Goal: Task Accomplishment & Management: Complete application form

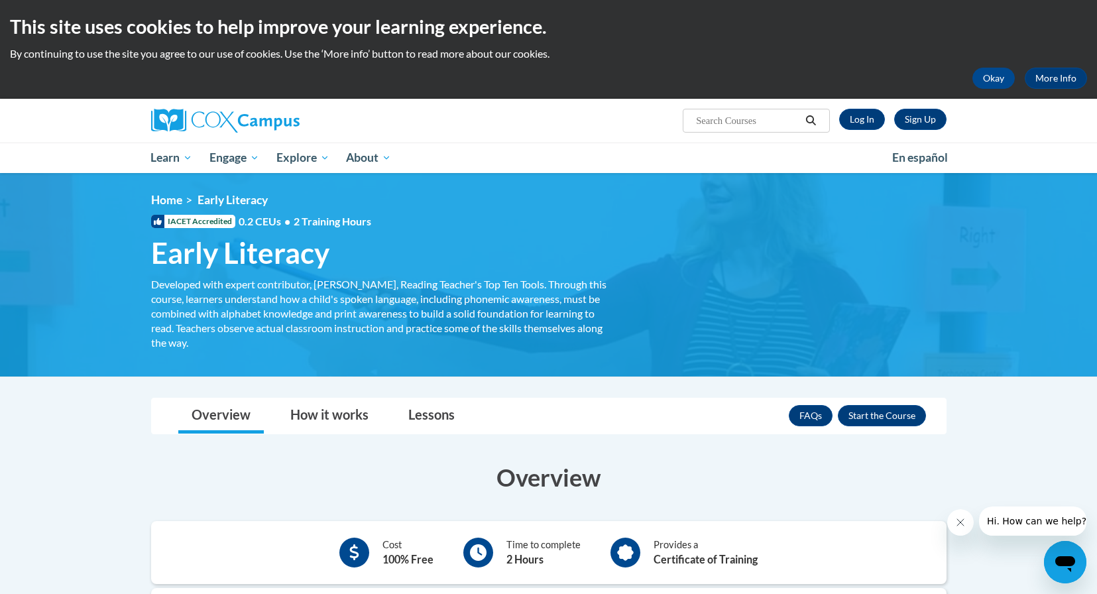
click at [867, 427] on div "FAQs Enroll" at bounding box center [857, 415] width 137 height 34
click at [866, 420] on button "Enroll" at bounding box center [882, 415] width 88 height 21
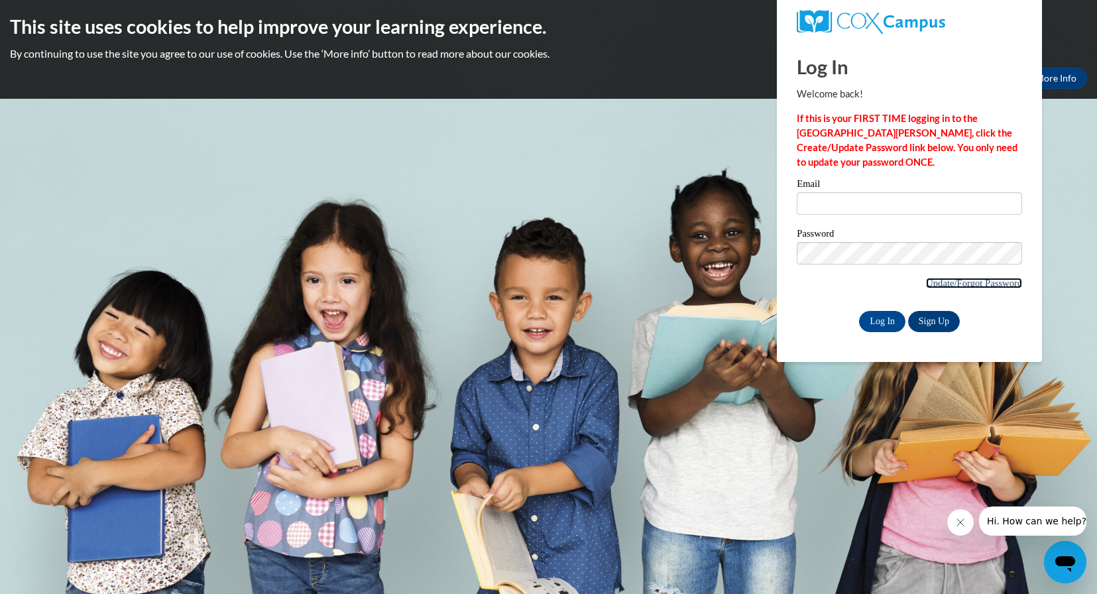
click at [952, 285] on link "Update/Forgot Password" at bounding box center [974, 283] width 96 height 11
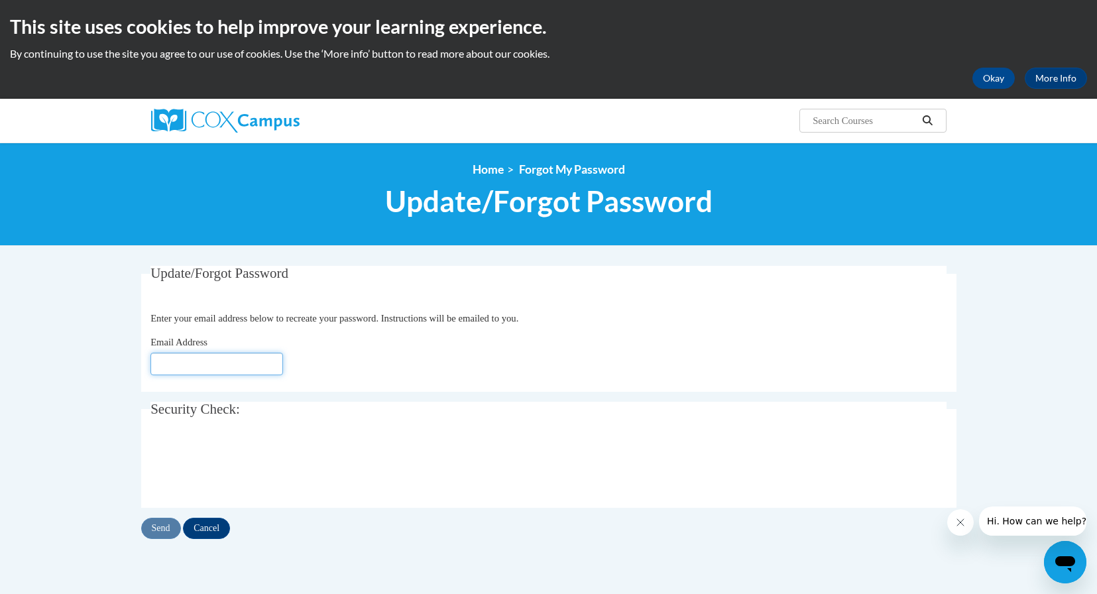
click at [227, 366] on input "Email Address" at bounding box center [216, 364] width 133 height 23
click at [269, 351] on div "Email Address" at bounding box center [548, 355] width 796 height 40
click at [239, 362] on input "Email Address" at bounding box center [216, 364] width 133 height 23
type input "[EMAIL_ADDRESS][DOMAIN_NAME]"
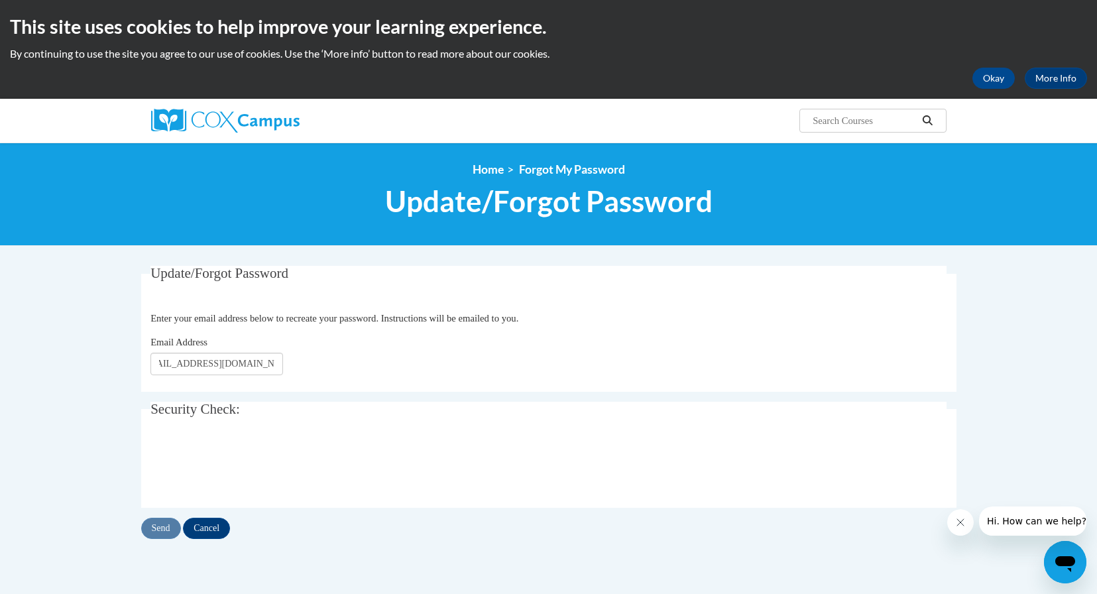
scroll to position [0, 0]
click at [160, 522] on input "Send" at bounding box center [161, 528] width 40 height 21
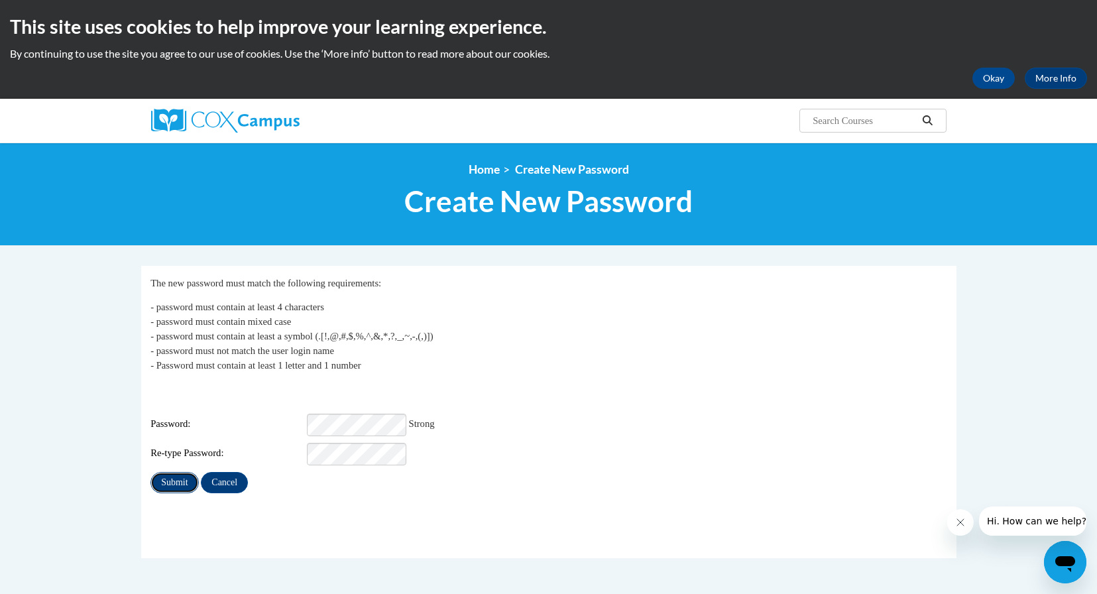
click at [174, 477] on input "Submit" at bounding box center [174, 482] width 48 height 21
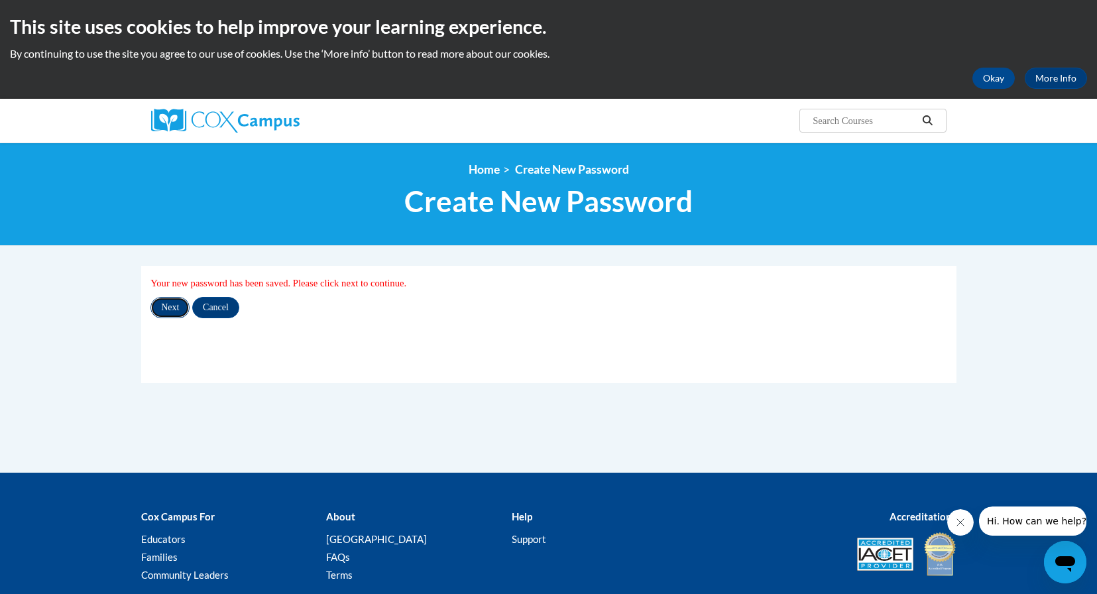
click at [168, 311] on input "Next" at bounding box center [169, 307] width 39 height 21
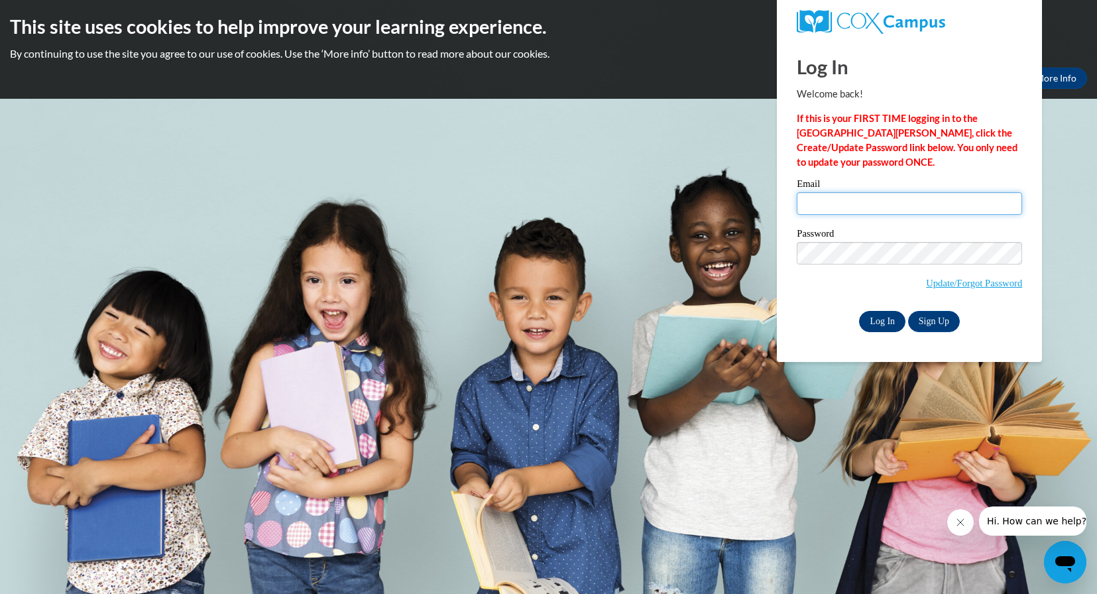
type input "jrivard3@students.kennesaw.edu"
click at [869, 323] on input "Log In" at bounding box center [882, 321] width 46 height 21
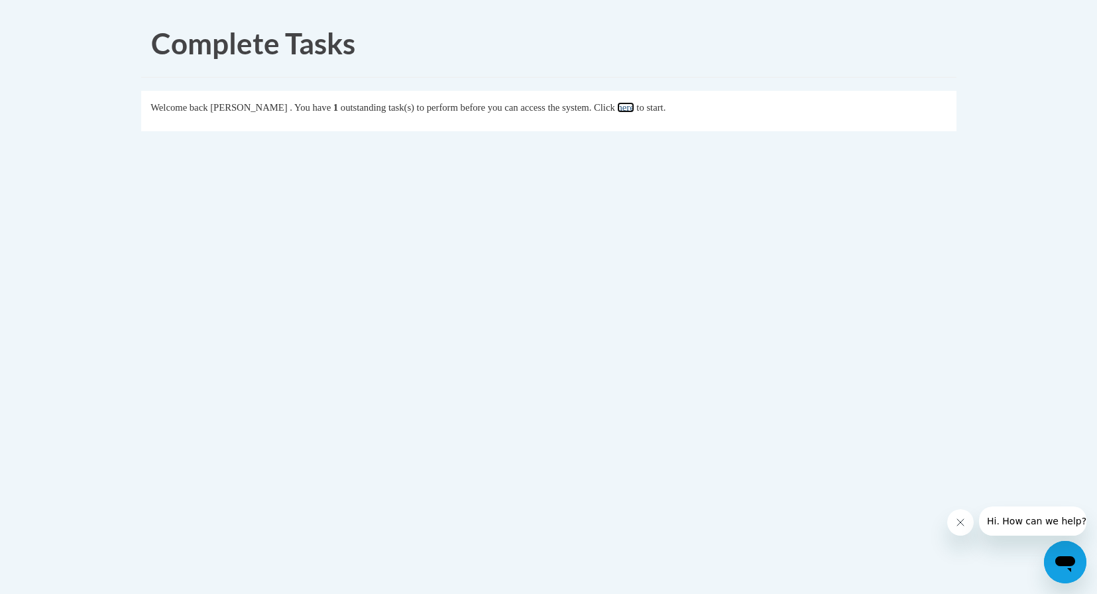
click at [634, 105] on link "here" at bounding box center [625, 107] width 17 height 11
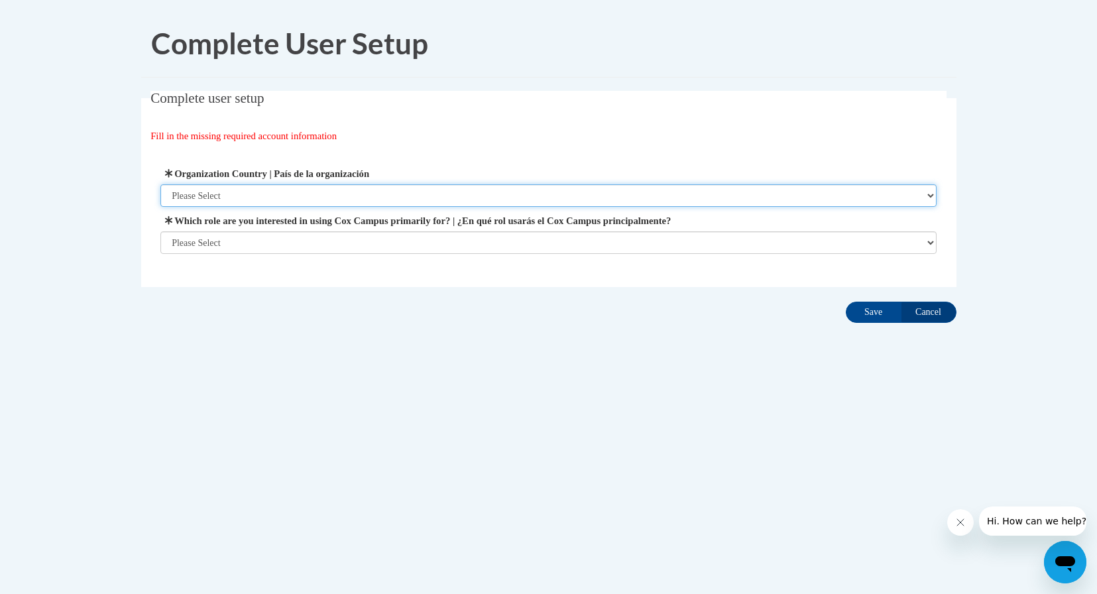
click at [486, 188] on select "Please Select United States | Estados Unidos Outside of the United States | Fue…" at bounding box center [548, 195] width 776 height 23
select select "ad49bcad-a171-4b2e-b99c-48b446064914"
click at [160, 184] on select "Please Select United States | Estados Unidos Outside of the United States | Fue…" at bounding box center [548, 195] width 776 height 23
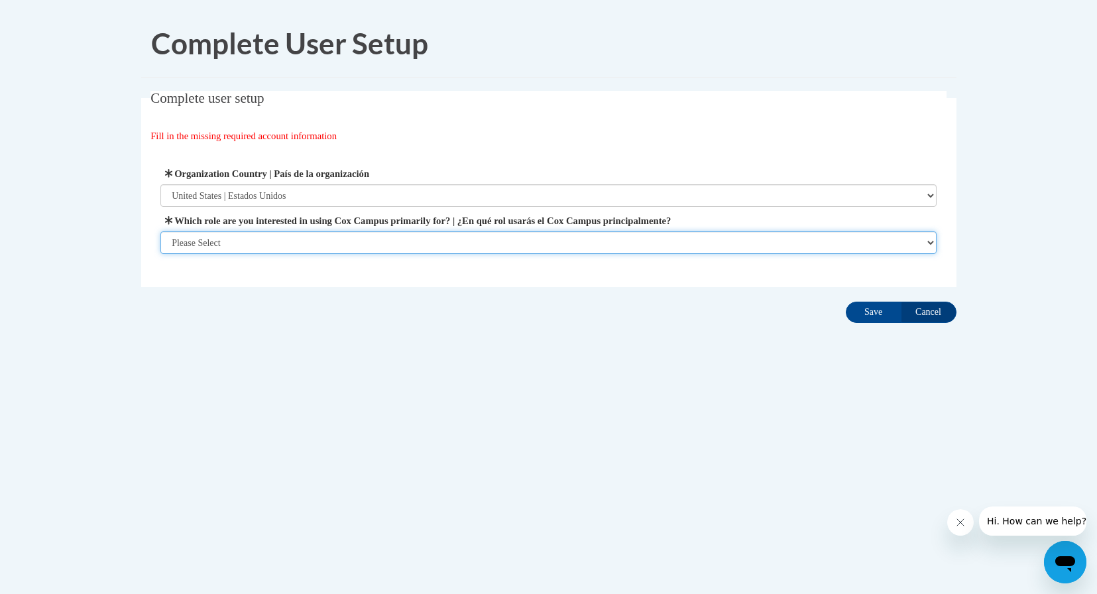
click at [357, 237] on select "Please Select College/University | Colegio/Universidad Community/Nonprofit Part…" at bounding box center [548, 242] width 776 height 23
select select "5a18ea06-2b54-4451-96f2-d152daf9eac5"
click at [160, 254] on select "Please Select College/University | Colegio/Universidad Community/Nonprofit Part…" at bounding box center [548, 242] width 776 height 23
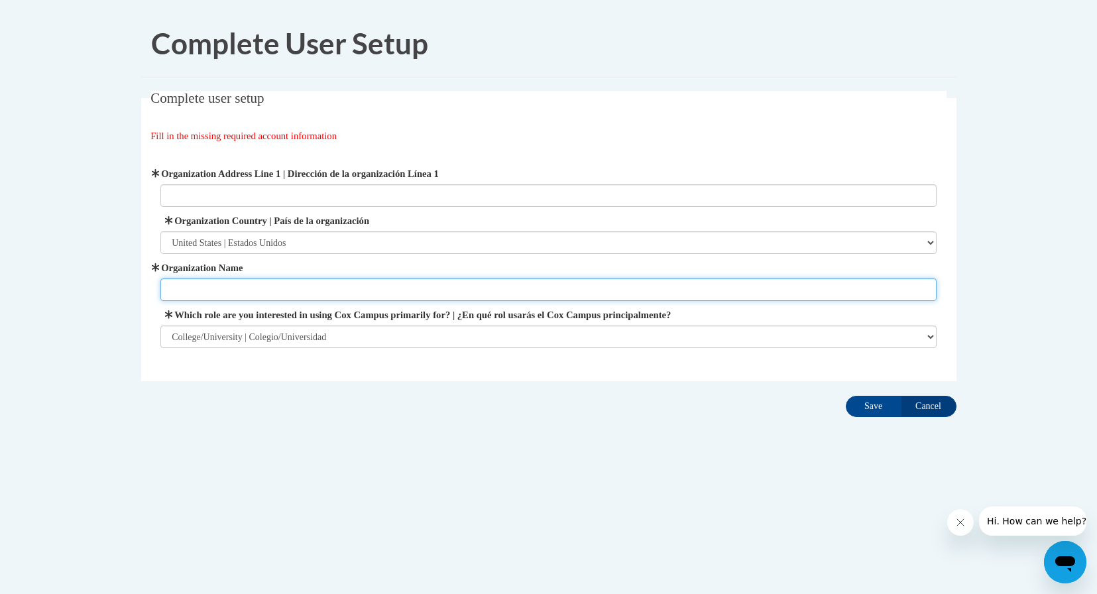
click at [530, 288] on input "Organization Name" at bounding box center [548, 289] width 776 height 23
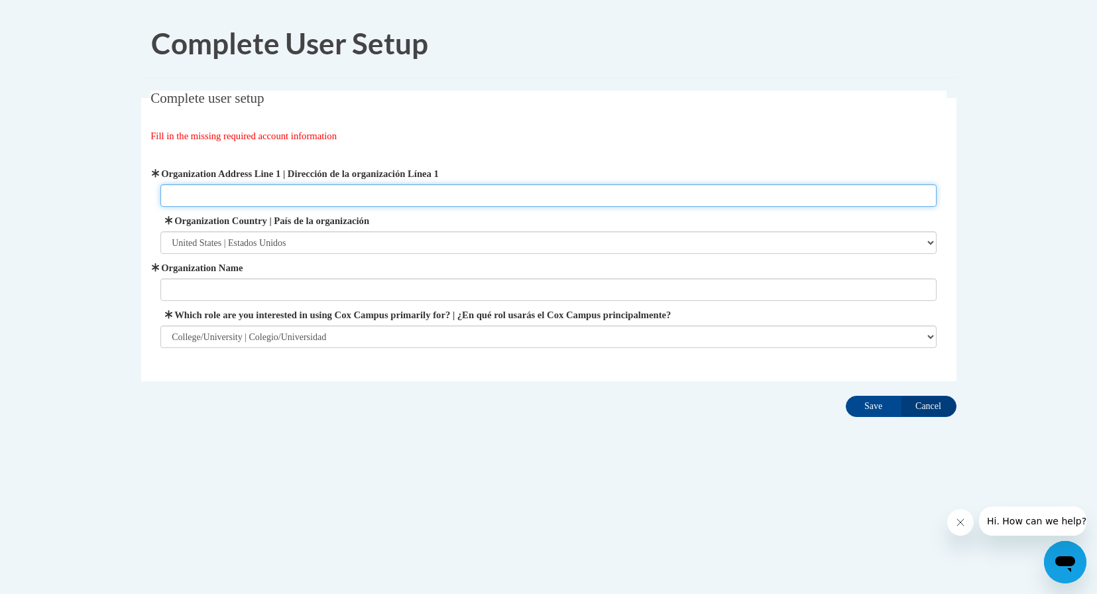
click at [459, 196] on input "Organization Address Line 1 | Dirección de la organización Línea 1" at bounding box center [548, 195] width 776 height 23
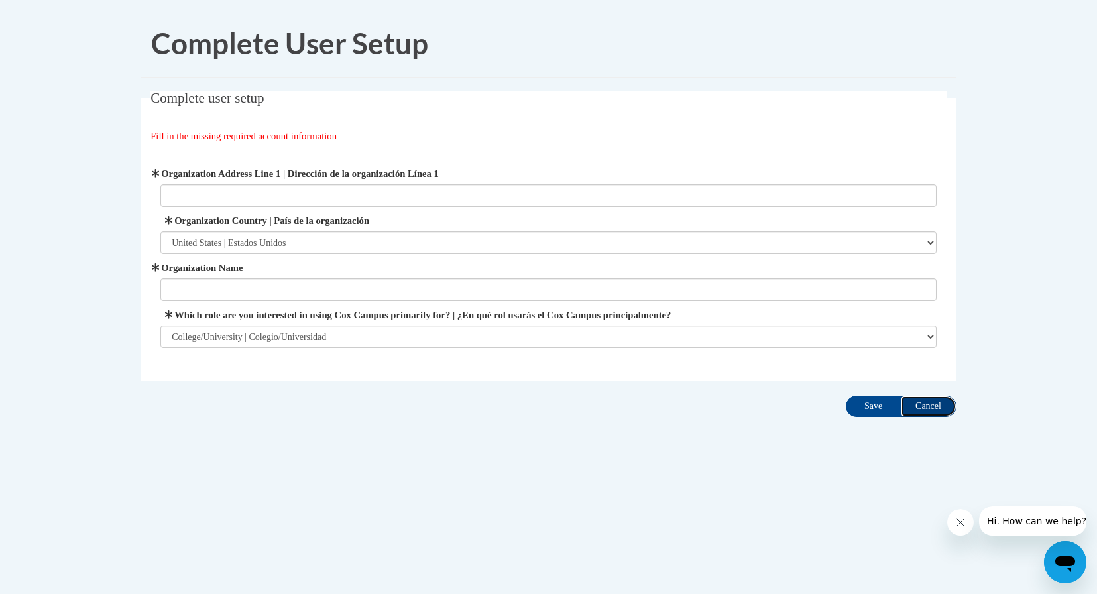
click at [930, 411] on input "Cancel" at bounding box center [929, 406] width 56 height 21
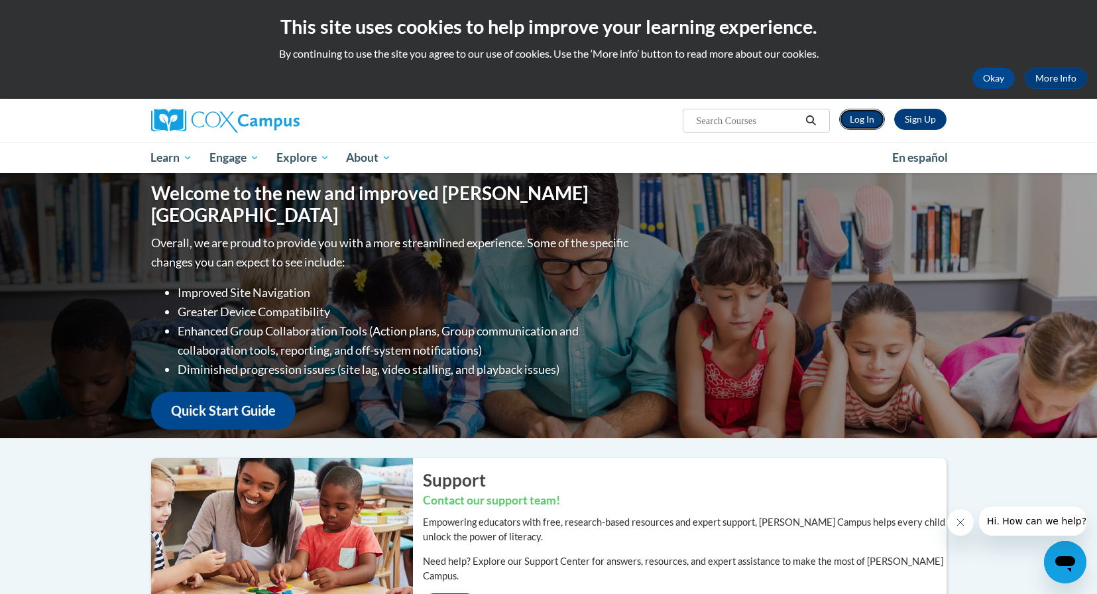
click at [861, 127] on link "Log In" at bounding box center [862, 119] width 46 height 21
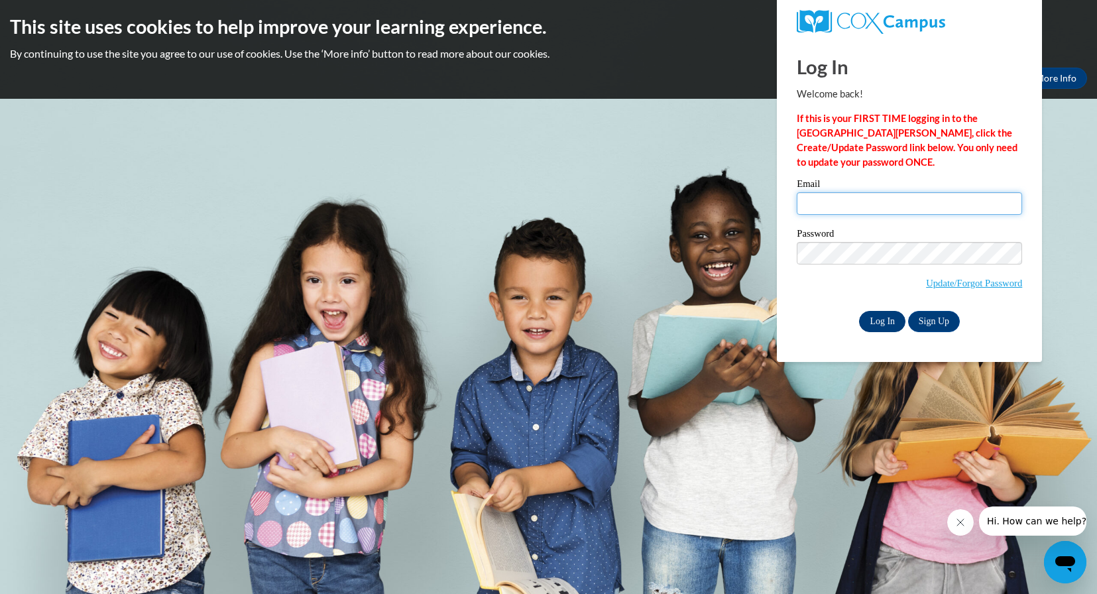
type input "[EMAIL_ADDRESS][DOMAIN_NAME]"
click at [885, 330] on input "Log In" at bounding box center [882, 321] width 46 height 21
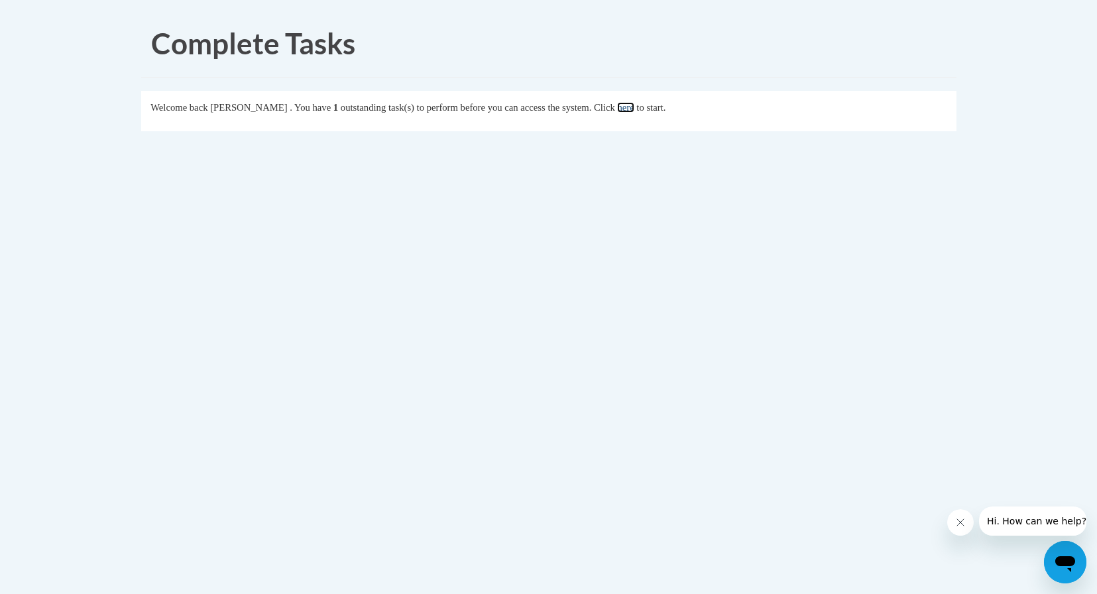
click at [634, 108] on link "here" at bounding box center [625, 107] width 17 height 11
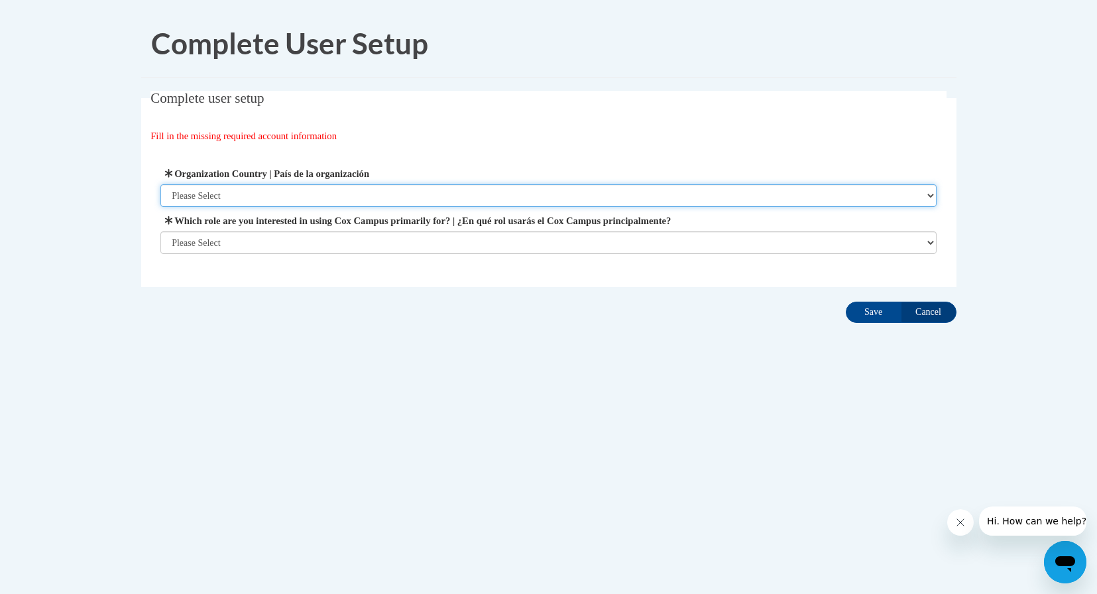
click at [415, 197] on select "Please Select United States | Estados Unidos Outside of the United States | Fue…" at bounding box center [548, 195] width 776 height 23
select select "ad49bcad-a171-4b2e-b99c-48b446064914"
click at [160, 184] on select "Please Select United States | Estados Unidos Outside of the United States | Fue…" at bounding box center [548, 195] width 776 height 23
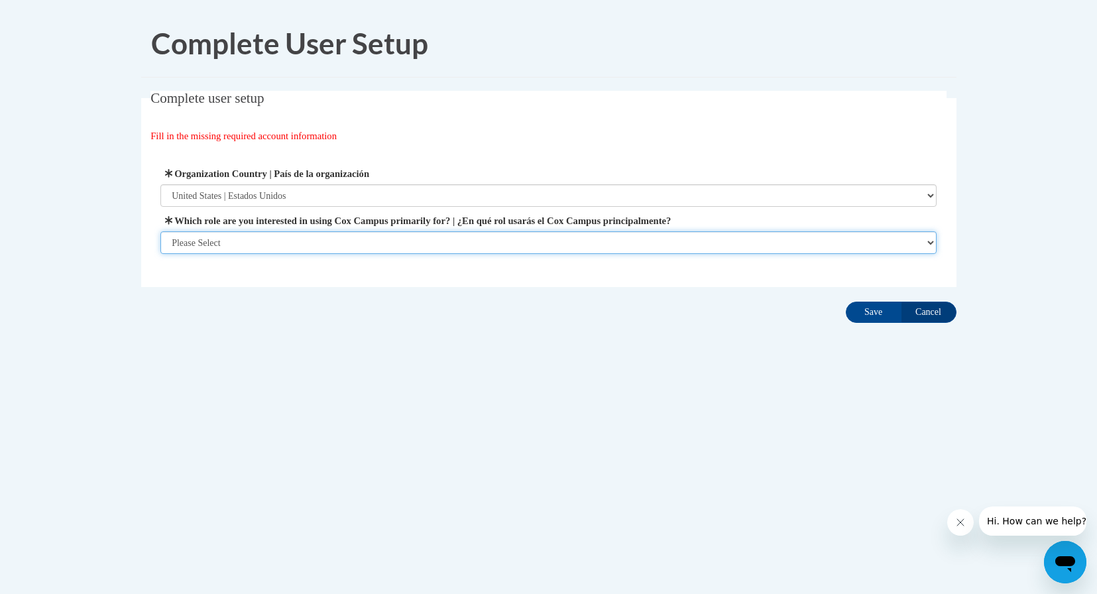
click at [274, 235] on select "Please Select College/University | Colegio/Universidad Community/Nonprofit Part…" at bounding box center [548, 242] width 776 height 23
select select "5a18ea06-2b54-4451-96f2-d152daf9eac5"
click at [160, 254] on select "Please Select College/University | Colegio/Universidad Community/Nonprofit Part…" at bounding box center [548, 242] width 776 height 23
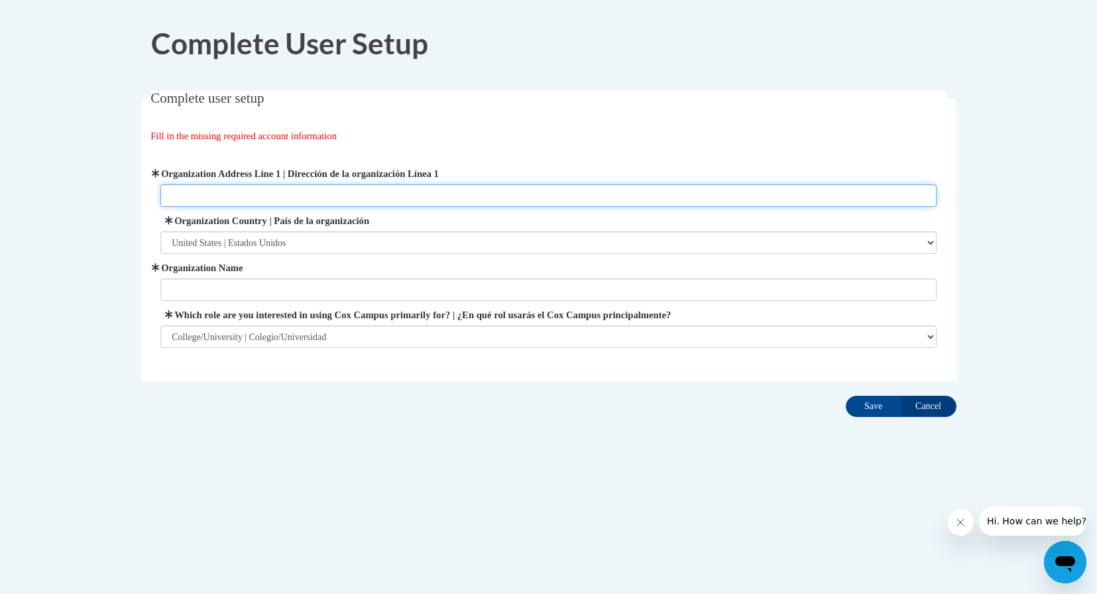
click at [296, 190] on input "Organization Address Line 1 | Dirección de la organización Línea 1" at bounding box center [548, 195] width 776 height 23
paste input "1000 Chastain Rd NW, Kennesaw, GA 30144"
type input "1000 Chastain Rd NW, Kennesaw, GA 30144"
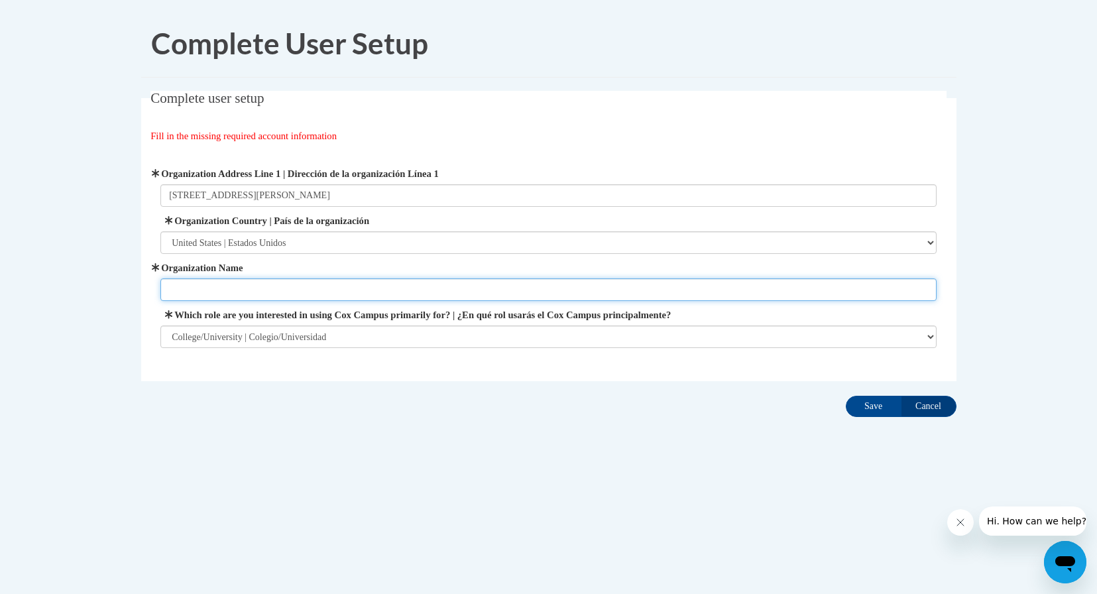
click at [255, 288] on input "Organization Name" at bounding box center [548, 289] width 776 height 23
type input "Kennesaw State University"
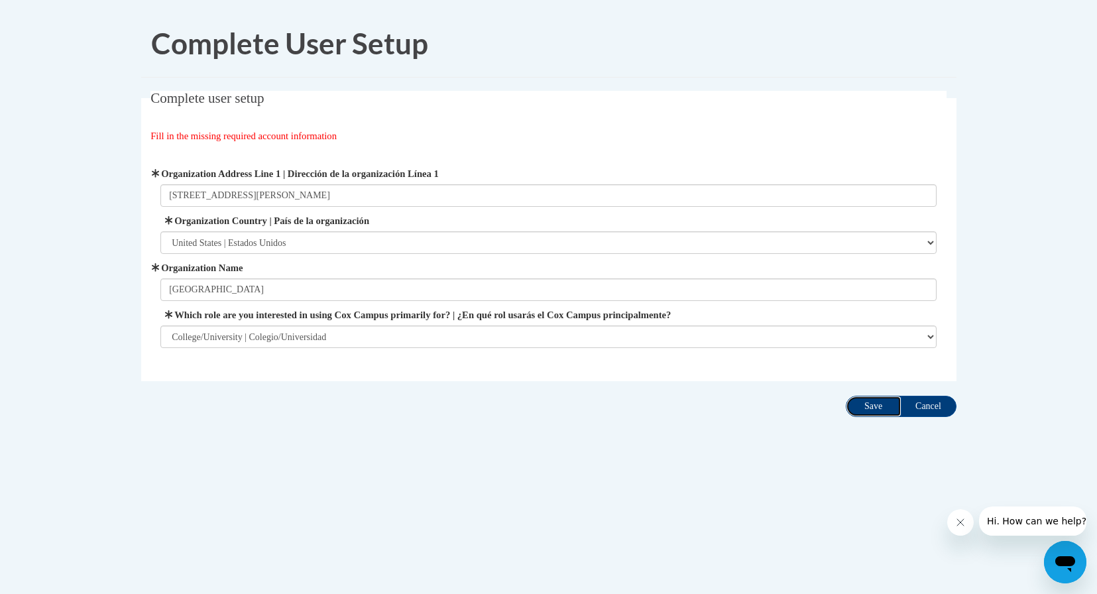
click at [866, 410] on input "Save" at bounding box center [874, 406] width 56 height 21
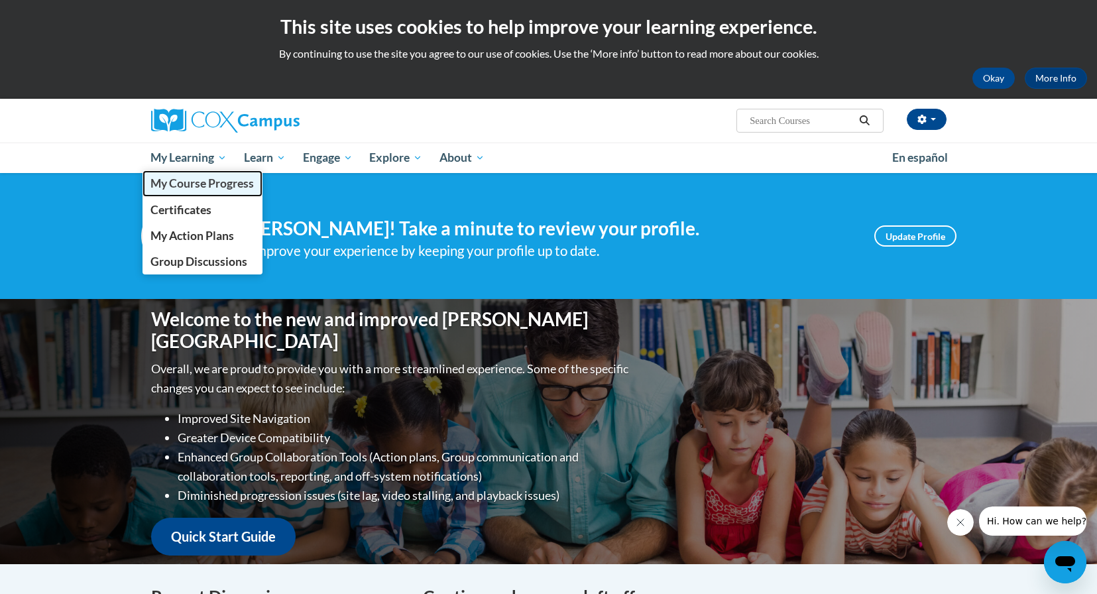
click at [199, 189] on span "My Course Progress" at bounding box center [201, 183] width 103 height 14
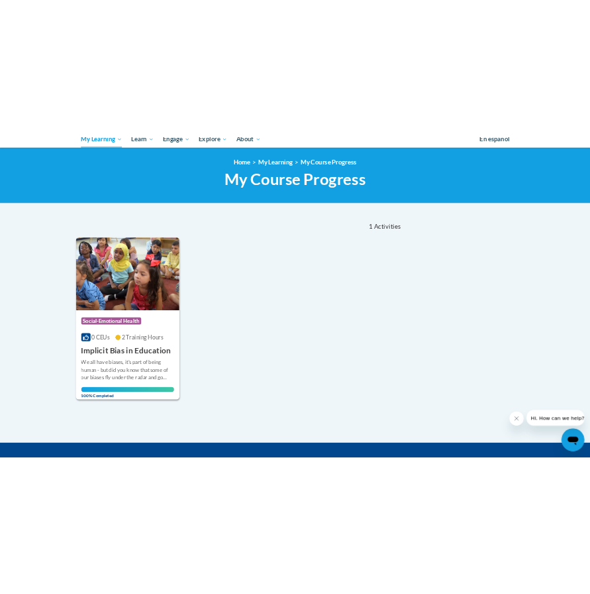
scroll to position [151, 0]
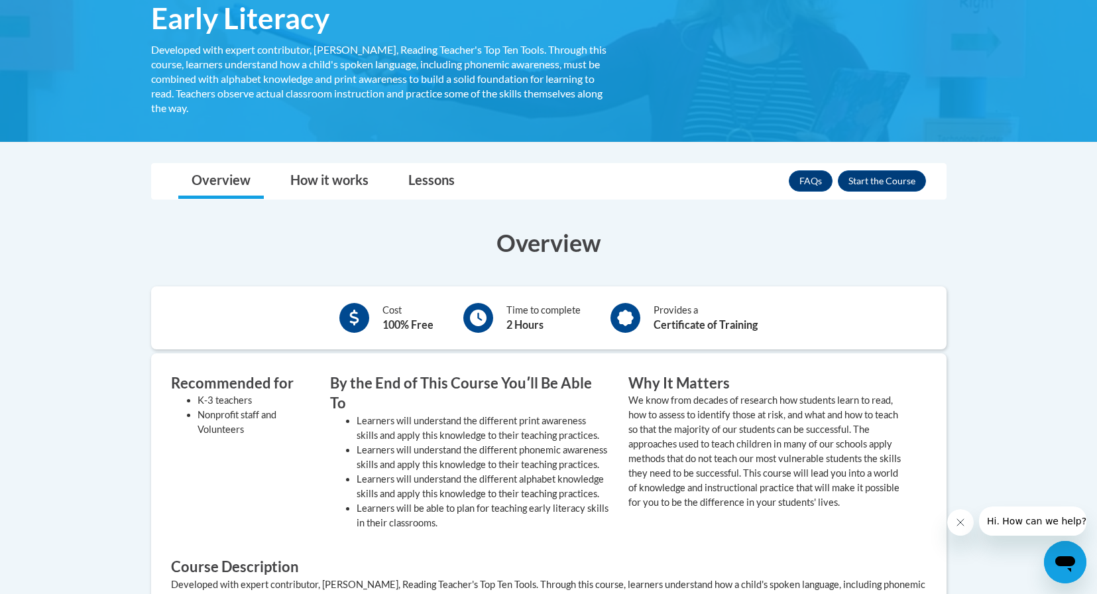
scroll to position [261, 0]
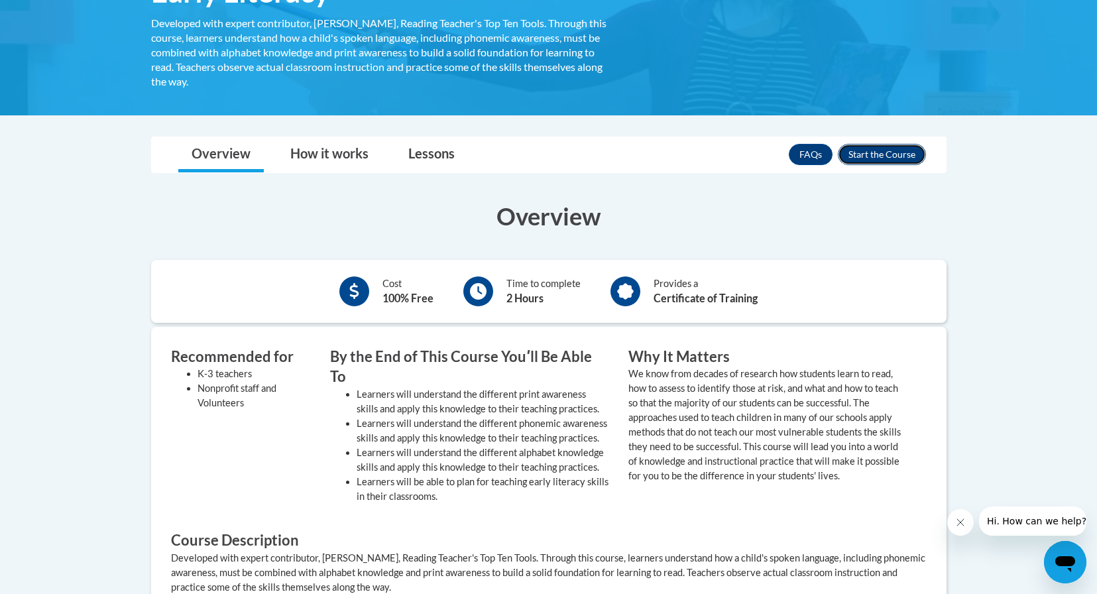
click at [864, 153] on button "Enroll" at bounding box center [882, 154] width 88 height 21
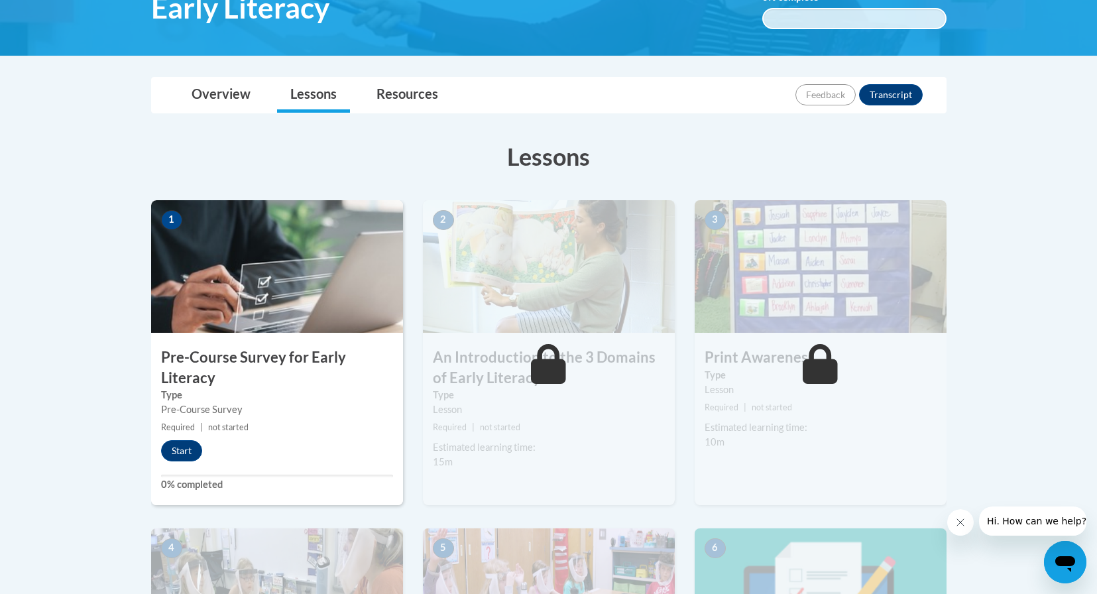
scroll to position [247, 0]
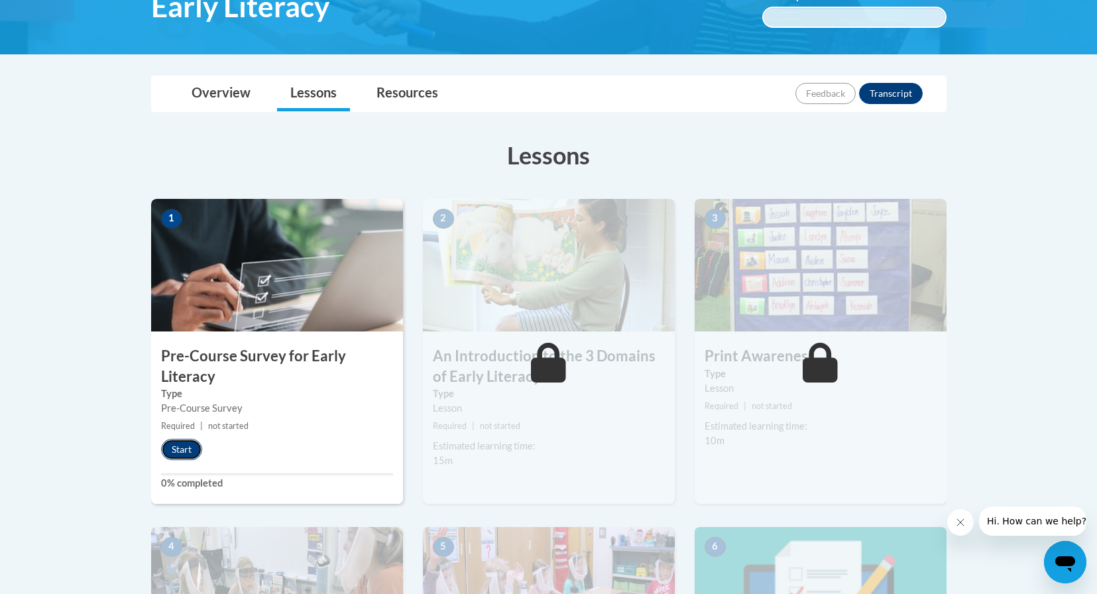
click at [184, 445] on button "Start" at bounding box center [181, 449] width 41 height 21
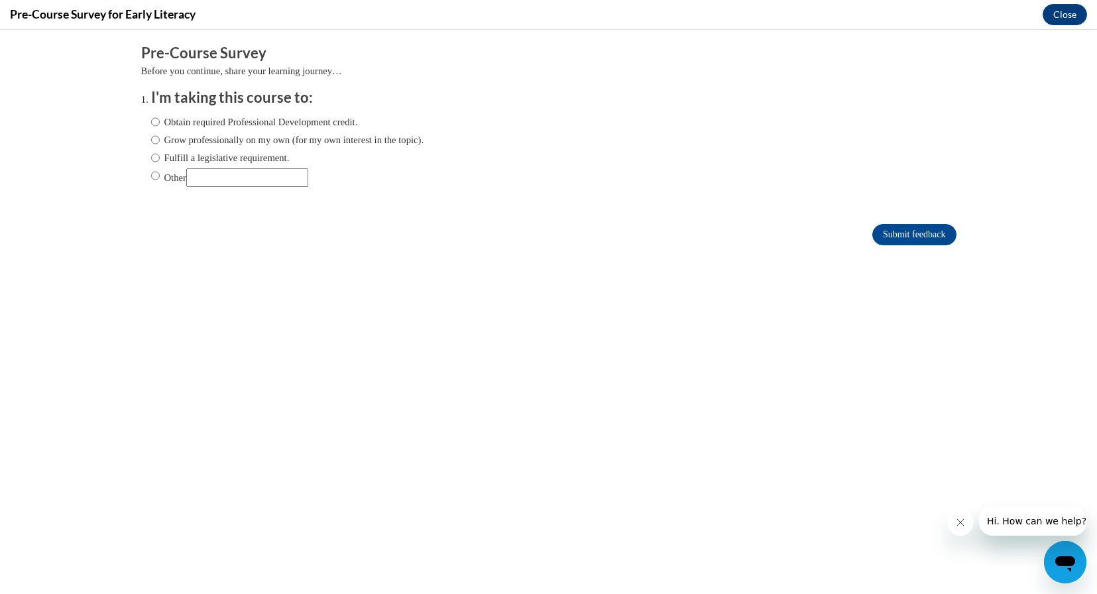
scroll to position [0, 0]
click at [154, 176] on input "Other" at bounding box center [155, 175] width 9 height 15
radio input "true"
click at [268, 181] on input "Other" at bounding box center [247, 177] width 122 height 19
type input "class"
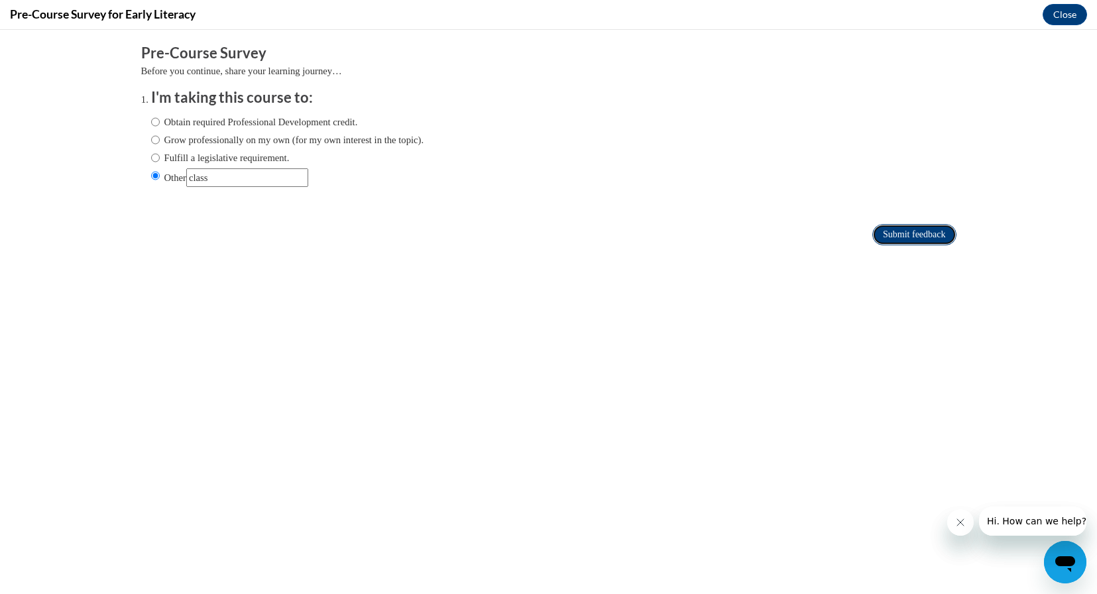
click at [914, 243] on input "Submit feedback" at bounding box center [914, 234] width 84 height 21
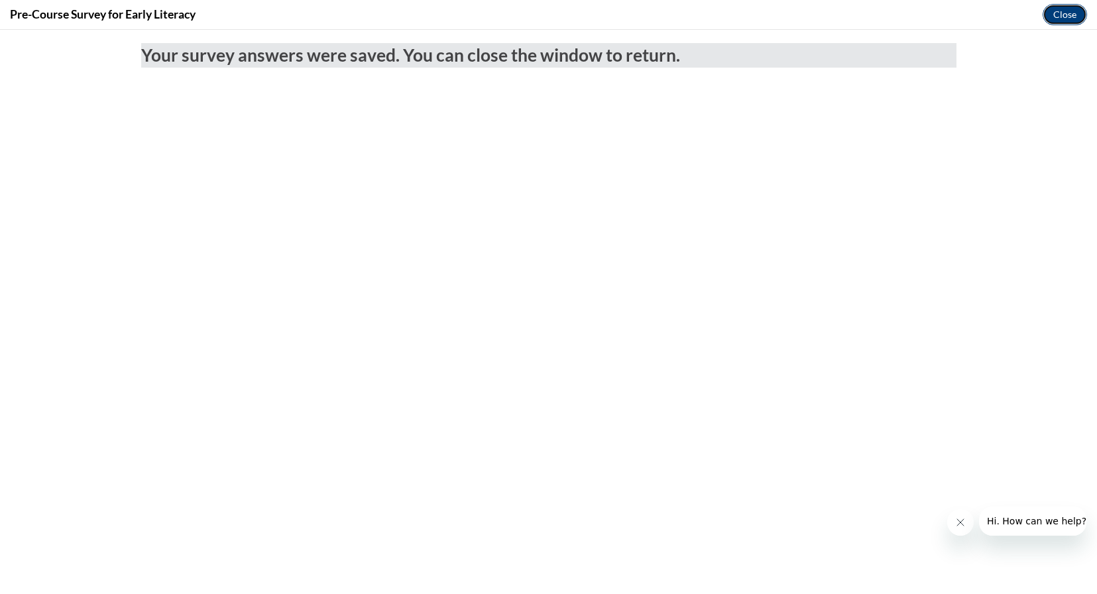
click at [1062, 11] on button "Close" at bounding box center [1064, 14] width 44 height 21
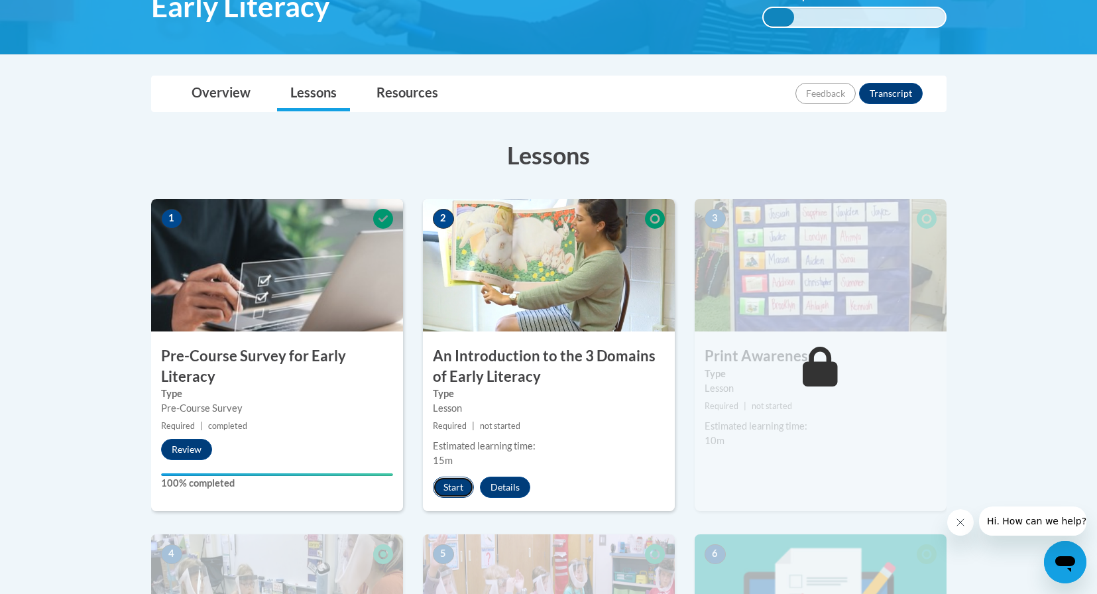
click at [451, 487] on button "Start" at bounding box center [453, 487] width 41 height 21
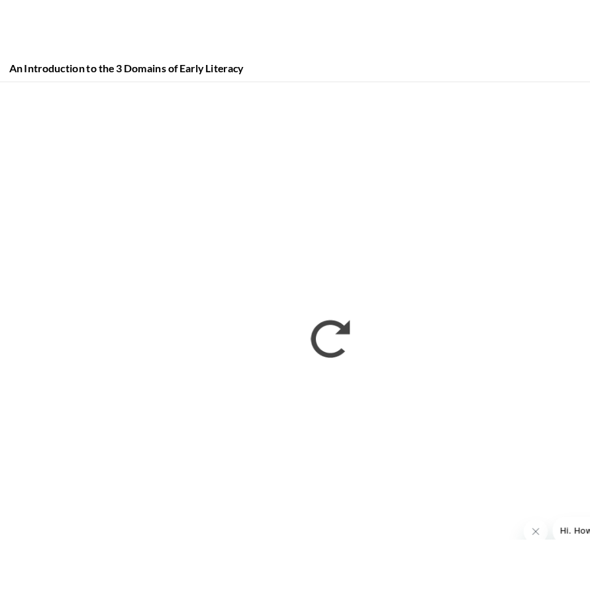
scroll to position [243, 0]
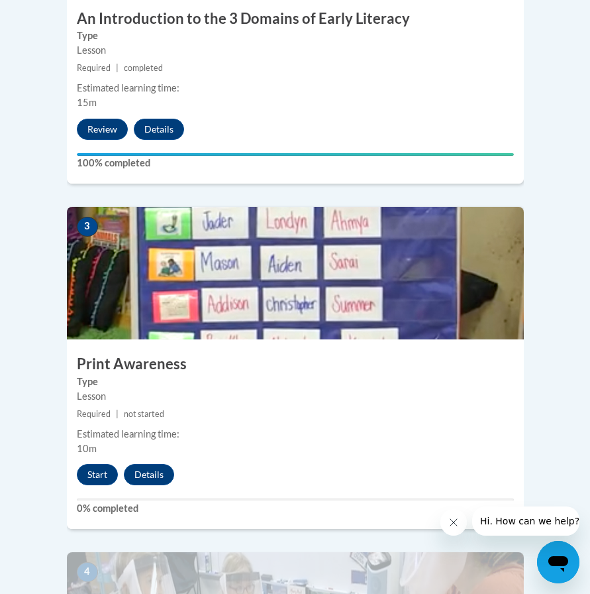
scroll to position [968, 0]
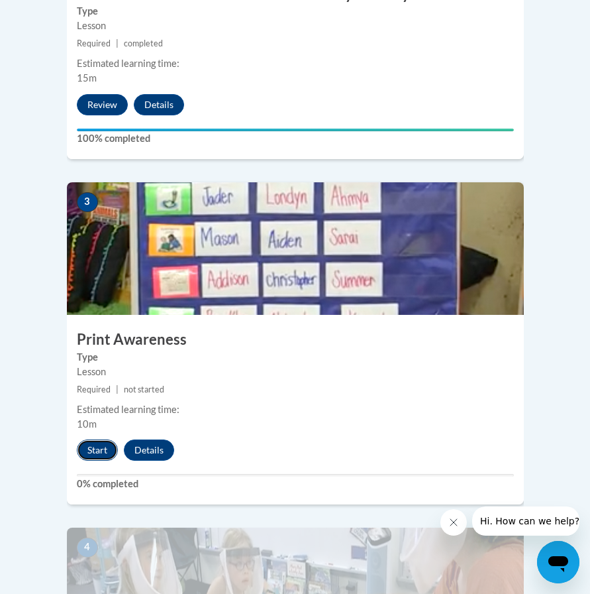
click at [91, 439] on button "Start" at bounding box center [97, 449] width 41 height 21
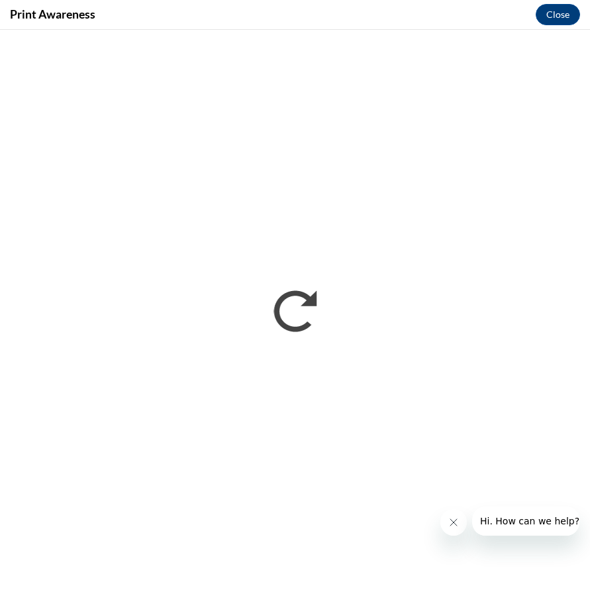
scroll to position [0, 0]
click at [458, 518] on icon "Close message from company" at bounding box center [454, 522] width 11 height 11
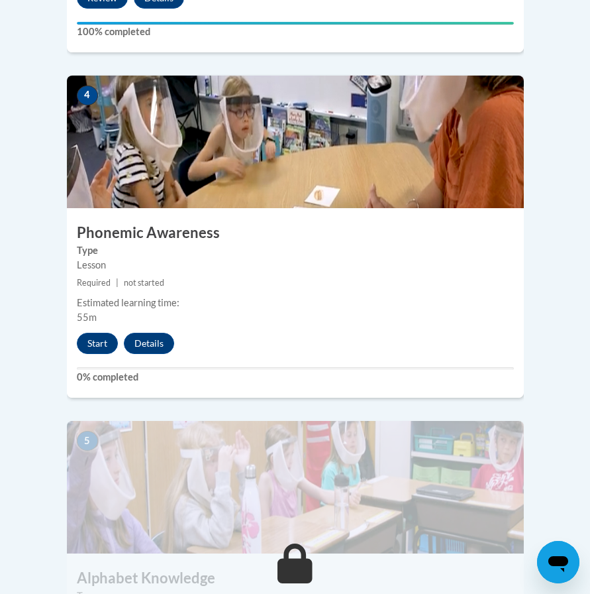
scroll to position [1410, 0]
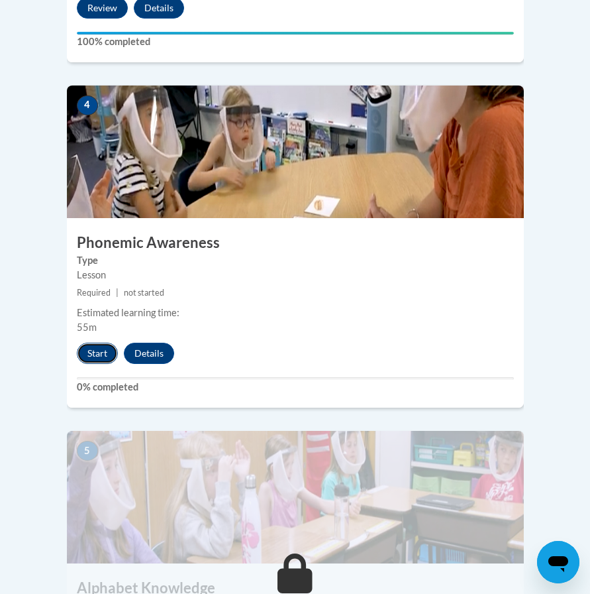
click at [97, 343] on button "Start" at bounding box center [97, 353] width 41 height 21
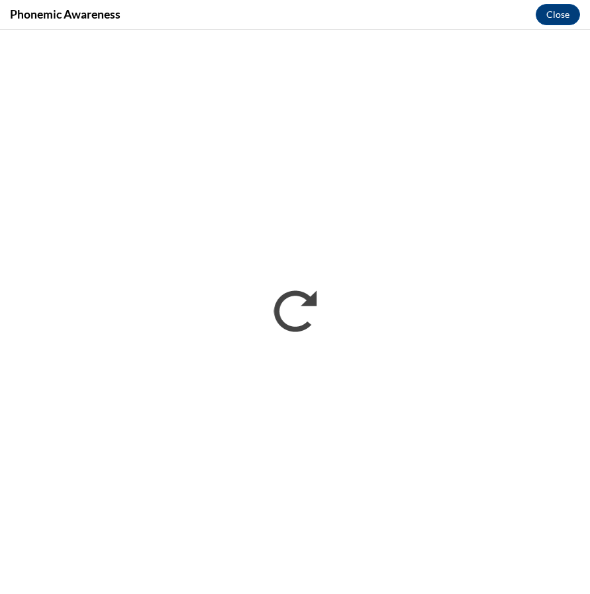
scroll to position [0, 0]
click at [555, 13] on button "Close" at bounding box center [558, 14] width 44 height 21
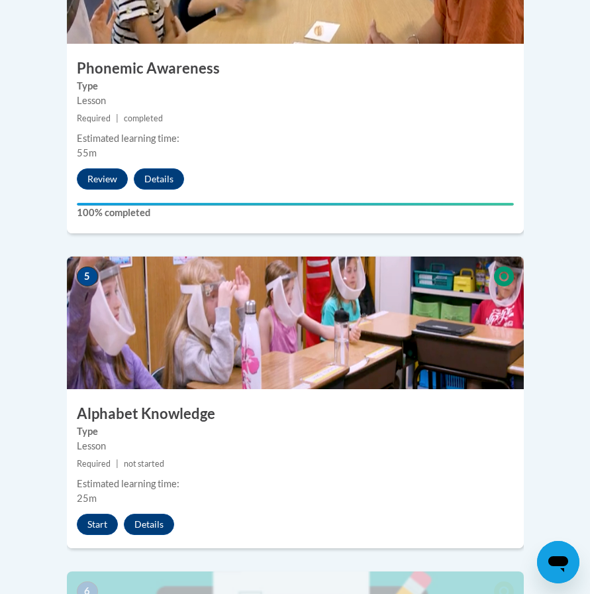
scroll to position [1588, 0]
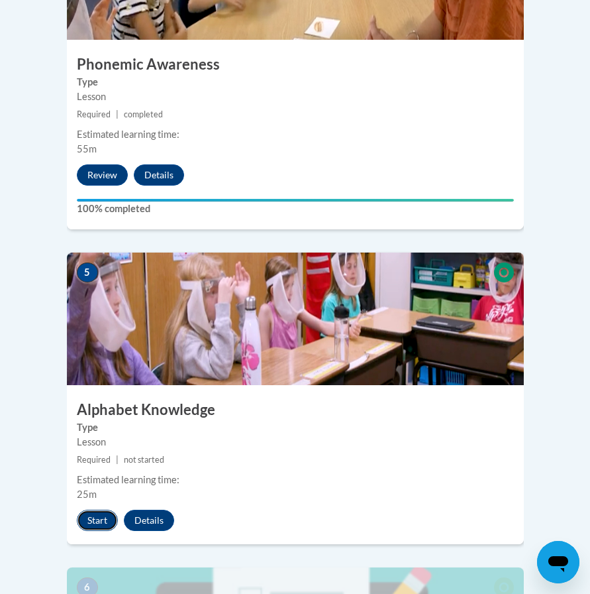
click at [104, 510] on button "Start" at bounding box center [97, 520] width 41 height 21
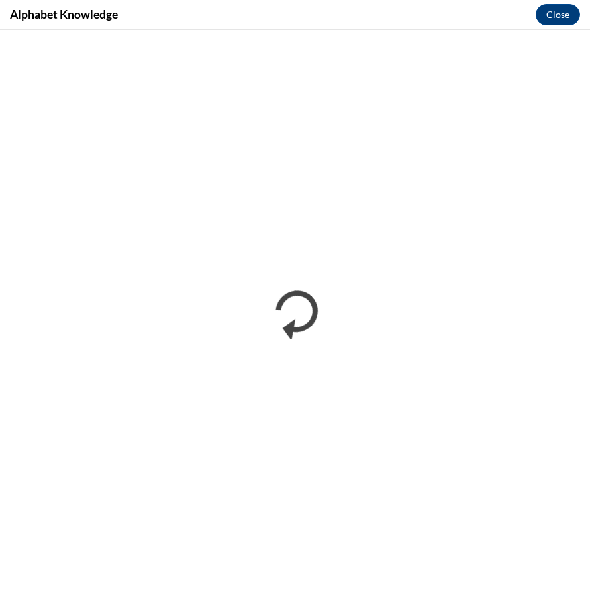
scroll to position [0, 0]
click at [557, 19] on button "Close" at bounding box center [558, 14] width 44 height 21
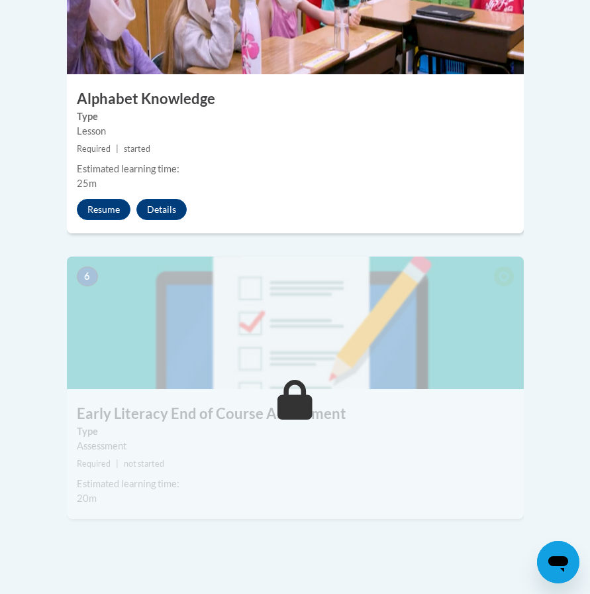
scroll to position [1896, 0]
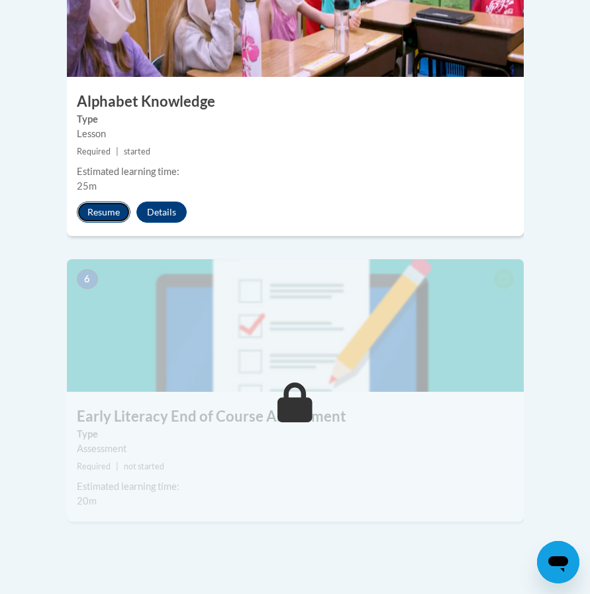
click at [110, 201] on button "Resume" at bounding box center [104, 211] width 54 height 21
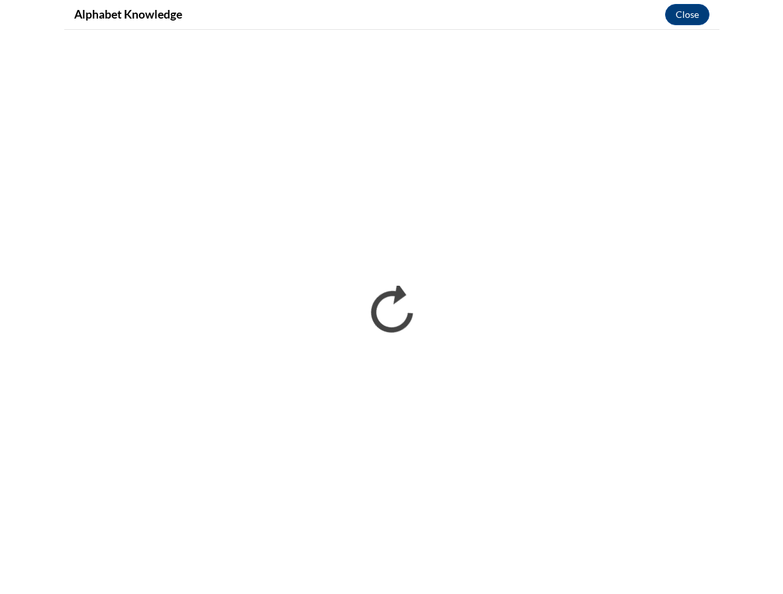
scroll to position [878, 0]
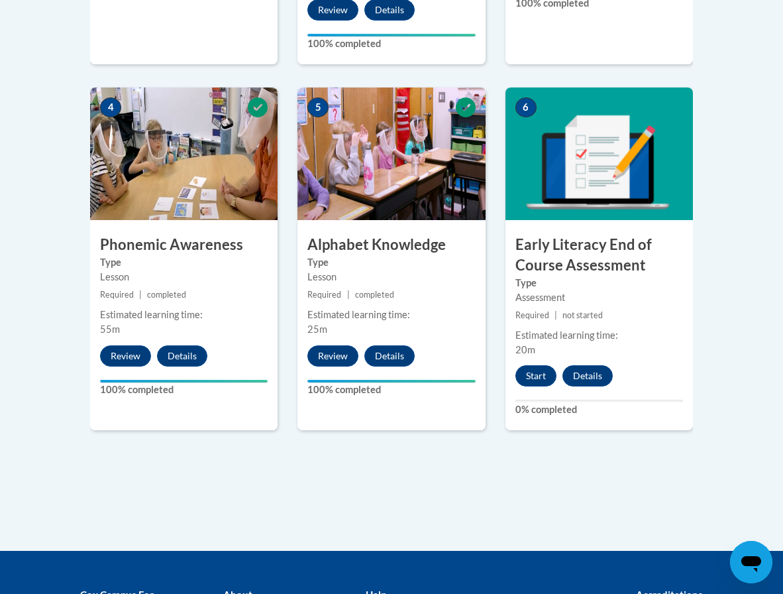
scroll to position [746, 0]
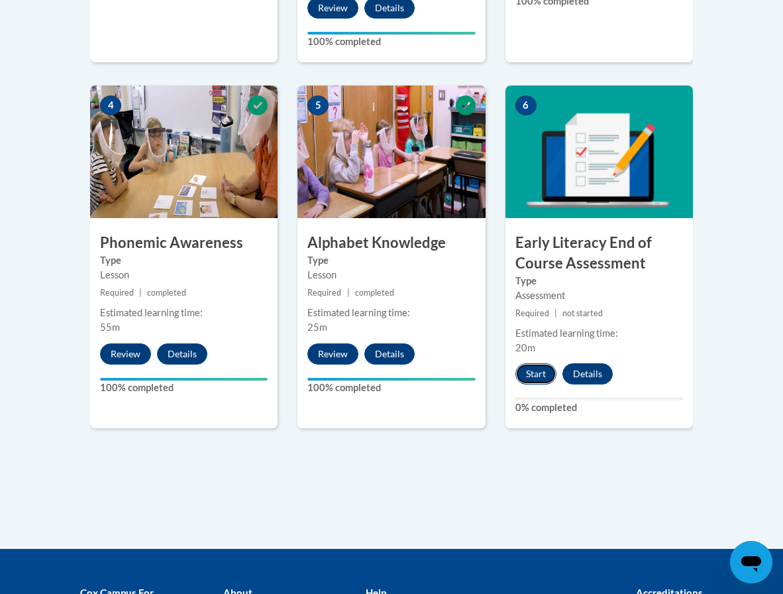
click at [543, 363] on button "Start" at bounding box center [536, 373] width 41 height 21
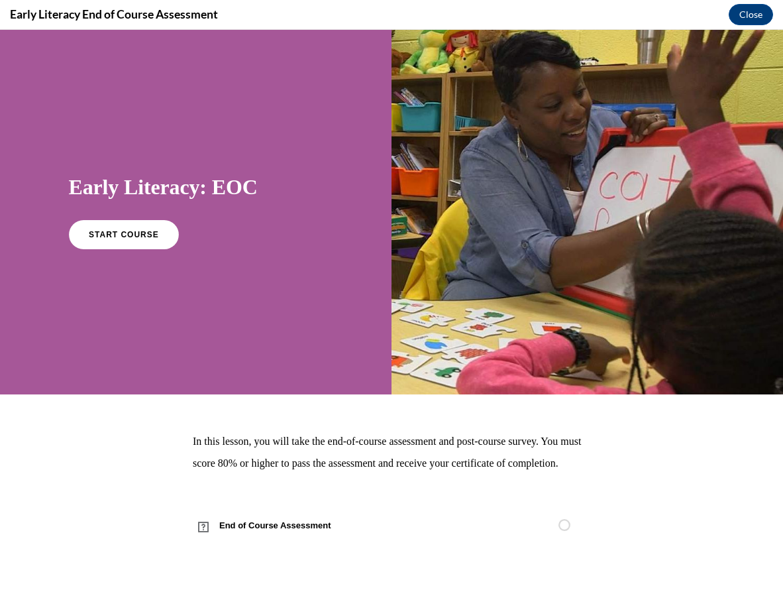
scroll to position [8, 0]
click at [135, 231] on link "START COURSE" at bounding box center [123, 234] width 115 height 30
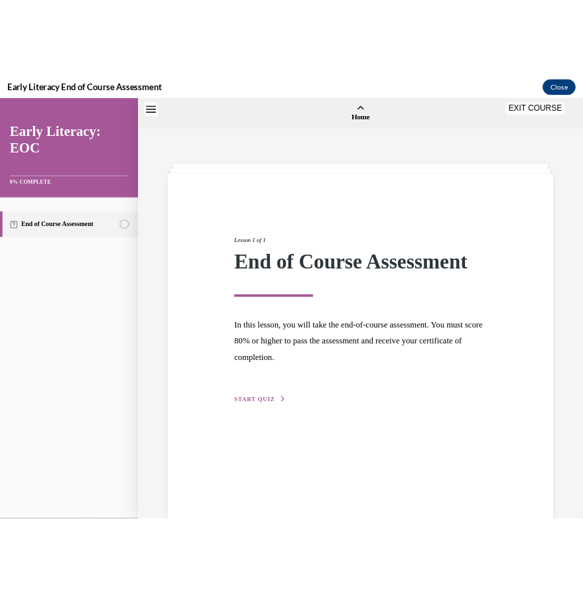
scroll to position [41, 0]
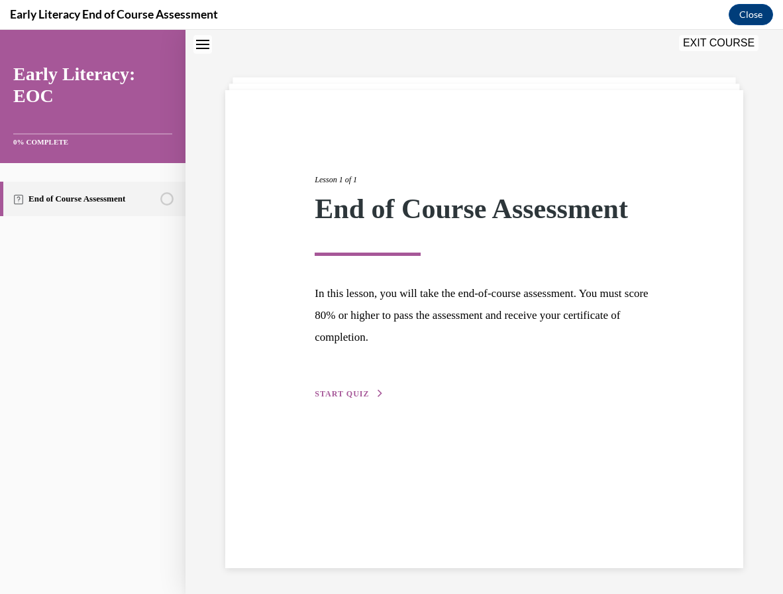
click at [329, 392] on span "START QUIZ" at bounding box center [342, 393] width 54 height 9
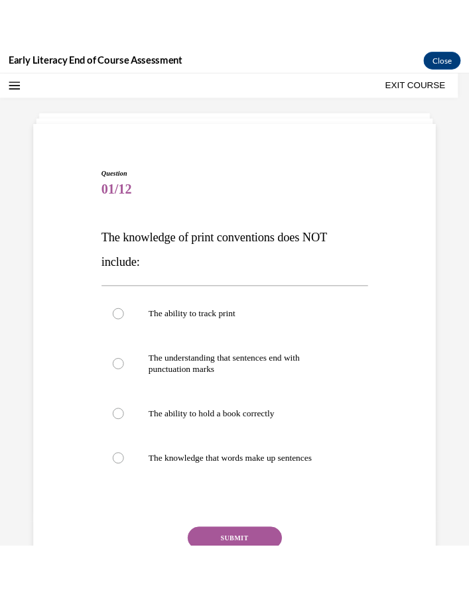
scroll to position [787, 0]
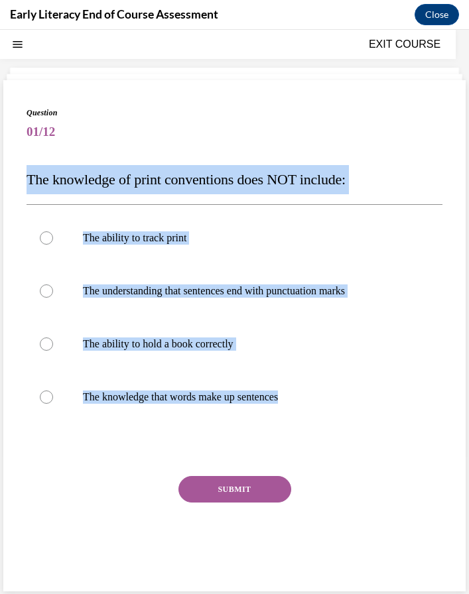
drag, startPoint x: 317, startPoint y: 396, endPoint x: 19, endPoint y: 182, distance: 367.6
click at [19, 182] on div "Question 01/12 The knowledge of print conventions does NOT include: The ability…" at bounding box center [234, 335] width 462 height 511
copy div "The knowledge of print conventions does NOT include: The ability to track print…"
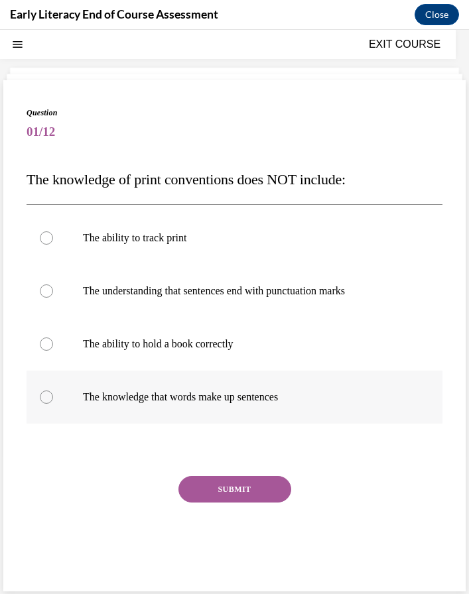
click at [217, 402] on p "The knowledge that words make up sentences" at bounding box center [246, 396] width 326 height 13
click at [234, 492] on button "SUBMIT" at bounding box center [234, 489] width 113 height 27
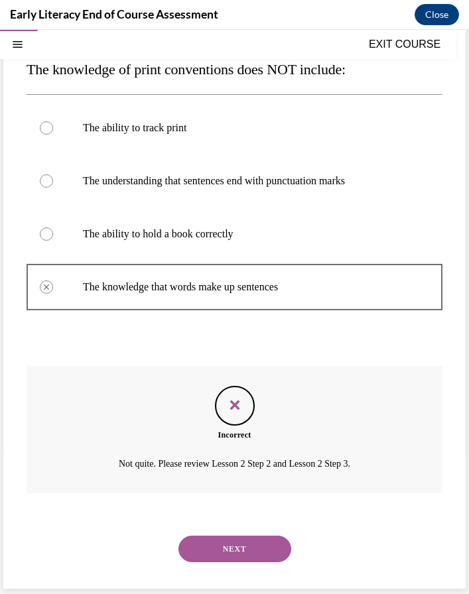
scroll to position [152, 0]
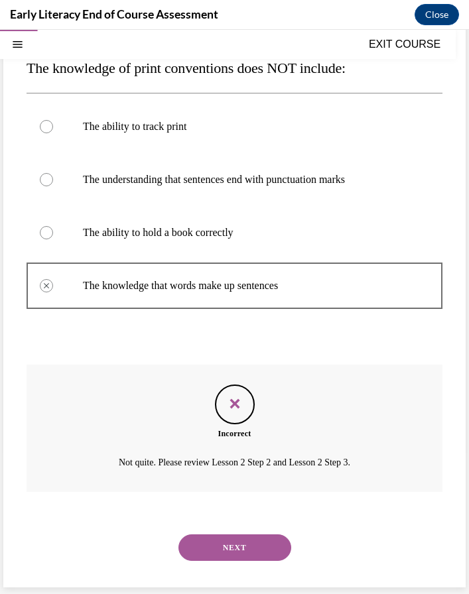
click at [237, 551] on button "NEXT" at bounding box center [234, 547] width 113 height 27
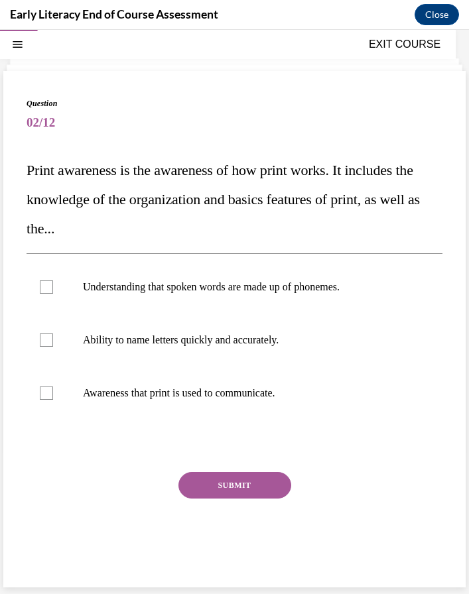
scroll to position [50, 0]
drag, startPoint x: 325, startPoint y: 400, endPoint x: 42, endPoint y: 197, distance: 348.7
click at [42, 197] on div "Question 02/12 Print awareness is the awareness of how print works. It includes…" at bounding box center [235, 338] width 416 height 483
click at [284, 398] on p "Awareness that print is used to communicate." at bounding box center [246, 392] width 326 height 13
click at [283, 343] on p "Ability to name letters quickly and accurately." at bounding box center [246, 339] width 326 height 13
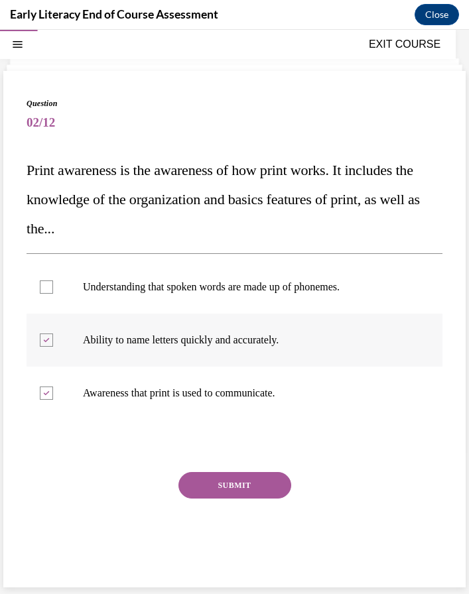
click at [283, 343] on p "Ability to name letters quickly and accurately." at bounding box center [246, 339] width 326 height 13
click at [283, 395] on p "Awareness that print is used to communicate." at bounding box center [246, 392] width 326 height 13
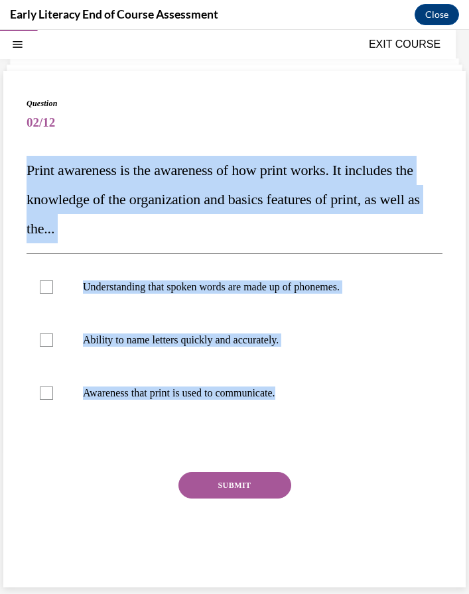
drag, startPoint x: 307, startPoint y: 394, endPoint x: 19, endPoint y: 159, distance: 371.2
click at [19, 159] on div "Question 02/12 Print awareness is the awareness of how print works. It includes…" at bounding box center [234, 329] width 462 height 516
copy div "Print awareness is the awareness of how print works. It includes the knowledge …"
click at [205, 397] on p "Awareness that print is used to communicate." at bounding box center [246, 392] width 326 height 13
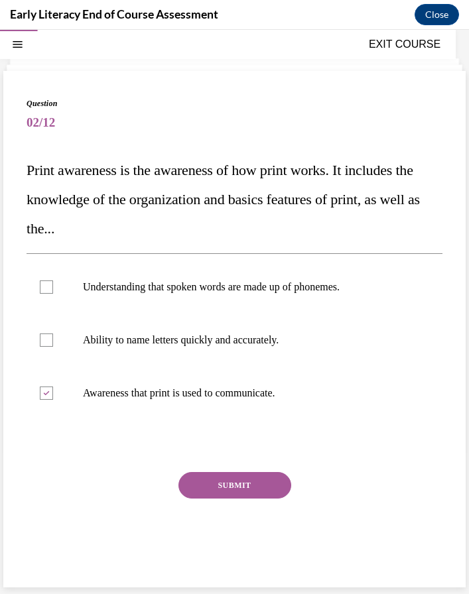
click at [253, 482] on button "SUBMIT" at bounding box center [234, 485] width 113 height 27
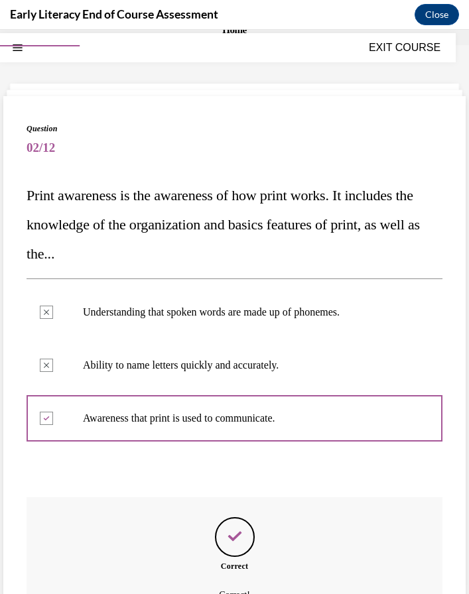
scroll to position [158, 0]
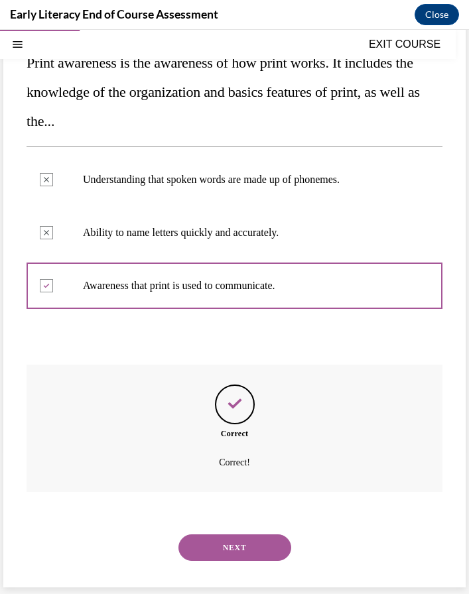
click at [235, 544] on button "NEXT" at bounding box center [234, 547] width 113 height 27
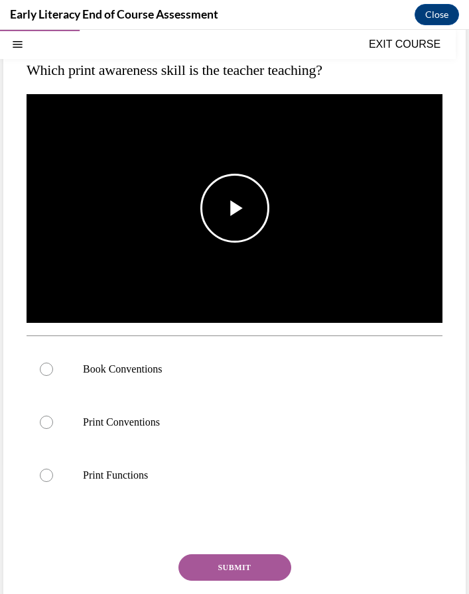
scroll to position [144, 0]
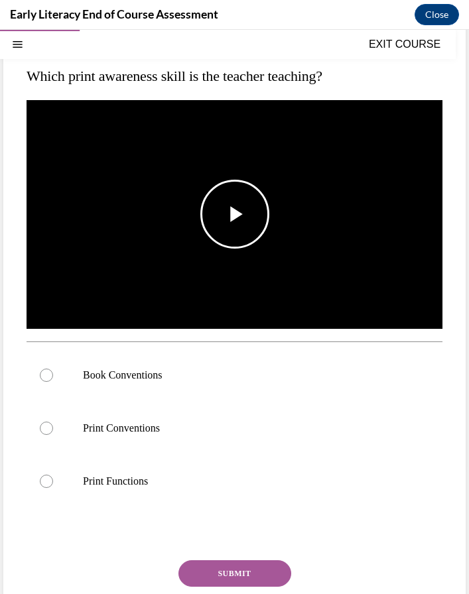
click at [235, 214] on span "Video player" at bounding box center [235, 214] width 0 height 0
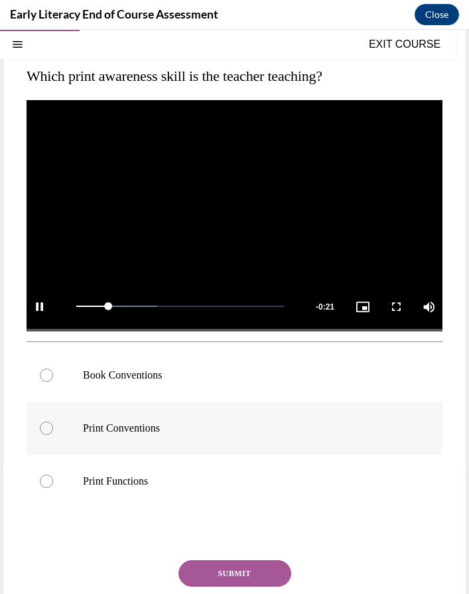
click at [157, 412] on div at bounding box center [235, 428] width 416 height 53
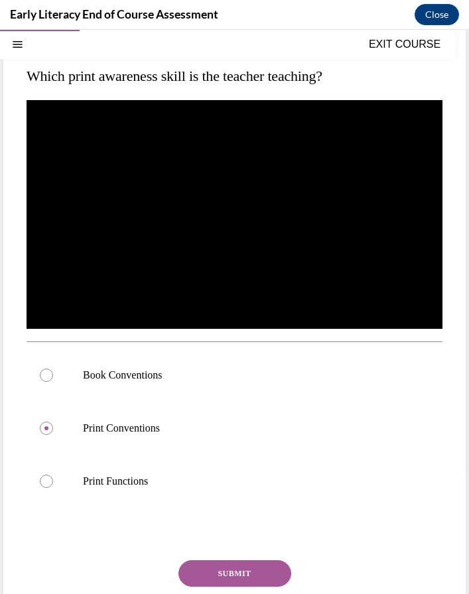
click at [225, 573] on button "SUBMIT" at bounding box center [234, 573] width 113 height 27
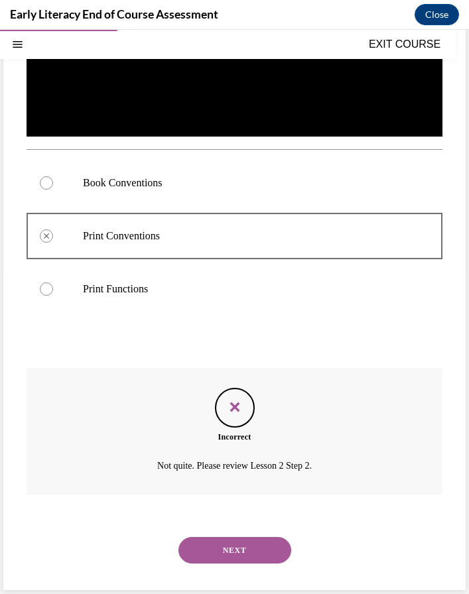
scroll to position [339, 0]
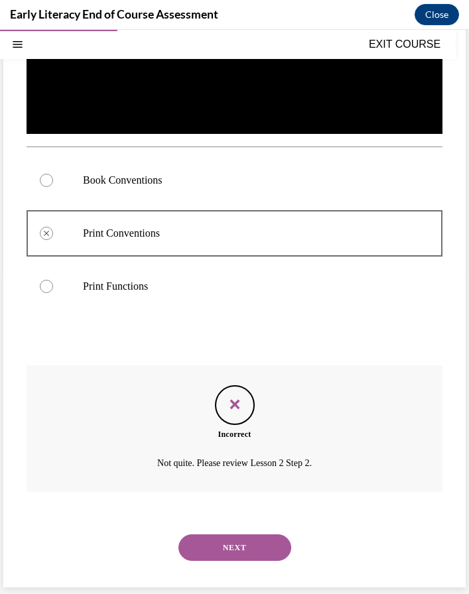
click at [222, 545] on button "NEXT" at bounding box center [234, 547] width 113 height 27
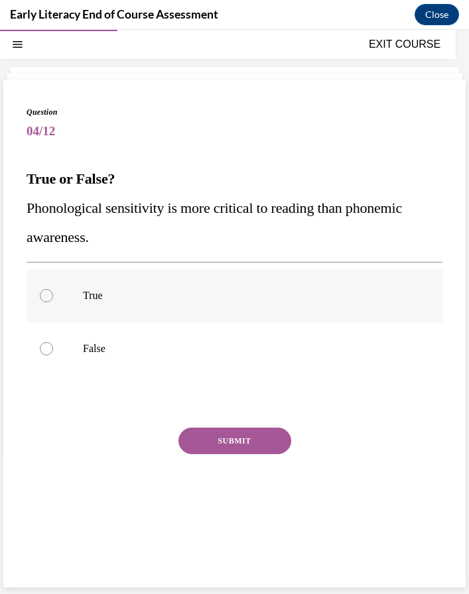
click at [131, 294] on p "True" at bounding box center [246, 295] width 326 height 13
drag, startPoint x: 131, startPoint y: 360, endPoint x: -5, endPoint y: 205, distance: 205.7
click at [0, 205] on html "SKIP TO LESSON EXIT COURSE Early Literacy: EOC 0% COMPLETE End of Course Assess…" at bounding box center [234, 312] width 469 height 564
click at [205, 445] on button "SUBMIT" at bounding box center [234, 440] width 113 height 27
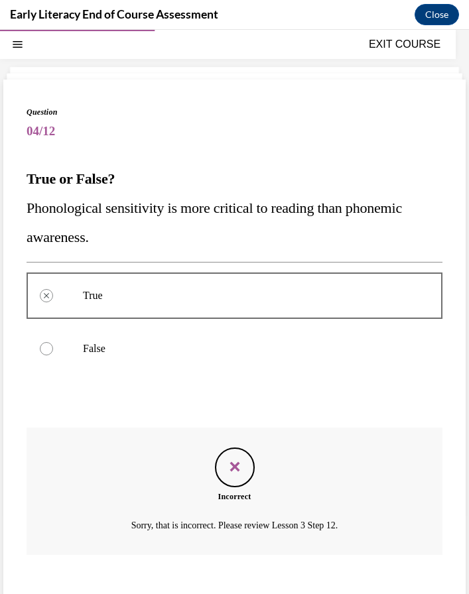
scroll to position [105, 0]
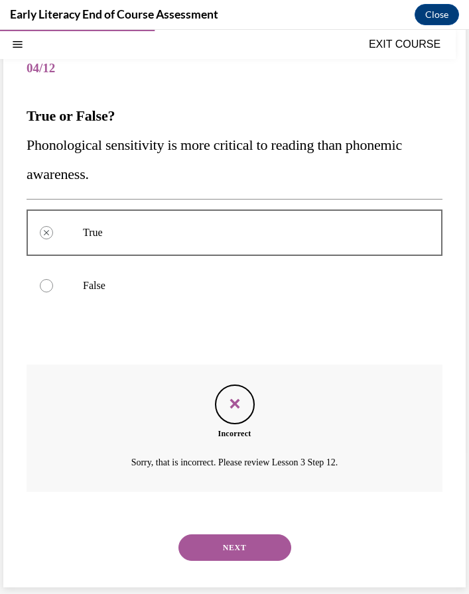
click at [229, 547] on button "NEXT" at bounding box center [234, 547] width 113 height 27
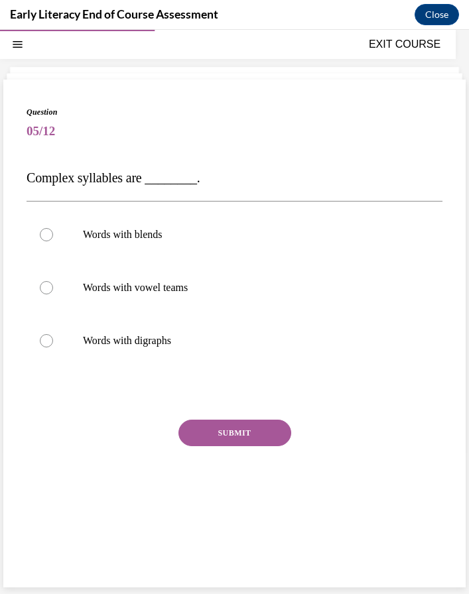
scroll to position [42, 0]
drag, startPoint x: 219, startPoint y: 349, endPoint x: 19, endPoint y: 170, distance: 268.5
click at [19, 170] on div "Question 05/12 Complex syllables are ________. Words with blends Words with vow…" at bounding box center [234, 334] width 462 height 508
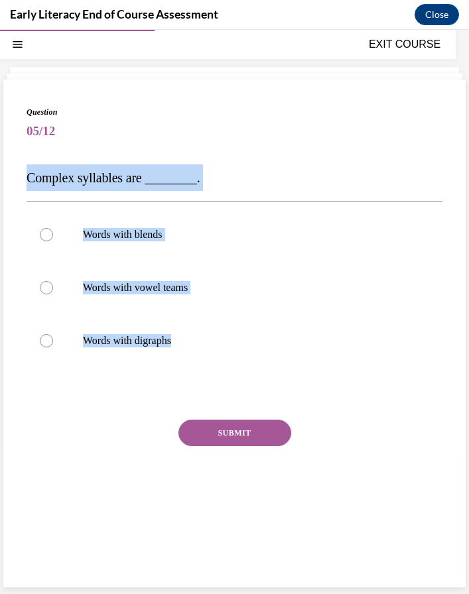
drag, startPoint x: 187, startPoint y: 342, endPoint x: 25, endPoint y: 180, distance: 229.2
click at [25, 180] on div "Question 05/12 Complex syllables are ________. Words with blends Words with vow…" at bounding box center [234, 334] width 462 height 508
copy div "Complex syllables are ________. Words with blends Words with vowel teams Words …"
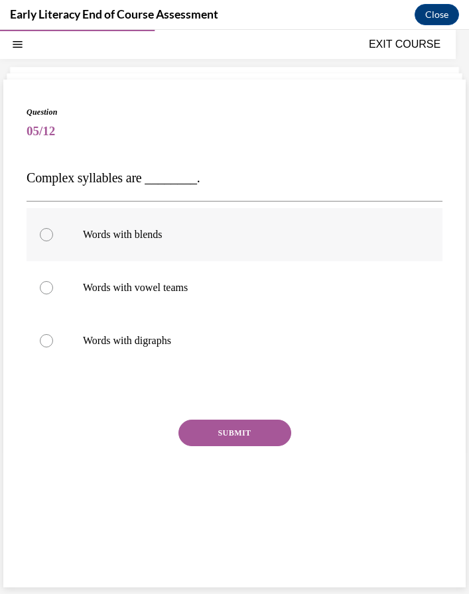
click at [192, 234] on p "Words with blends" at bounding box center [246, 234] width 326 height 13
click at [237, 423] on button "SUBMIT" at bounding box center [234, 433] width 113 height 27
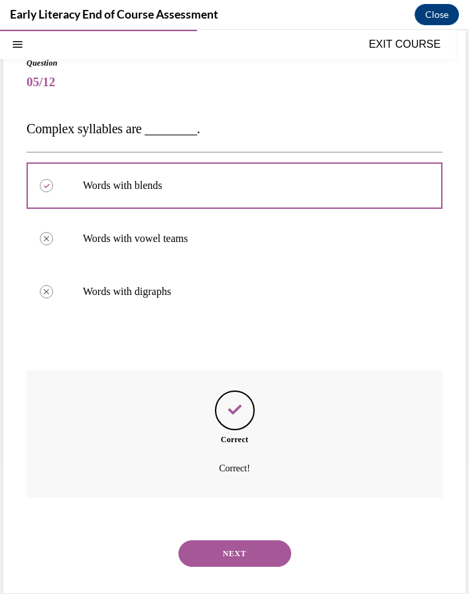
scroll to position [97, 0]
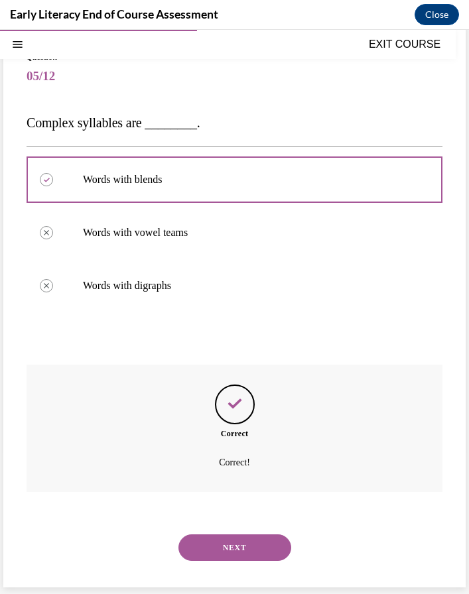
click at [223, 545] on button "NEXT" at bounding box center [234, 547] width 113 height 27
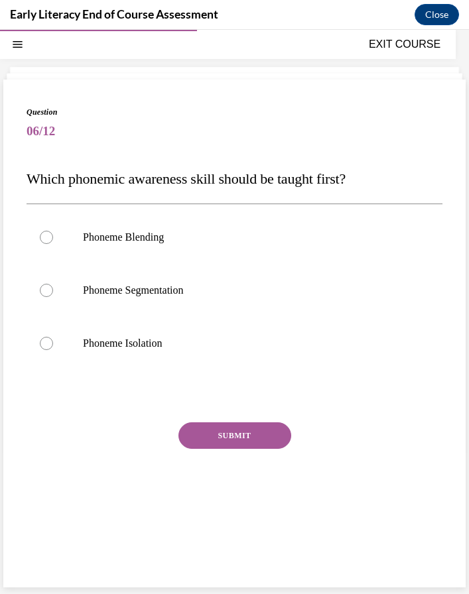
drag, startPoint x: 186, startPoint y: 357, endPoint x: 17, endPoint y: 180, distance: 244.7
click at [17, 180] on div "Question 06/12 Which phonemic awareness skill should be taught first? Phoneme B…" at bounding box center [234, 334] width 462 height 508
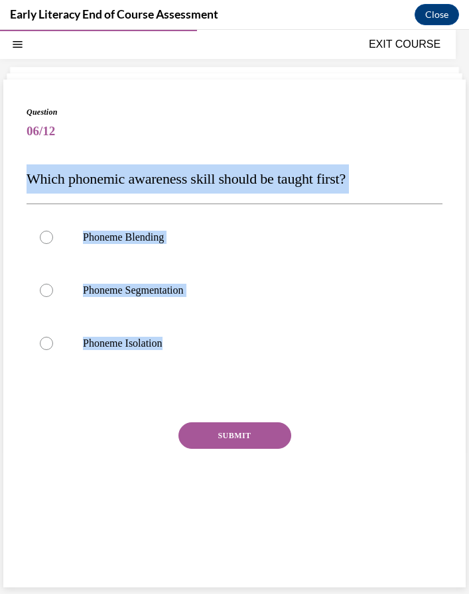
drag, startPoint x: 177, startPoint y: 341, endPoint x: 26, endPoint y: 190, distance: 213.7
click at [27, 190] on div "Question 06/12 Which phonemic awareness skill should be taught first? Phoneme B…" at bounding box center [235, 318] width 416 height 425
copy div "Which phonemic awareness skill should be taught first? Phoneme Blending Phoneme…"
click at [166, 339] on p "Phoneme Isolation" at bounding box center [246, 343] width 326 height 13
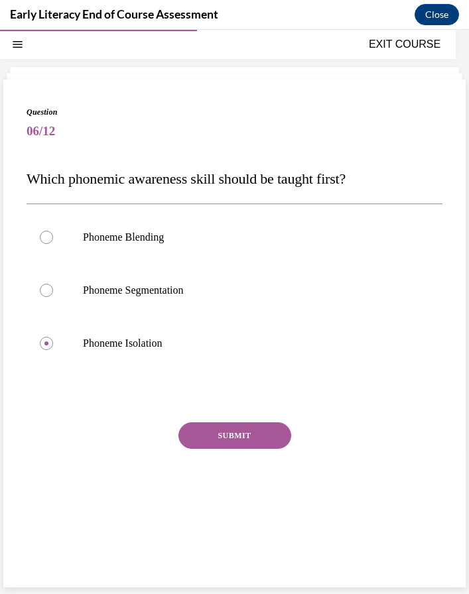
click at [242, 432] on button "SUBMIT" at bounding box center [234, 435] width 113 height 27
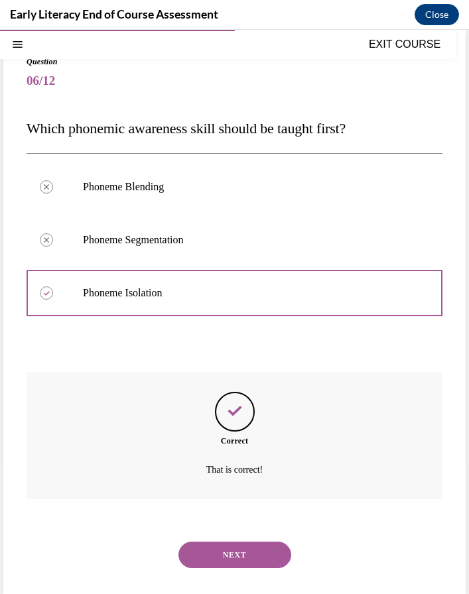
scroll to position [99, 0]
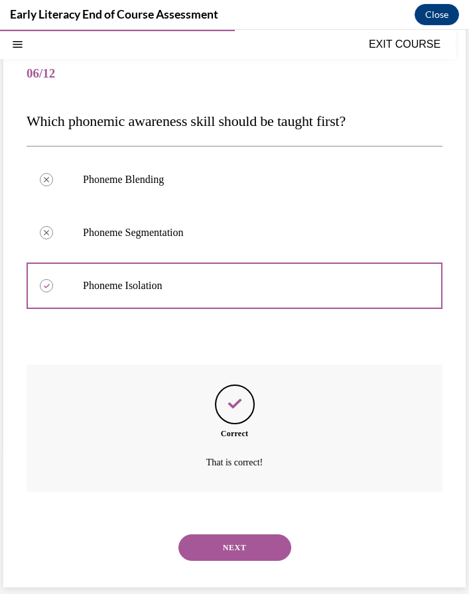
click at [231, 545] on button "NEXT" at bounding box center [234, 547] width 113 height 27
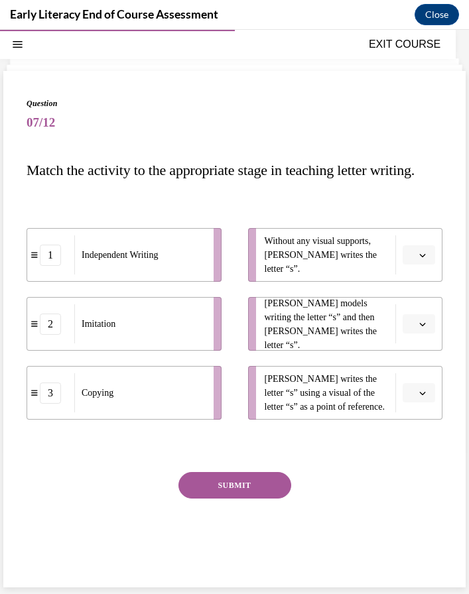
scroll to position [50, 0]
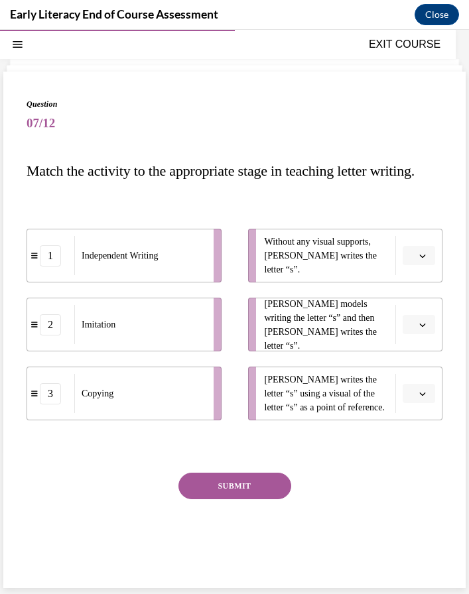
click at [433, 266] on button "button" at bounding box center [418, 256] width 32 height 20
click at [412, 400] on span "Please select an option" at bounding box center [412, 393] width 5 height 13
click at [420, 506] on div "2" at bounding box center [416, 505] width 33 height 27
click at [421, 328] on icon "button" at bounding box center [422, 324] width 7 height 7
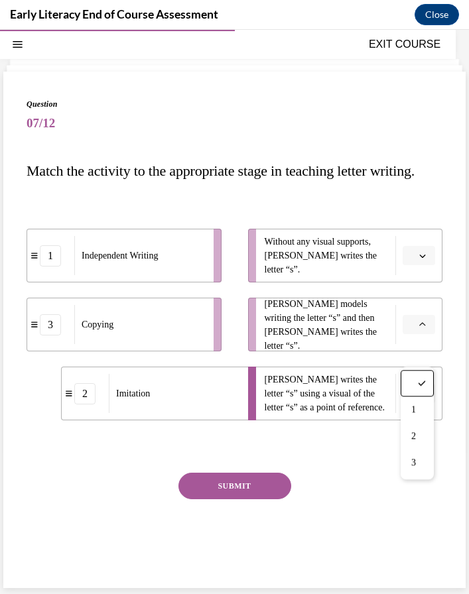
click at [410, 262] on span "Please select an option" at bounding box center [412, 255] width 5 height 13
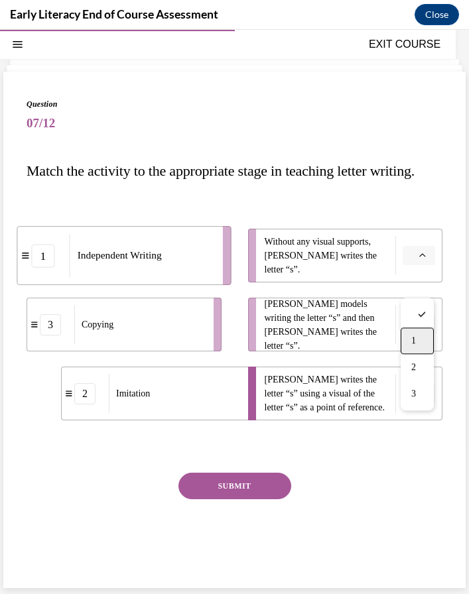
click at [416, 339] on span "1" at bounding box center [413, 340] width 5 height 11
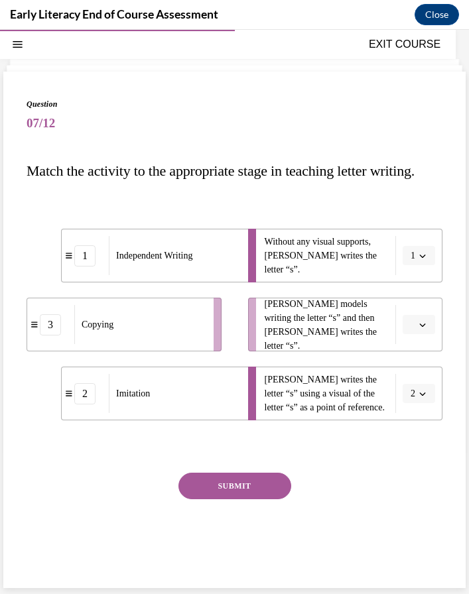
click at [427, 335] on button "button" at bounding box center [418, 325] width 32 height 20
click at [419, 457] on div "3" at bounding box center [416, 462] width 33 height 27
click at [239, 499] on button "SUBMIT" at bounding box center [234, 486] width 113 height 27
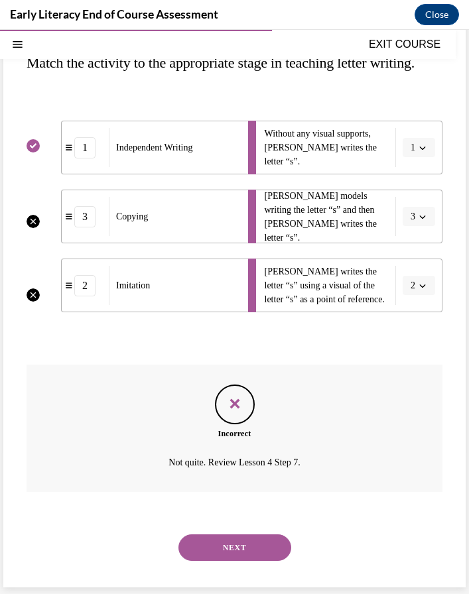
scroll to position [187, 0]
click at [232, 547] on button "NEXT" at bounding box center [234, 547] width 113 height 27
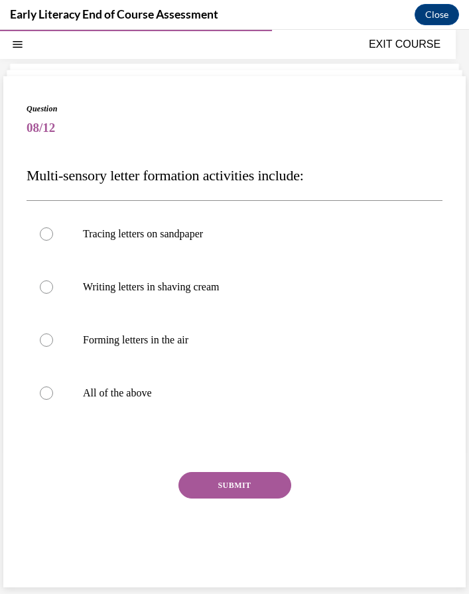
scroll to position [45, 0]
click at [189, 429] on div "Question 08/12 Multi-sensory letter formation activities include: Tracing lette…" at bounding box center [235, 342] width 416 height 478
drag, startPoint x: 168, startPoint y: 403, endPoint x: 38, endPoint y: 191, distance: 248.7
click at [38, 191] on div "Question 08/12 Multi-sensory letter formation activities include: Tracing lette…" at bounding box center [235, 342] width 416 height 478
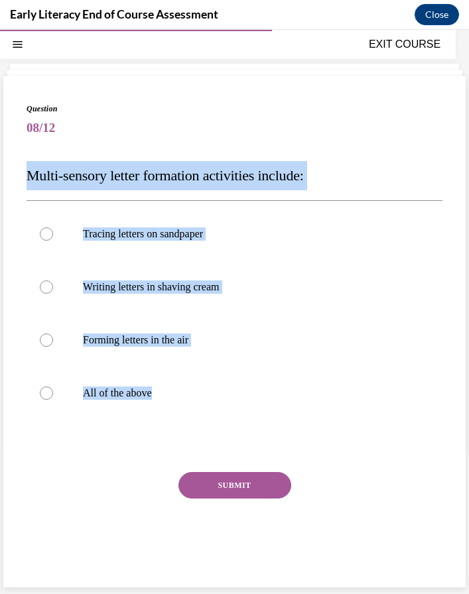
drag, startPoint x: 154, startPoint y: 392, endPoint x: 30, endPoint y: 174, distance: 251.4
click at [30, 174] on div "Question 08/12 Multi-sensory letter formation activities include: Tracing lette…" at bounding box center [235, 342] width 416 height 478
copy div "Multi-sensory letter formation activities include: Tracing letters on sandpaper…"
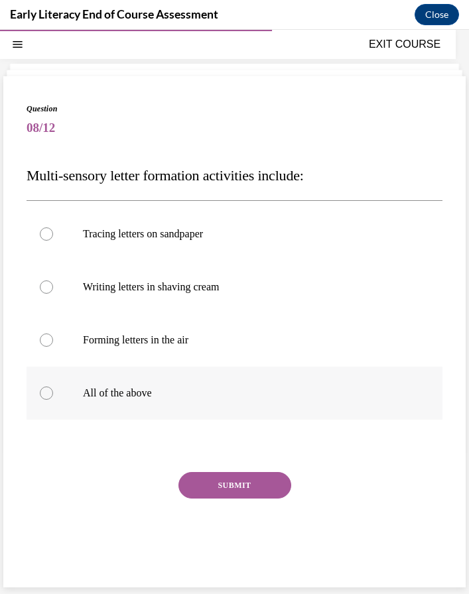
click at [42, 391] on div at bounding box center [46, 392] width 13 height 13
click at [224, 478] on button "SUBMIT" at bounding box center [234, 485] width 113 height 27
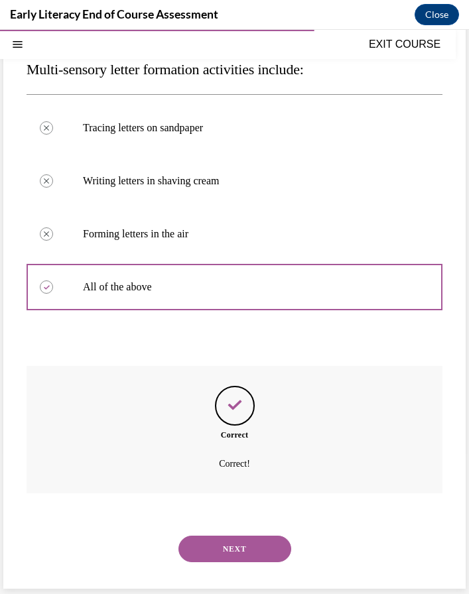
scroll to position [152, 0]
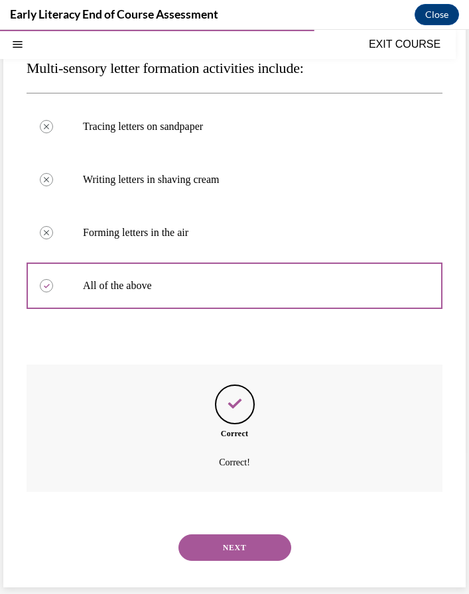
click at [209, 549] on button "NEXT" at bounding box center [234, 547] width 113 height 27
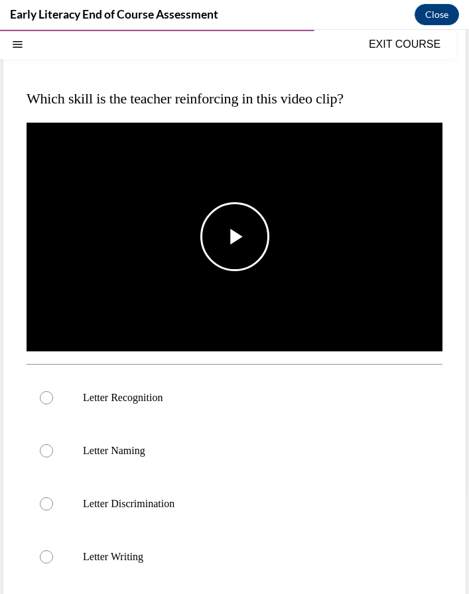
scroll to position [123, 0]
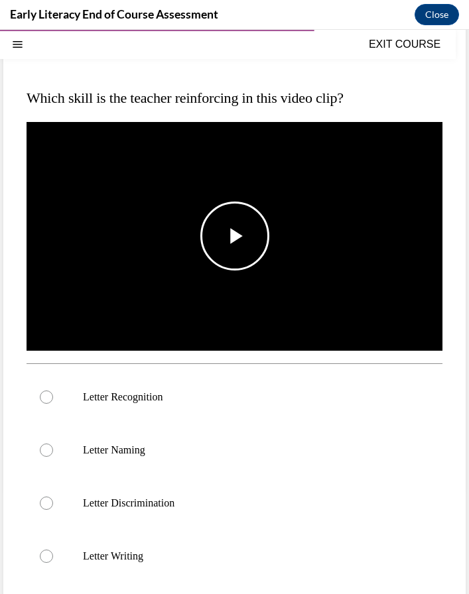
click at [235, 236] on span "Video player" at bounding box center [235, 236] width 0 height 0
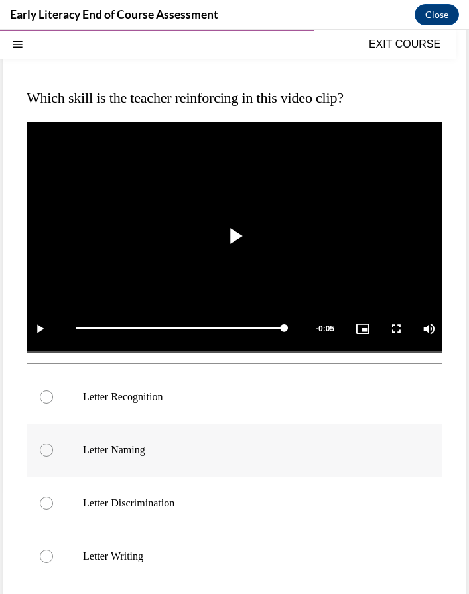
click at [131, 457] on div at bounding box center [235, 449] width 416 height 53
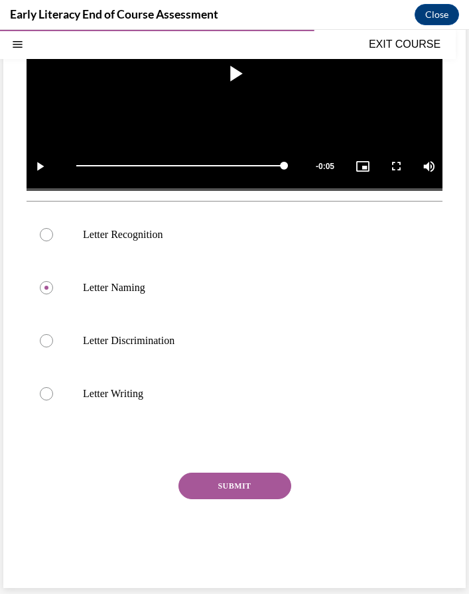
click at [213, 488] on button "SUBMIT" at bounding box center [234, 486] width 113 height 27
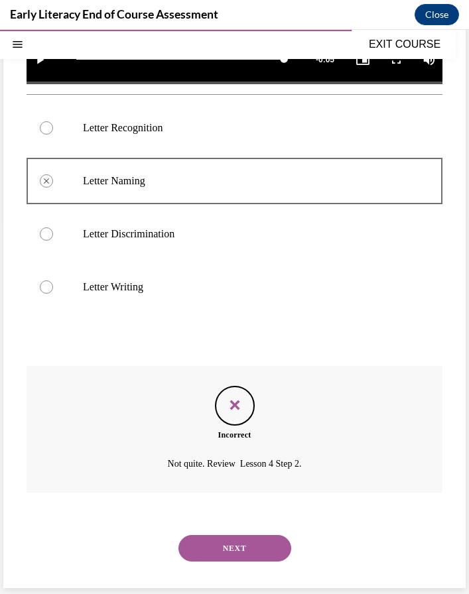
scroll to position [392, 0]
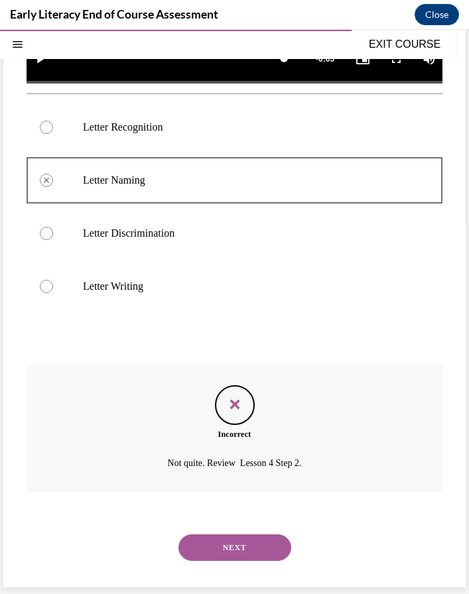
click at [219, 548] on button "NEXT" at bounding box center [234, 547] width 113 height 27
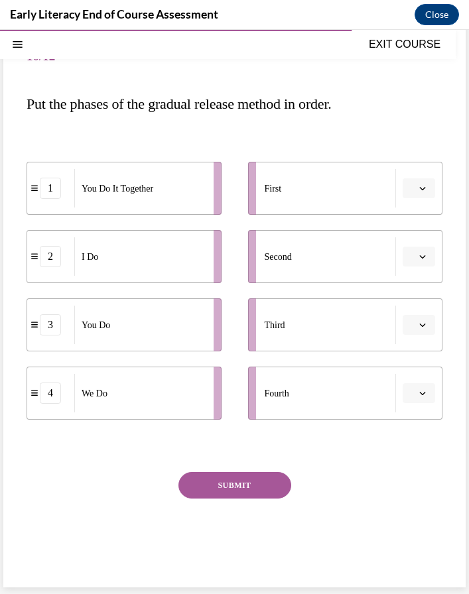
scroll to position [111, 0]
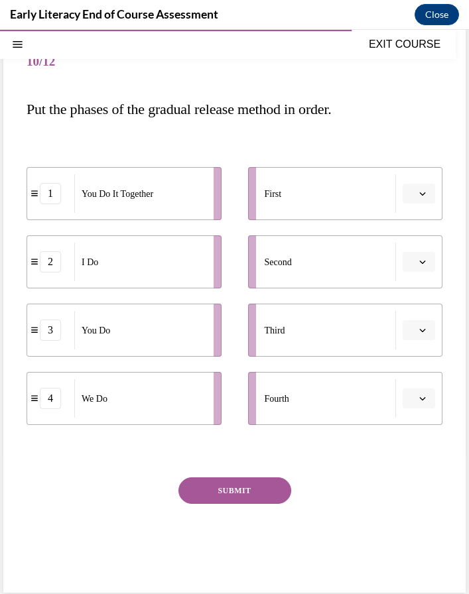
click at [418, 190] on span "button" at bounding box center [422, 193] width 9 height 9
click at [416, 273] on span "2" at bounding box center [413, 275] width 5 height 11
click at [422, 404] on button "button" at bounding box center [418, 398] width 32 height 20
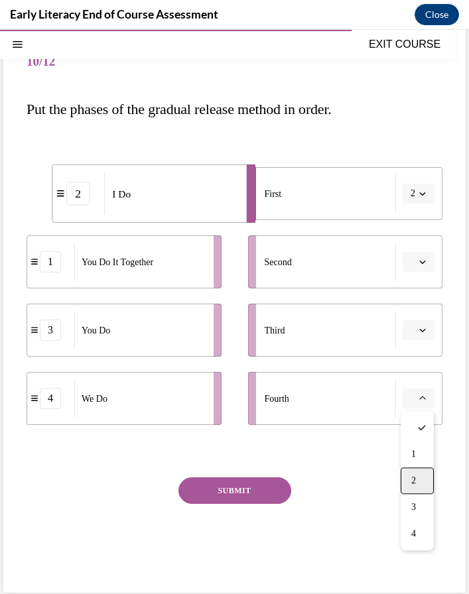
click at [416, 482] on span "2" at bounding box center [413, 480] width 5 height 11
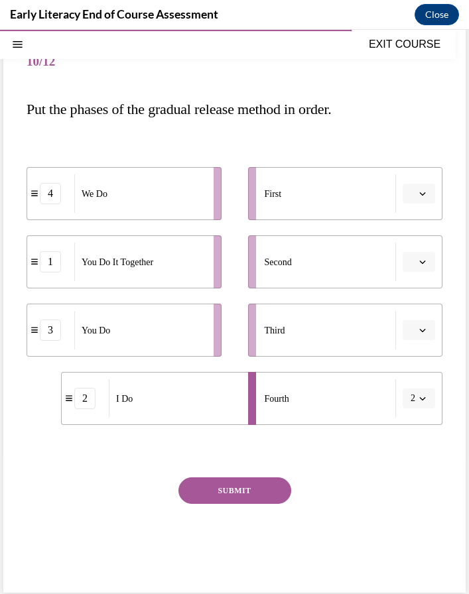
click at [422, 264] on icon "button" at bounding box center [422, 261] width 7 height 7
click at [201, 297] on ul "4 We Do 1 You Do It Together 3 You Do 2 I Do" at bounding box center [131, 296] width 208 height 258
click at [429, 400] on button "2" at bounding box center [418, 398] width 32 height 20
click at [415, 449] on div "1" at bounding box center [414, 454] width 33 height 27
drag, startPoint x: 233, startPoint y: 412, endPoint x: 215, endPoint y: 206, distance: 206.9
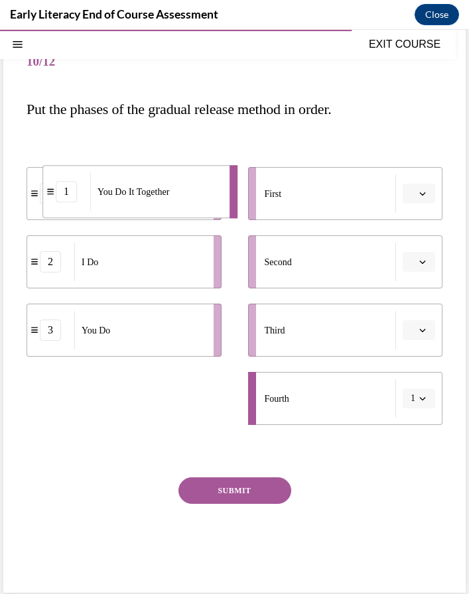
click at [215, 205] on div "You Do It Together" at bounding box center [155, 191] width 131 height 38
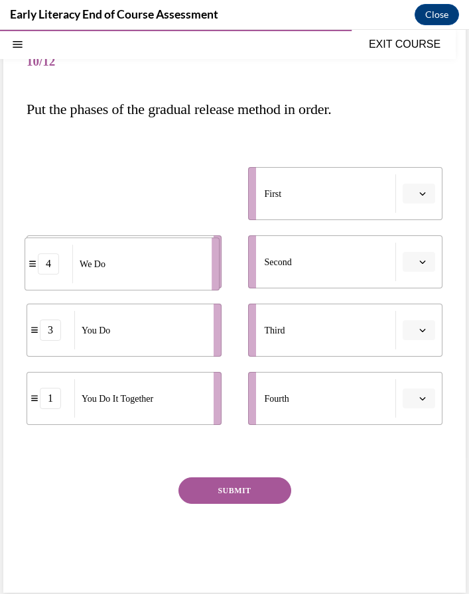
drag, startPoint x: 174, startPoint y: 194, endPoint x: 172, endPoint y: 286, distance: 92.1
click at [172, 283] on div "We Do" at bounding box center [137, 264] width 131 height 38
click at [50, 334] on div "3" at bounding box center [50, 329] width 21 height 21
click at [418, 189] on span "button" at bounding box center [422, 193] width 9 height 9
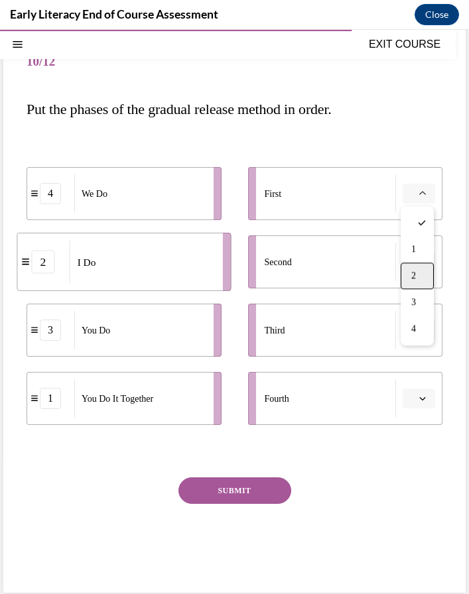
click at [420, 276] on div "2" at bounding box center [416, 275] width 33 height 27
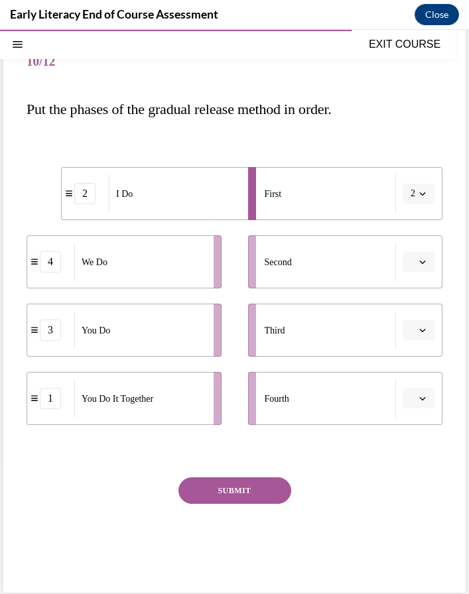
click at [422, 265] on span "button" at bounding box center [422, 261] width 9 height 9
click at [415, 396] on span "4" at bounding box center [413, 397] width 5 height 11
click at [418, 401] on span "button" at bounding box center [422, 398] width 9 height 9
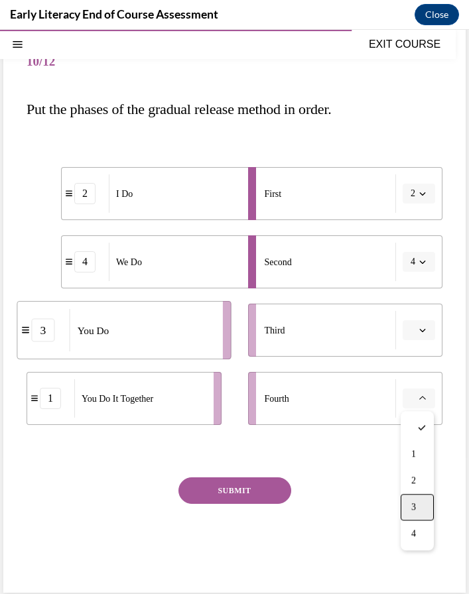
click at [421, 510] on div "3" at bounding box center [416, 507] width 33 height 27
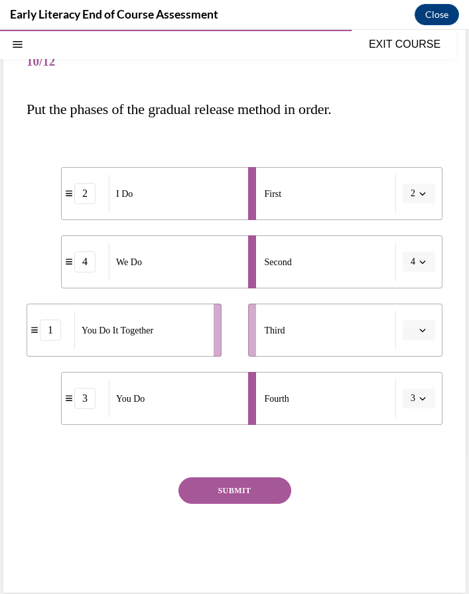
click at [416, 338] on button "button" at bounding box center [418, 330] width 32 height 20
click at [418, 394] on div "1" at bounding box center [416, 385] width 33 height 27
click at [255, 489] on button "SUBMIT" at bounding box center [234, 490] width 113 height 27
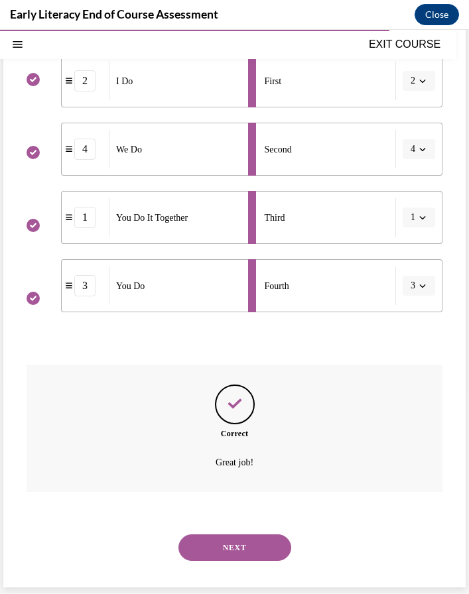
click at [239, 549] on button "NEXT" at bounding box center [234, 547] width 113 height 27
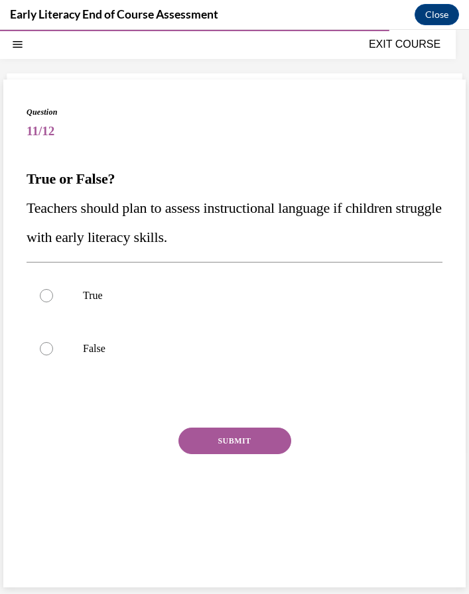
scroll to position [42, 0]
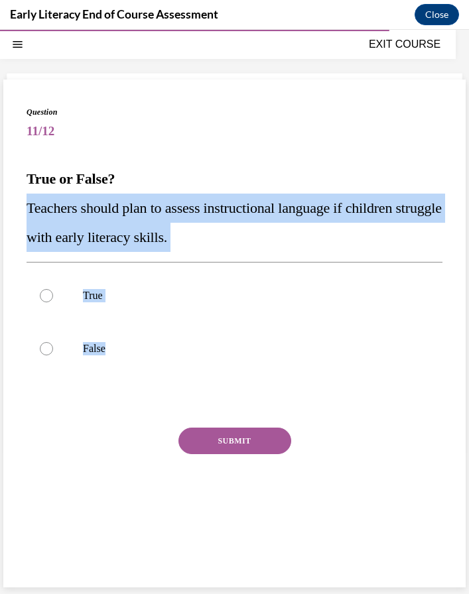
drag, startPoint x: 115, startPoint y: 350, endPoint x: 23, endPoint y: 215, distance: 163.1
click at [23, 215] on div "Question 11/12 True or False? Teachers should plan to assess instructional lang…" at bounding box center [234, 334] width 462 height 508
copy div "Teachers should plan to assess instructional language if children struggle with…"
click at [46, 297] on div at bounding box center [46, 295] width 13 height 13
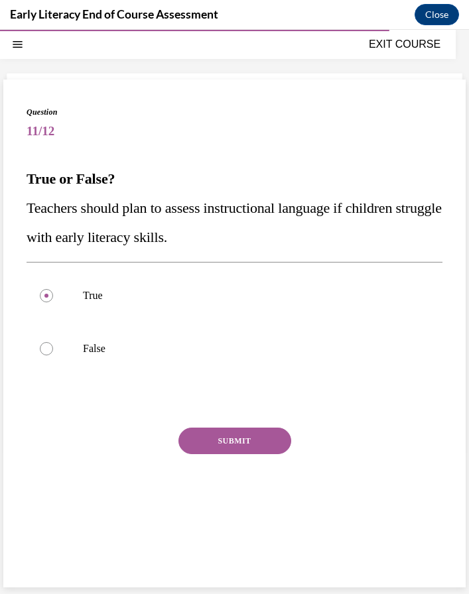
click at [206, 445] on button "SUBMIT" at bounding box center [234, 440] width 113 height 27
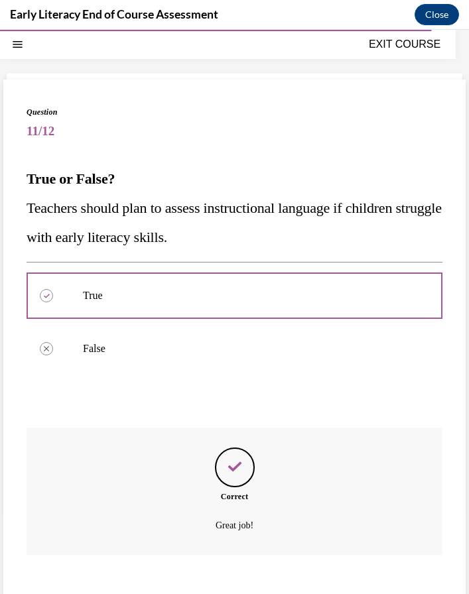
scroll to position [105, 0]
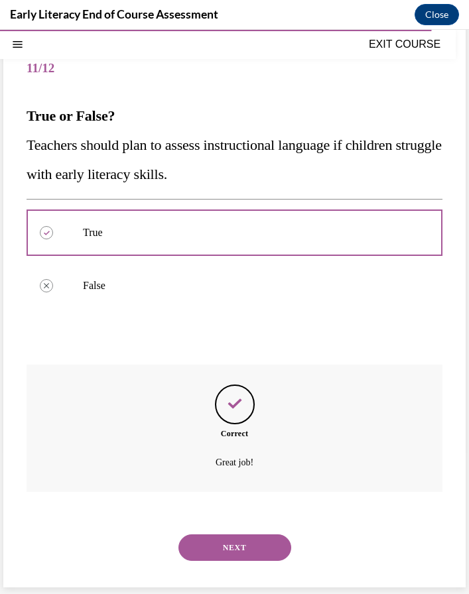
click at [219, 538] on button "NEXT" at bounding box center [234, 547] width 113 height 27
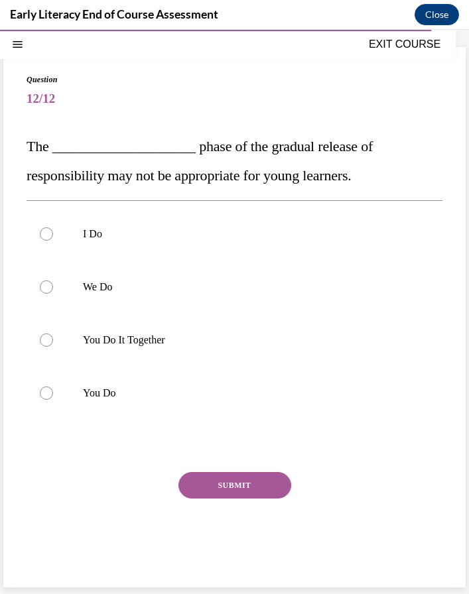
scroll to position [74, 0]
drag, startPoint x: 135, startPoint y: 402, endPoint x: 32, endPoint y: 162, distance: 260.7
click at [32, 162] on div "Question 12/12 The ____________________ phase of the gradual release of respons…" at bounding box center [235, 327] width 416 height 507
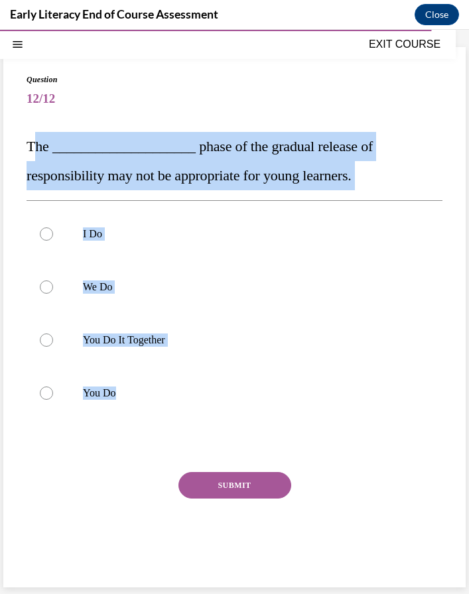
drag, startPoint x: 119, startPoint y: 393, endPoint x: 32, endPoint y: 146, distance: 261.4
click at [32, 146] on div "Question 12/12 The ____________________ phase of the gradual release of respons…" at bounding box center [235, 327] width 416 height 507
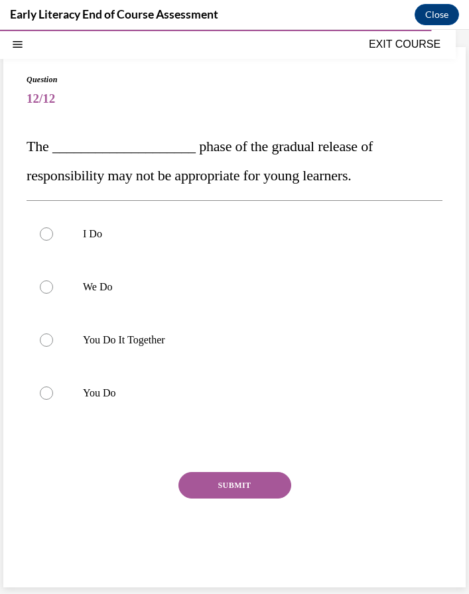
click at [63, 114] on div "Question 12/12 The ____________________ phase of the gradual release of respons…" at bounding box center [235, 327] width 416 height 507
drag, startPoint x: 127, startPoint y: 400, endPoint x: 38, endPoint y: 390, distance: 88.6
click at [38, 380] on div at bounding box center [235, 392] width 416 height 53
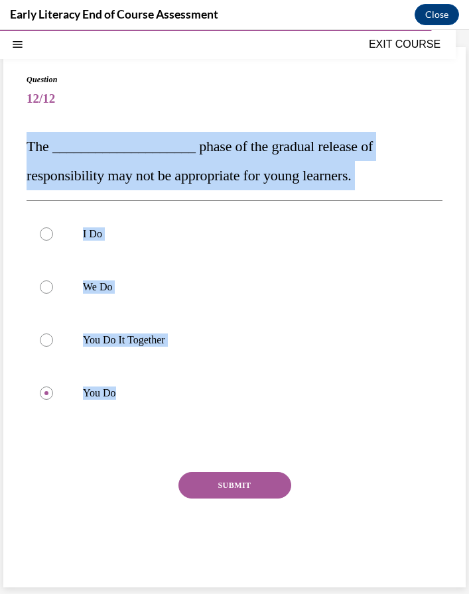
drag, startPoint x: 126, startPoint y: 394, endPoint x: 19, endPoint y: 153, distance: 263.4
click at [19, 153] on div "Question 12/12 The ____________________ phase of the gradual release of respons…" at bounding box center [234, 317] width 462 height 540
copy div "The ____________________ phase of the gradual release of responsibility may not…"
click at [146, 233] on p "I Do" at bounding box center [246, 233] width 326 height 13
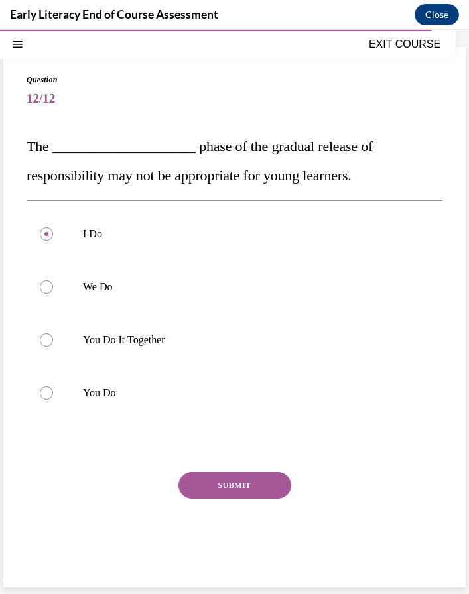
click at [236, 484] on button "SUBMIT" at bounding box center [234, 485] width 113 height 27
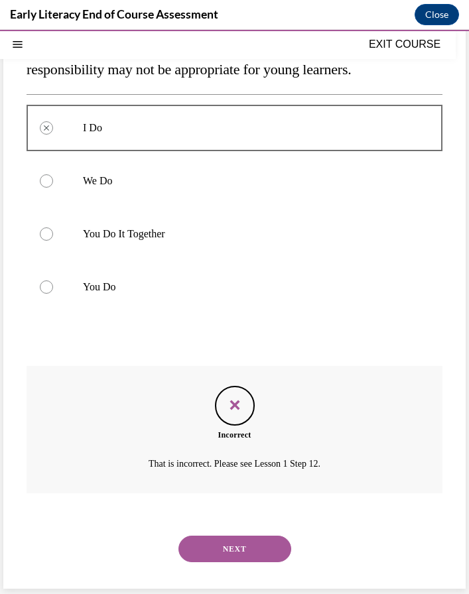
scroll to position [182, 0]
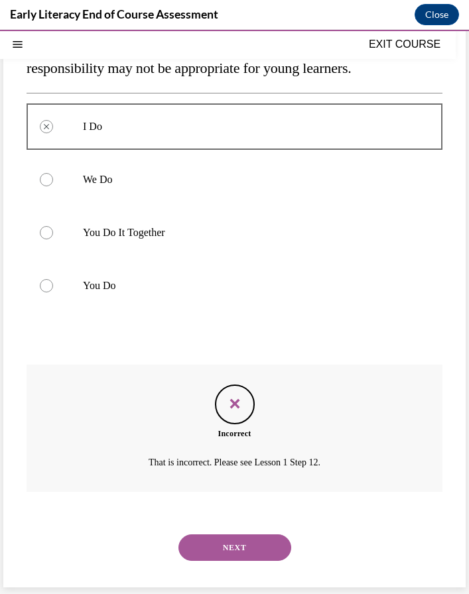
click at [211, 551] on button "NEXT" at bounding box center [234, 547] width 113 height 27
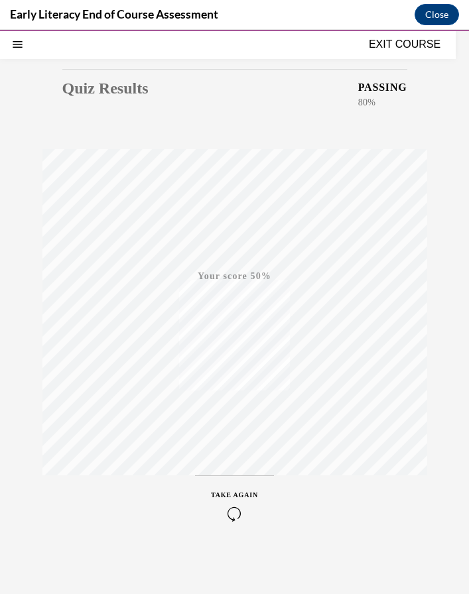
click at [234, 515] on icon "button" at bounding box center [234, 513] width 47 height 15
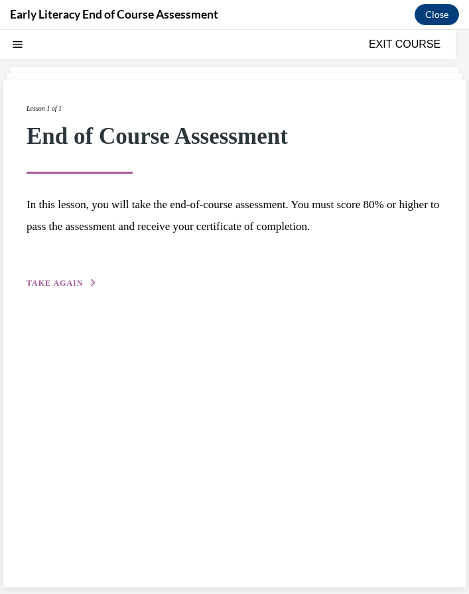
click at [47, 290] on div "Lesson 1 of 1 End of Course Assessment In this lesson, you will take the end-of…" at bounding box center [234, 334] width 462 height 508
click at [47, 285] on span "TAKE AGAIN" at bounding box center [55, 282] width 56 height 9
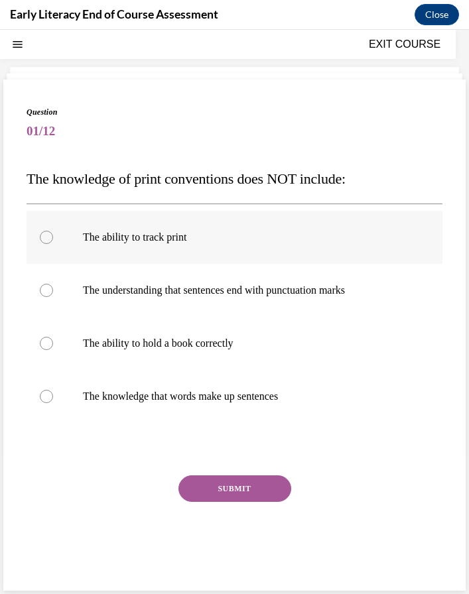
click at [220, 244] on div at bounding box center [235, 237] width 416 height 53
click at [217, 476] on button "SUBMIT" at bounding box center [234, 488] width 113 height 27
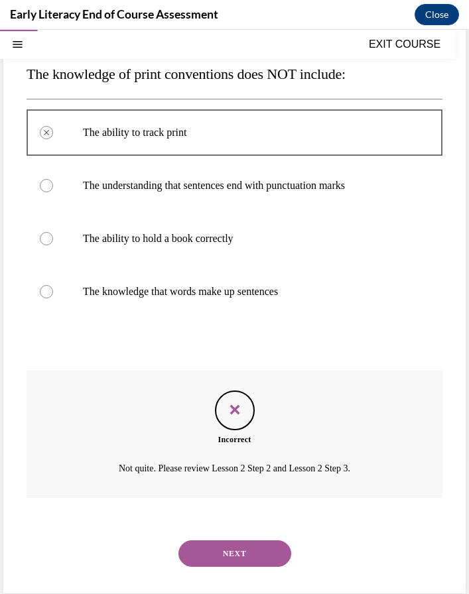
scroll to position [152, 0]
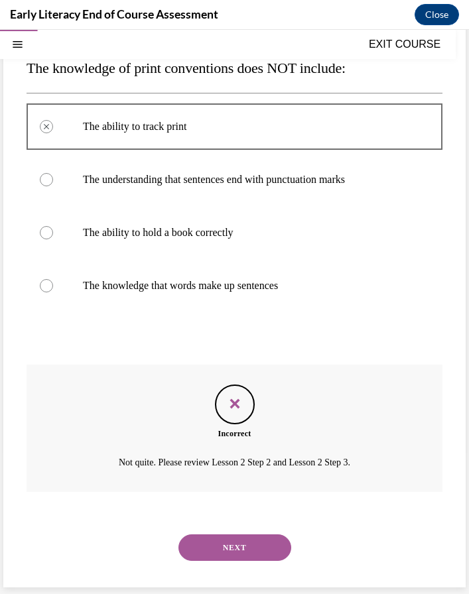
click at [235, 554] on button "NEXT" at bounding box center [234, 547] width 113 height 27
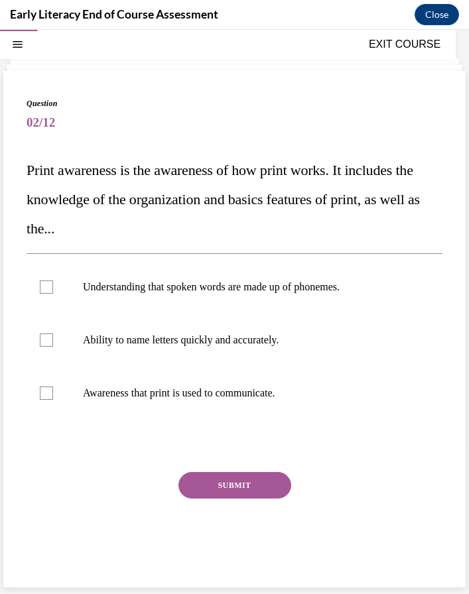
scroll to position [50, 0]
click at [271, 397] on p "Awareness that print is used to communicate." at bounding box center [246, 392] width 326 height 13
click at [225, 487] on button "SUBMIT" at bounding box center [234, 485] width 113 height 27
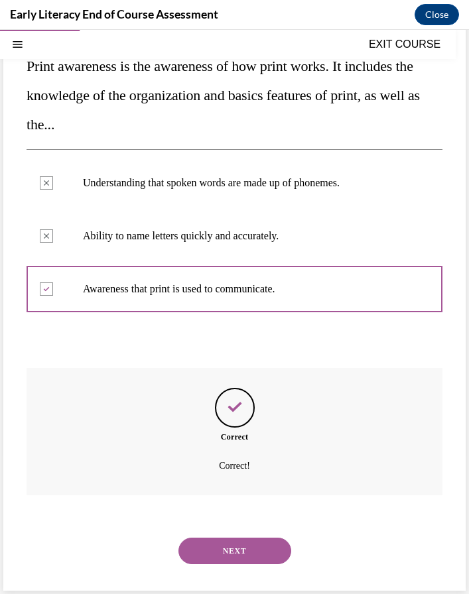
scroll to position [158, 0]
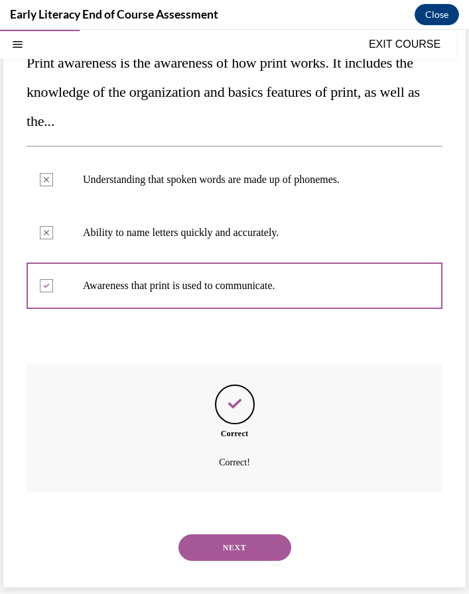
click at [229, 547] on button "NEXT" at bounding box center [234, 547] width 113 height 27
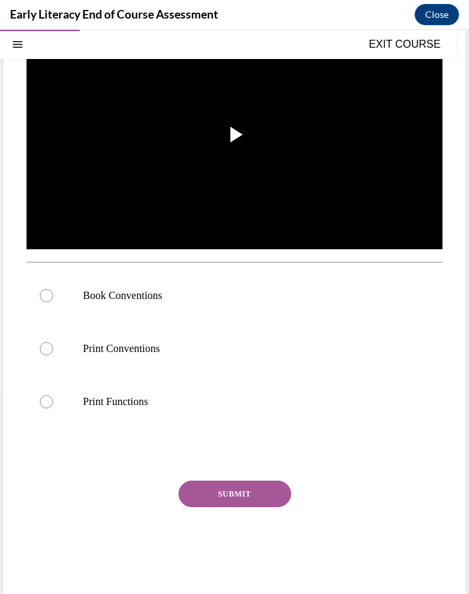
scroll to position [232, 0]
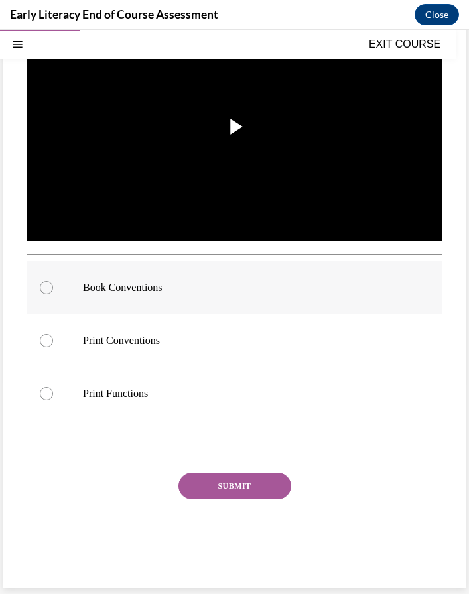
click at [112, 290] on p "Book Conventions" at bounding box center [246, 287] width 326 height 13
click at [210, 477] on button "SUBMIT" at bounding box center [234, 486] width 113 height 27
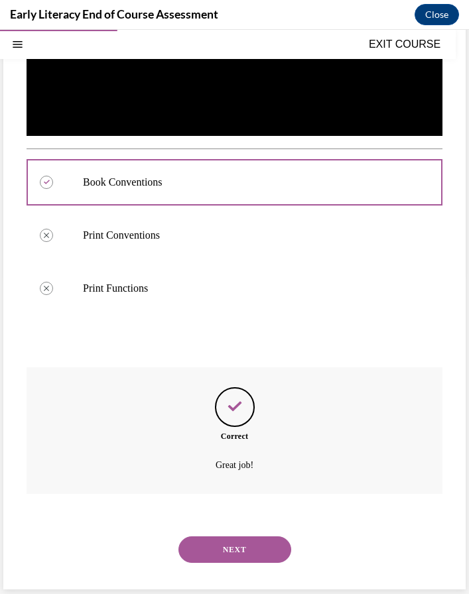
scroll to position [339, 0]
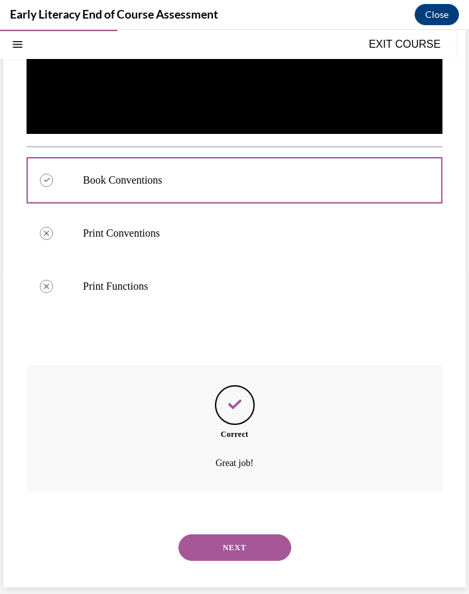
click at [220, 547] on button "NEXT" at bounding box center [234, 547] width 113 height 27
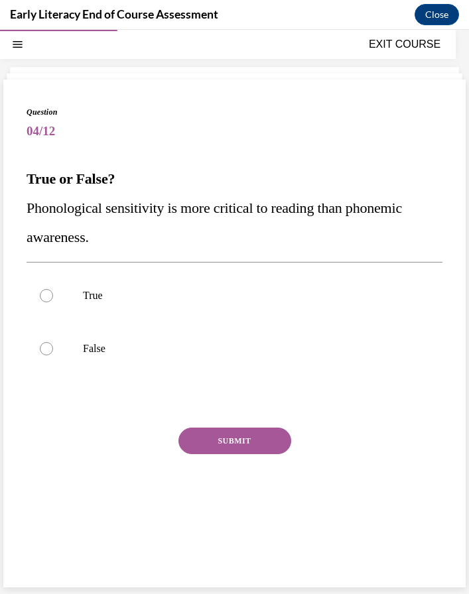
scroll to position [42, 0]
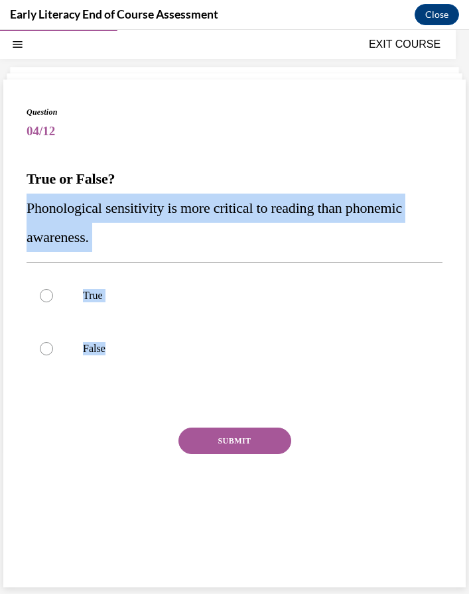
drag, startPoint x: 139, startPoint y: 351, endPoint x: 23, endPoint y: 216, distance: 177.6
click at [23, 216] on div "Question 04/12 True or False? Phonological sensitivity is more critical to read…" at bounding box center [234, 334] width 462 height 508
copy div "Phonological sensitivity is more critical to reading than phonemic awareness. T…"
click at [45, 347] on div at bounding box center [46, 348] width 13 height 13
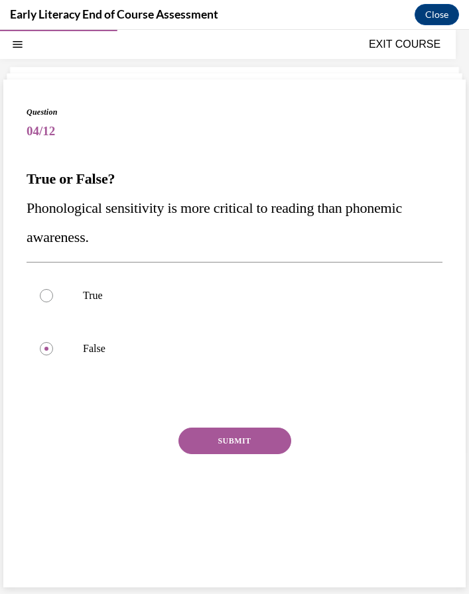
click at [217, 443] on button "SUBMIT" at bounding box center [234, 440] width 113 height 27
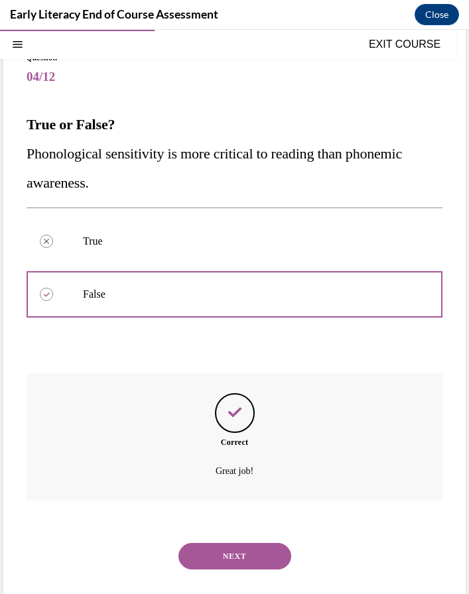
scroll to position [105, 0]
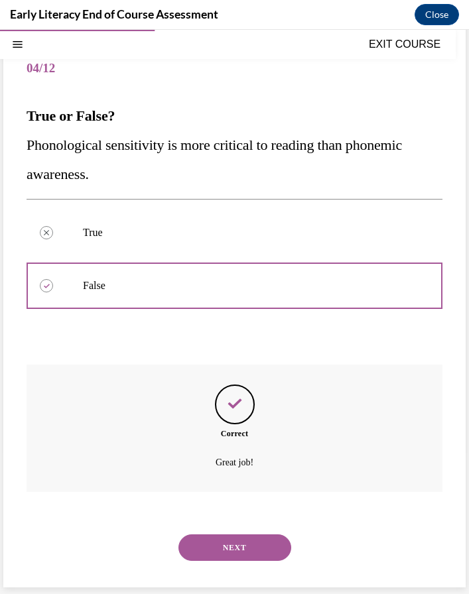
click at [211, 544] on button "NEXT" at bounding box center [234, 547] width 113 height 27
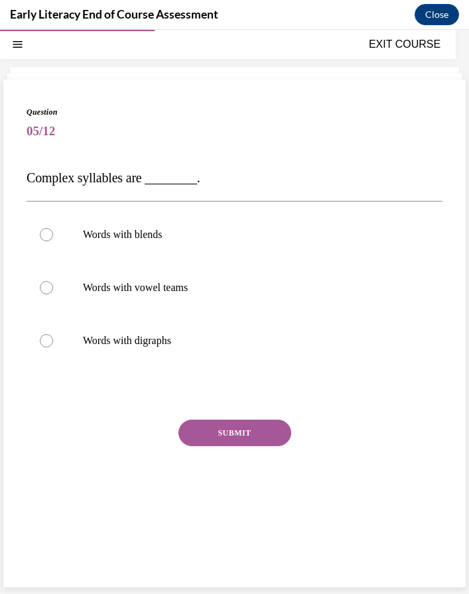
scroll to position [42, 0]
click at [40, 233] on div at bounding box center [46, 234] width 13 height 13
click at [201, 431] on button "SUBMIT" at bounding box center [234, 433] width 113 height 27
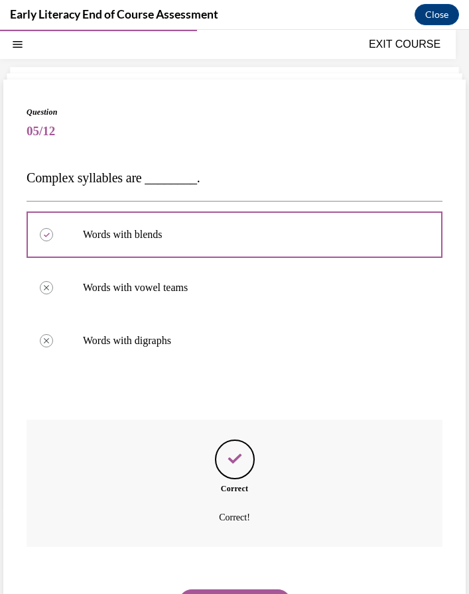
scroll to position [97, 0]
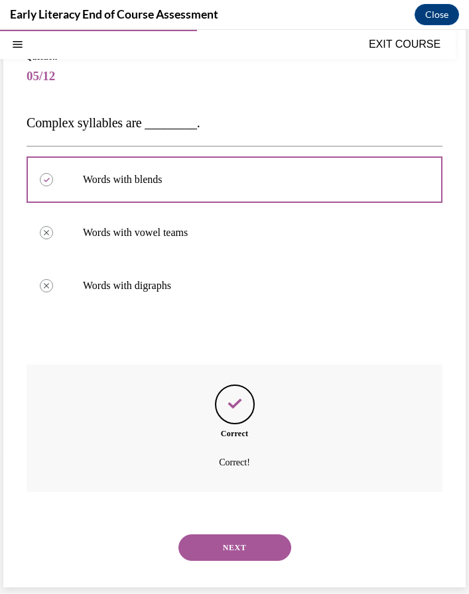
click at [231, 548] on button "NEXT" at bounding box center [234, 547] width 113 height 27
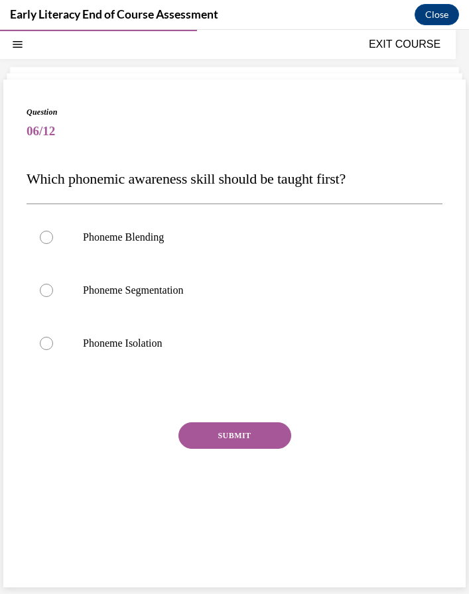
scroll to position [42, 0]
click at [144, 291] on p "Phoneme Segmentation" at bounding box center [246, 290] width 326 height 13
click at [233, 434] on button "SUBMIT" at bounding box center [234, 435] width 113 height 27
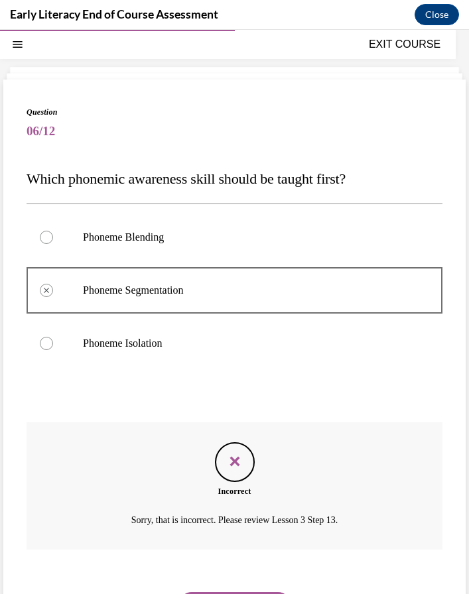
scroll to position [99, 0]
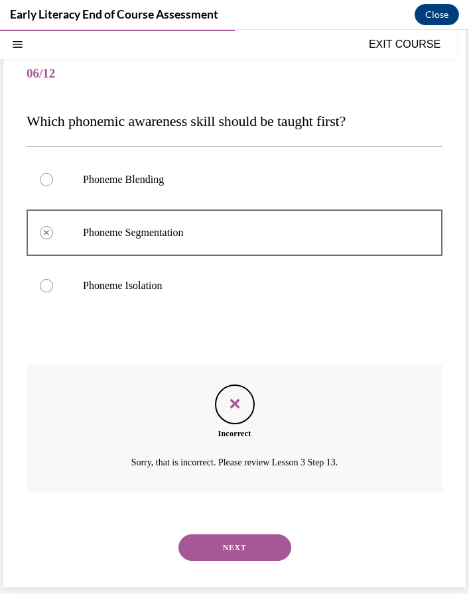
click at [244, 548] on button "NEXT" at bounding box center [234, 547] width 113 height 27
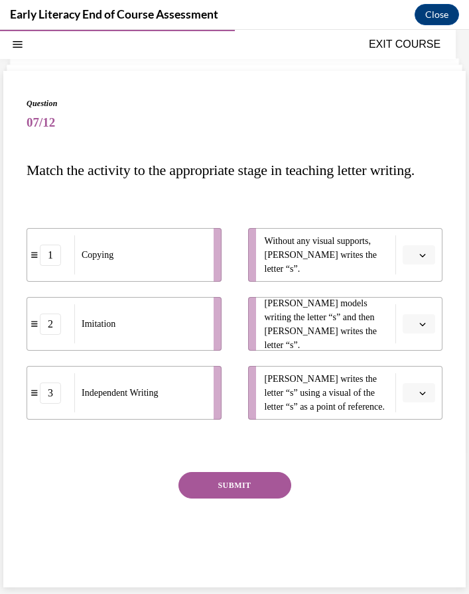
scroll to position [50, 0]
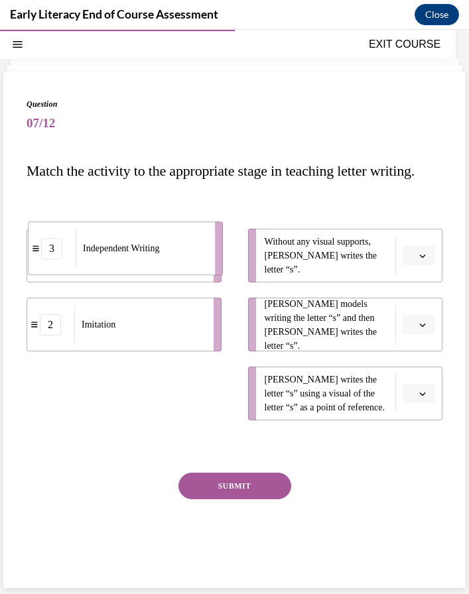
drag, startPoint x: 200, startPoint y: 432, endPoint x: 203, endPoint y: 283, distance: 149.1
click at [203, 268] on div "Independent Writing" at bounding box center [141, 248] width 131 height 39
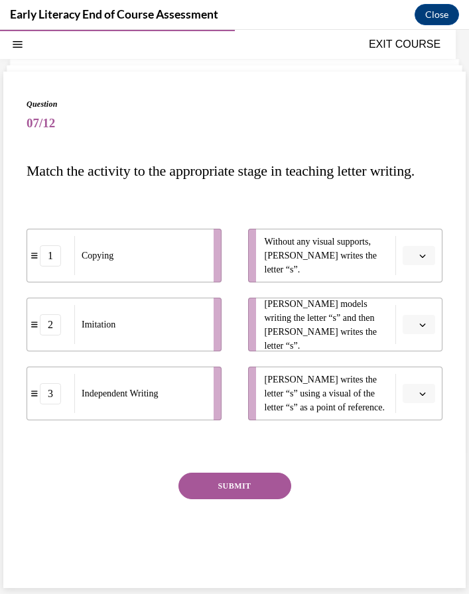
click at [400, 282] on li "Without any visual supports, [PERSON_NAME] writes the letter “s”." at bounding box center [345, 256] width 195 height 54
click at [415, 266] on button "button" at bounding box center [418, 256] width 32 height 20
click at [414, 392] on span "3" at bounding box center [413, 393] width 5 height 11
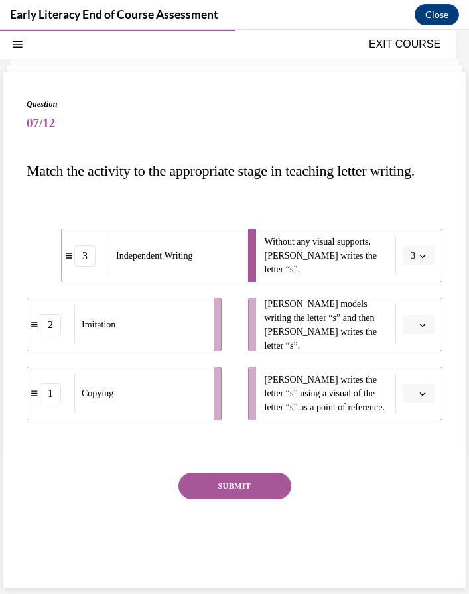
click at [407, 404] on button "button" at bounding box center [418, 394] width 32 height 20
click at [418, 505] on div "2" at bounding box center [416, 505] width 33 height 27
click at [422, 327] on icon "button" at bounding box center [423, 324] width 6 height 3
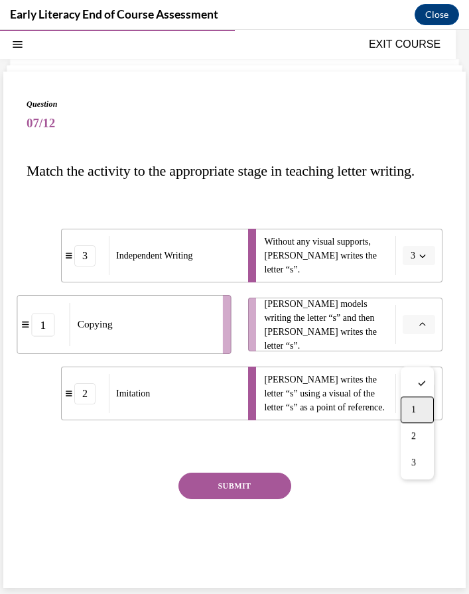
click at [420, 405] on div "1" at bounding box center [416, 409] width 33 height 27
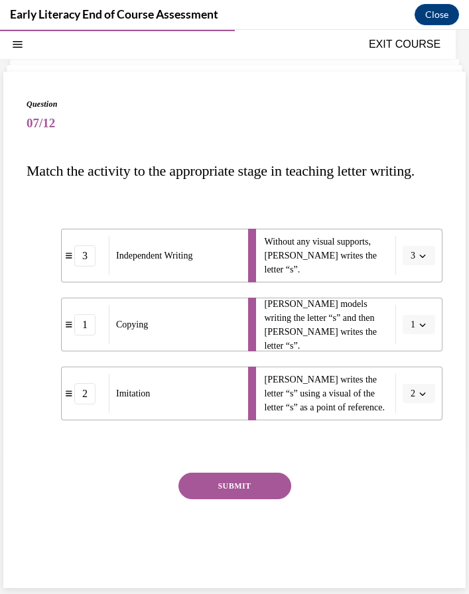
click at [255, 499] on button "SUBMIT" at bounding box center [234, 486] width 113 height 27
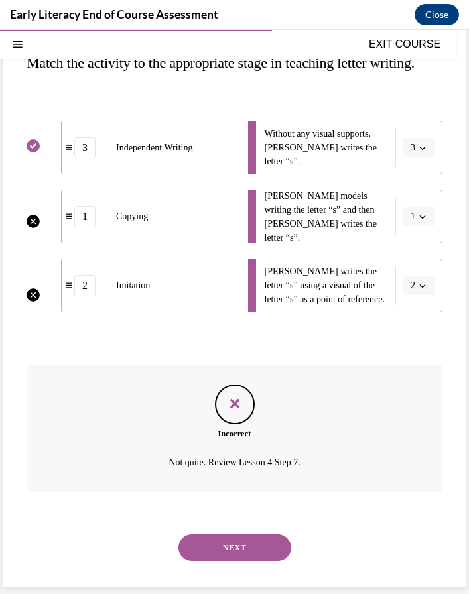
scroll to position [187, 0]
click at [235, 562] on div "NEXT" at bounding box center [235, 547] width 416 height 53
click at [234, 549] on button "NEXT" at bounding box center [234, 547] width 113 height 27
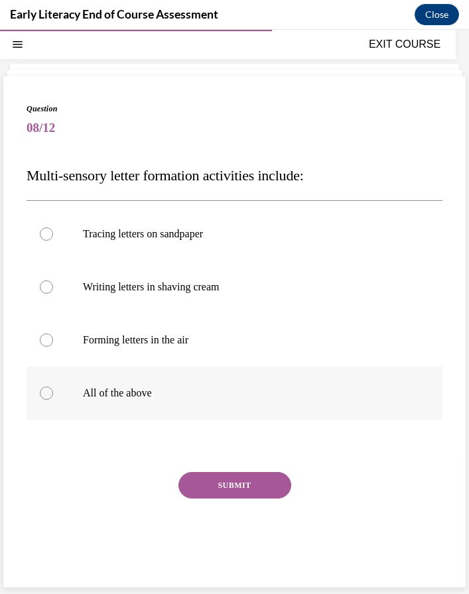
click at [141, 394] on p "All of the above" at bounding box center [246, 392] width 326 height 13
click at [215, 477] on button "SUBMIT" at bounding box center [234, 485] width 113 height 27
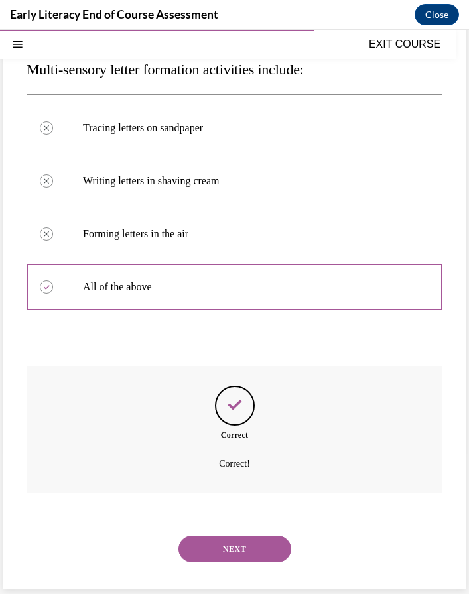
scroll to position [152, 0]
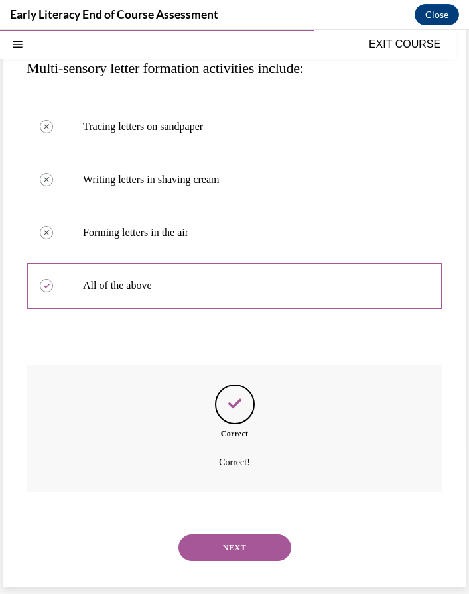
click at [218, 541] on button "NEXT" at bounding box center [234, 547] width 113 height 27
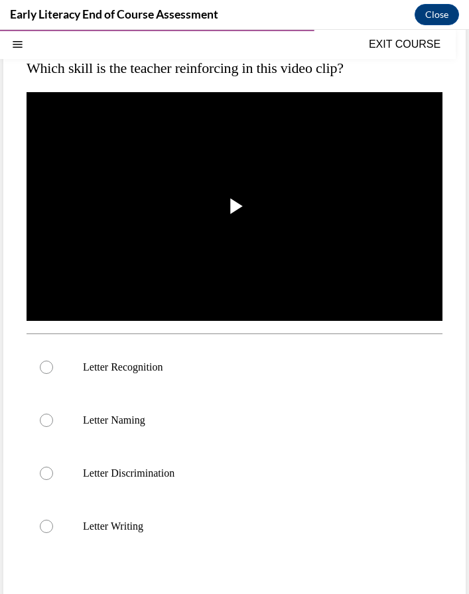
scroll to position [164, 0]
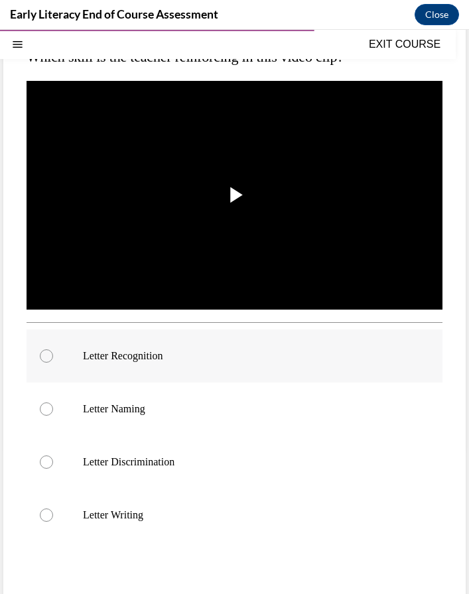
click at [50, 351] on div at bounding box center [46, 355] width 13 height 13
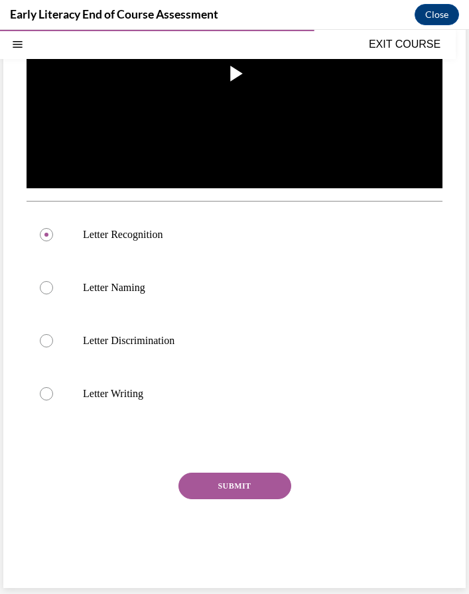
click at [229, 485] on button "SUBMIT" at bounding box center [234, 486] width 113 height 27
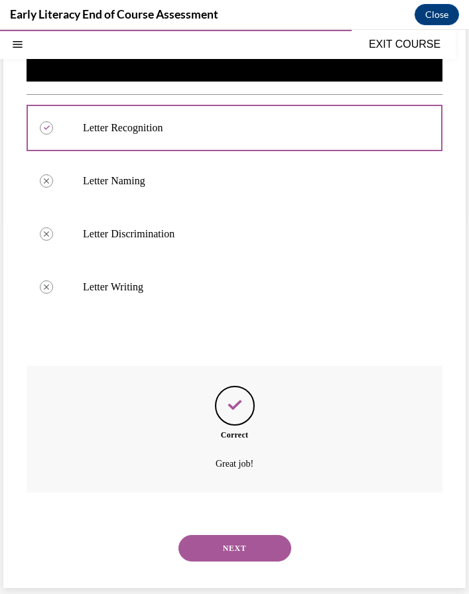
scroll to position [392, 0]
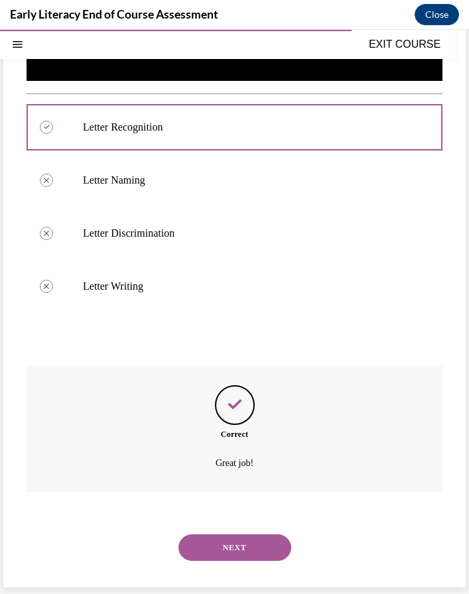
click at [220, 542] on button "NEXT" at bounding box center [234, 547] width 113 height 27
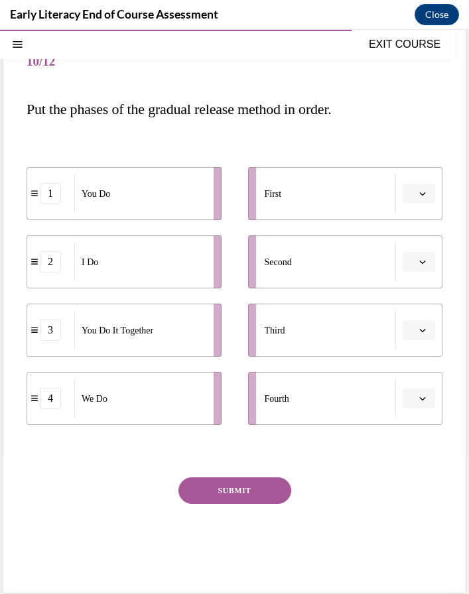
click at [419, 192] on icon "button" at bounding box center [422, 193] width 7 height 7
click at [418, 269] on div "2" at bounding box center [416, 275] width 33 height 27
click at [421, 402] on span "button" at bounding box center [422, 398] width 9 height 9
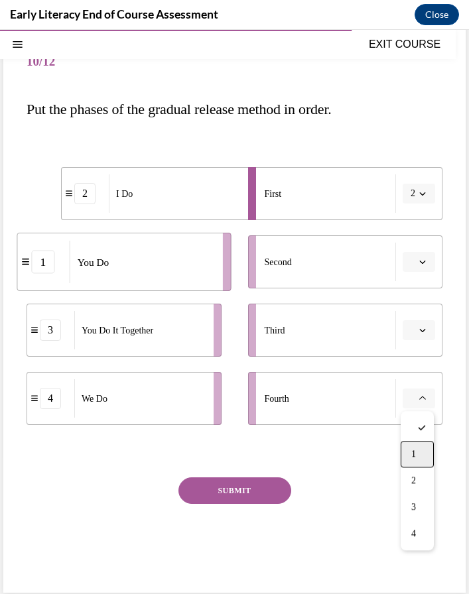
click at [414, 453] on span "1" at bounding box center [413, 454] width 5 height 11
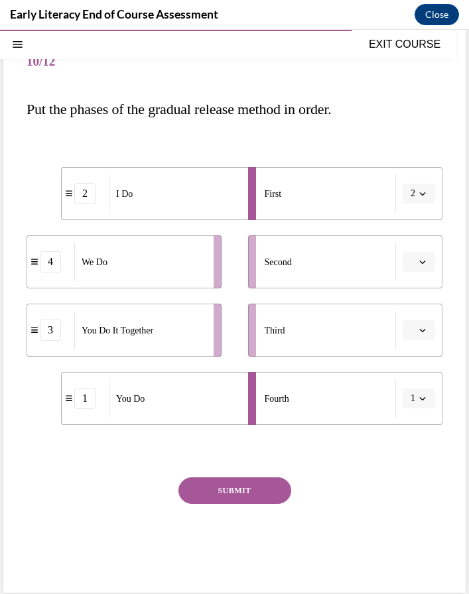
click at [415, 255] on button "button" at bounding box center [418, 262] width 32 height 20
click at [418, 346] on div "2" at bounding box center [416, 344] width 33 height 27
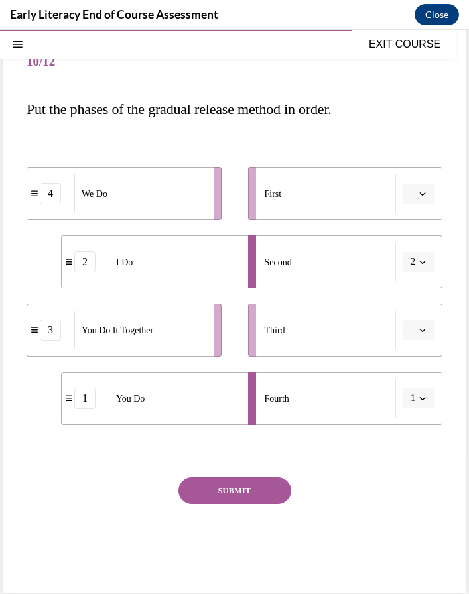
click at [413, 197] on span "Please select an option" at bounding box center [412, 193] width 5 height 13
click at [417, 276] on div "2" at bounding box center [416, 275] width 33 height 27
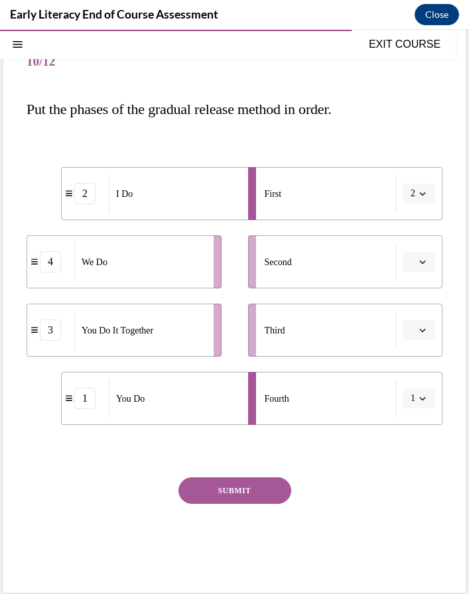
click at [421, 263] on icon "button" at bounding box center [422, 261] width 7 height 7
click at [417, 398] on div "4" at bounding box center [416, 397] width 33 height 27
click at [425, 331] on icon "button" at bounding box center [422, 330] width 7 height 7
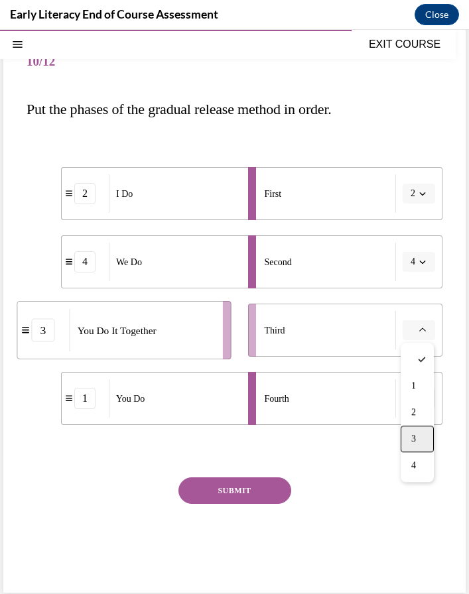
click at [416, 439] on div "3" at bounding box center [416, 438] width 33 height 27
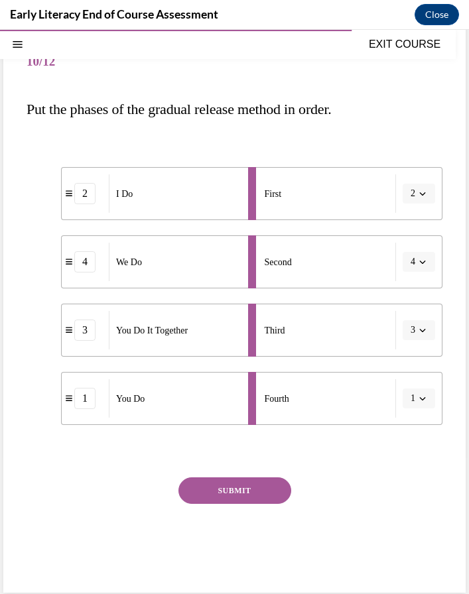
click at [246, 492] on button "SUBMIT" at bounding box center [234, 490] width 113 height 27
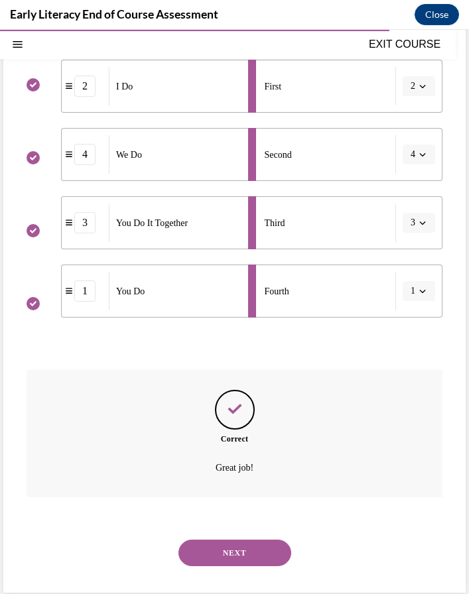
scroll to position [224, 0]
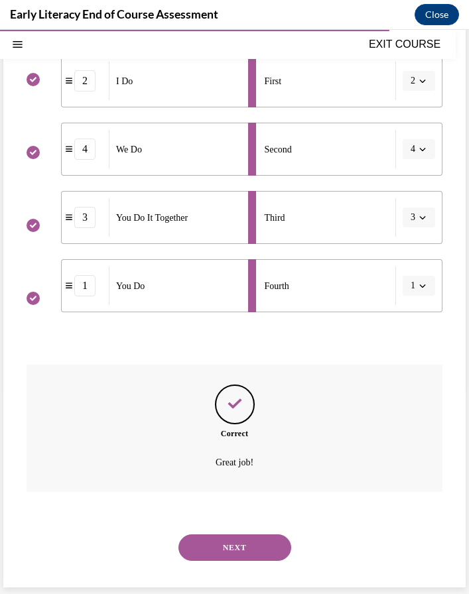
click at [242, 543] on button "NEXT" at bounding box center [234, 547] width 113 height 27
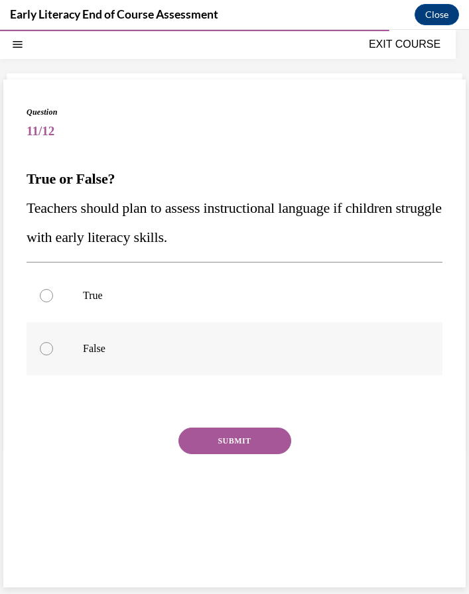
click at [52, 354] on div at bounding box center [235, 348] width 416 height 53
click at [223, 429] on button "SUBMIT" at bounding box center [234, 440] width 113 height 27
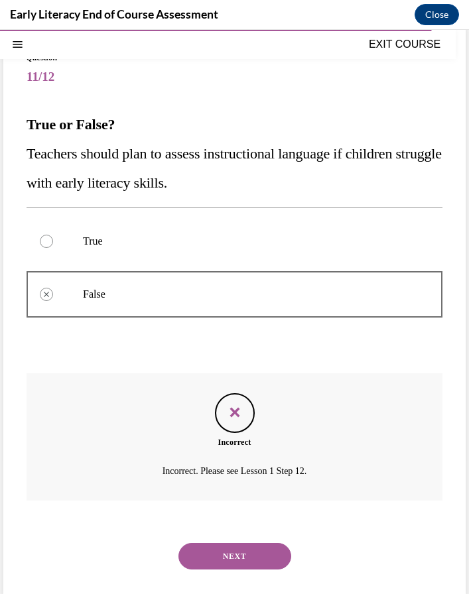
scroll to position [105, 0]
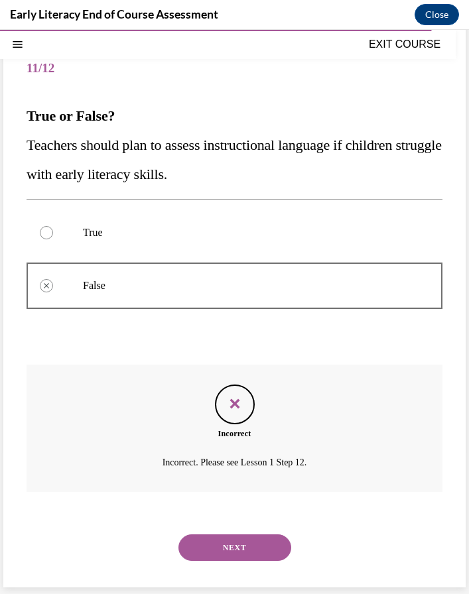
click at [256, 547] on button "NEXT" at bounding box center [234, 547] width 113 height 27
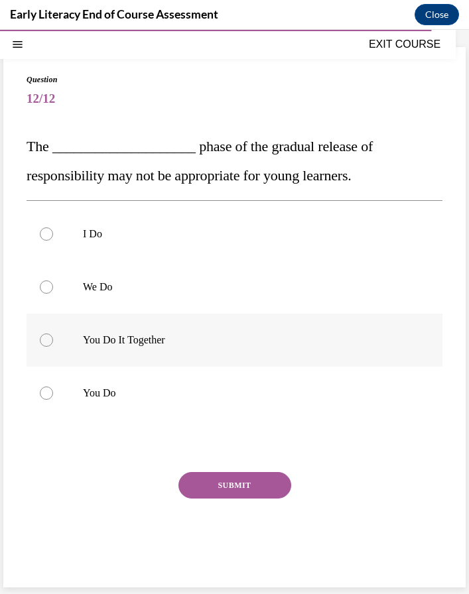
click at [161, 343] on p "You Do It Together" at bounding box center [246, 339] width 326 height 13
click at [215, 484] on button "SUBMIT" at bounding box center [234, 485] width 113 height 27
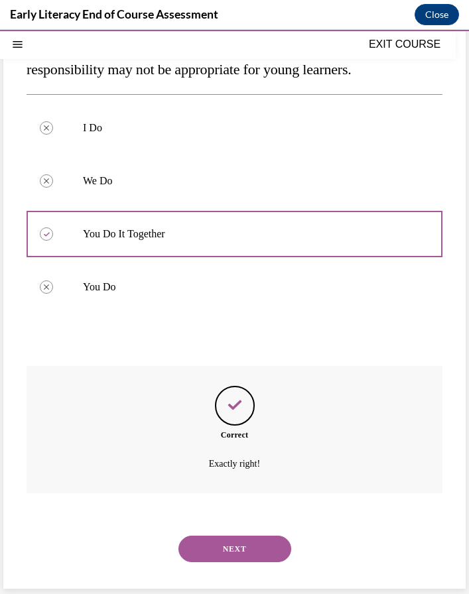
scroll to position [182, 0]
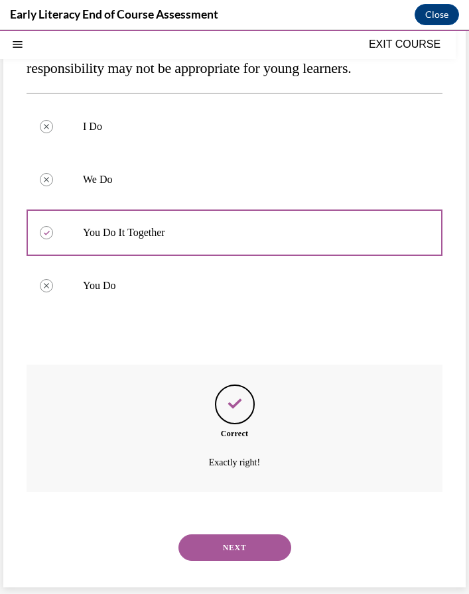
click at [223, 543] on button "NEXT" at bounding box center [234, 547] width 113 height 27
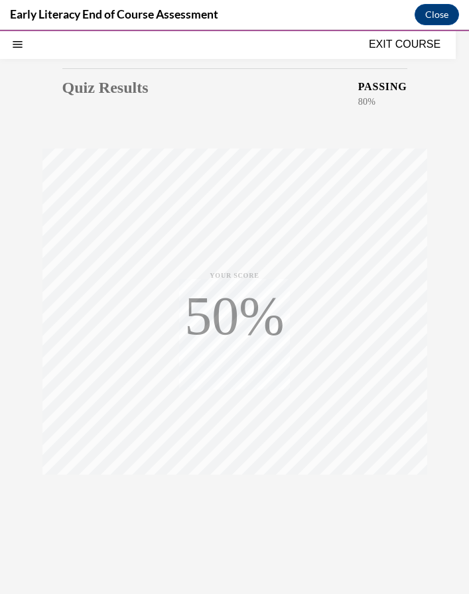
scroll to position [62, 0]
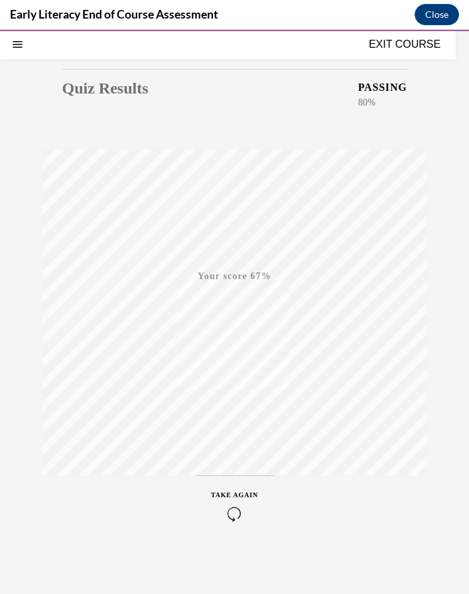
click at [231, 508] on icon "button" at bounding box center [234, 513] width 47 height 15
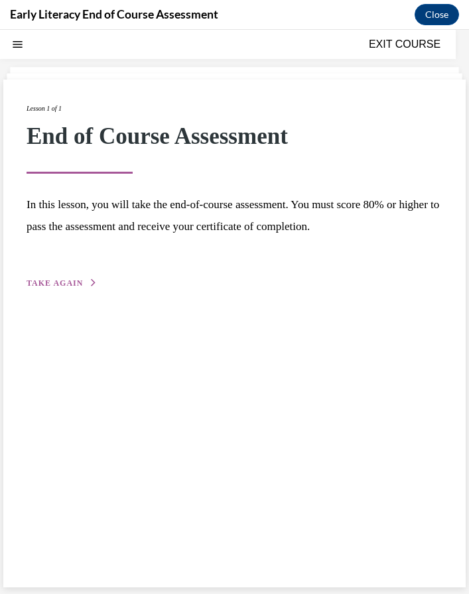
click at [71, 288] on button "TAKE AGAIN" at bounding box center [62, 283] width 71 height 12
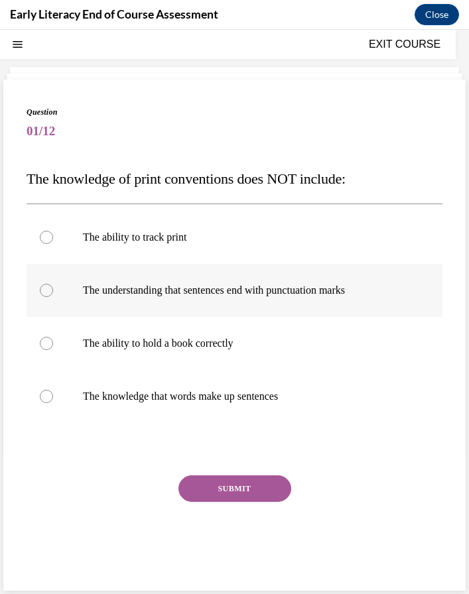
click at [44, 286] on div at bounding box center [46, 290] width 13 height 13
click at [46, 344] on div at bounding box center [46, 343] width 13 height 13
click at [211, 485] on button "SUBMIT" at bounding box center [234, 488] width 113 height 27
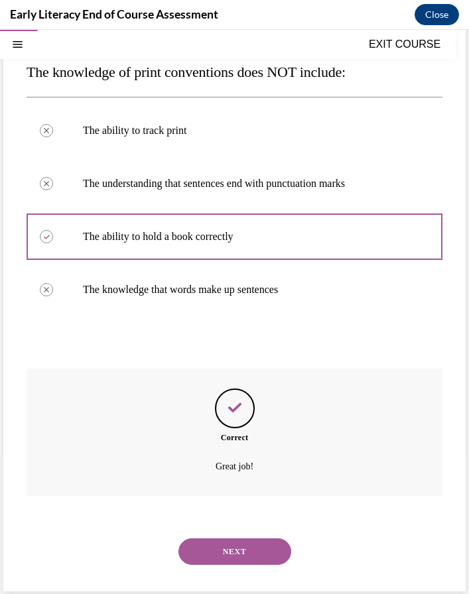
scroll to position [152, 0]
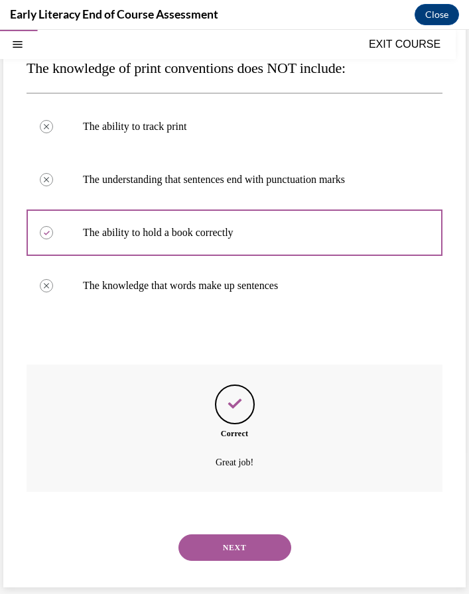
click at [236, 547] on button "NEXT" at bounding box center [234, 547] width 113 height 27
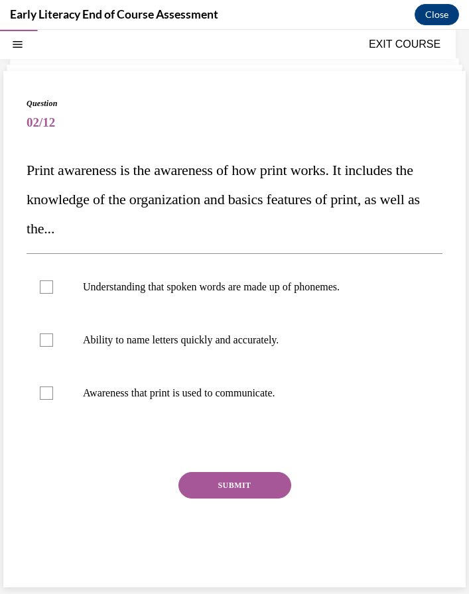
scroll to position [50, 0]
click at [44, 399] on div at bounding box center [46, 392] width 13 height 13
click at [237, 488] on button "SUBMIT" at bounding box center [234, 485] width 113 height 27
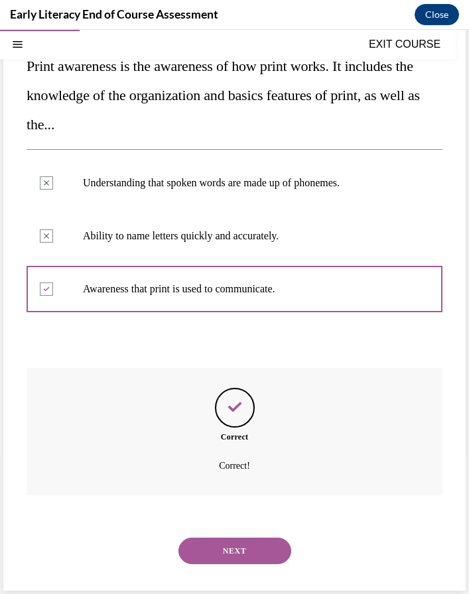
scroll to position [158, 0]
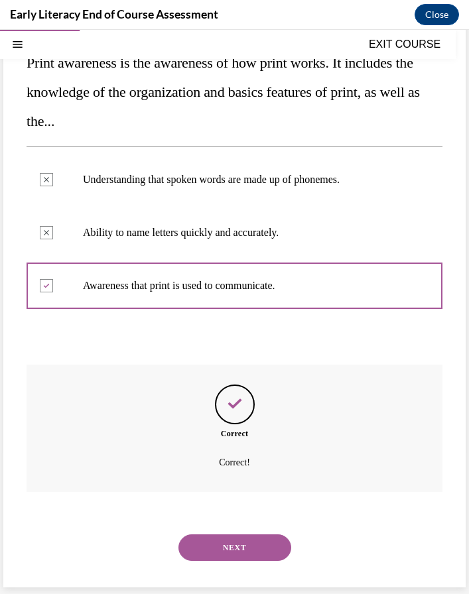
click at [223, 543] on button "NEXT" at bounding box center [234, 547] width 113 height 27
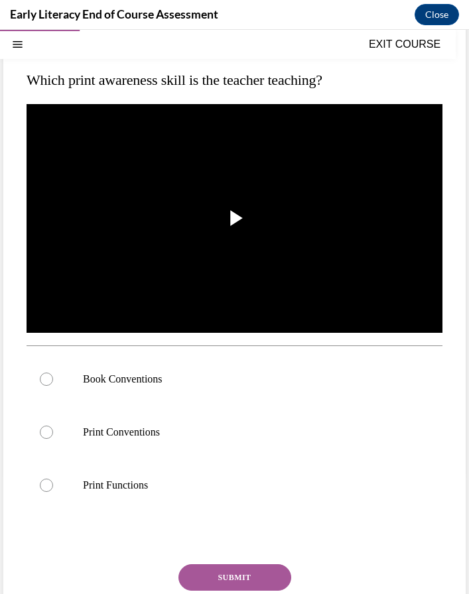
scroll to position [150, 0]
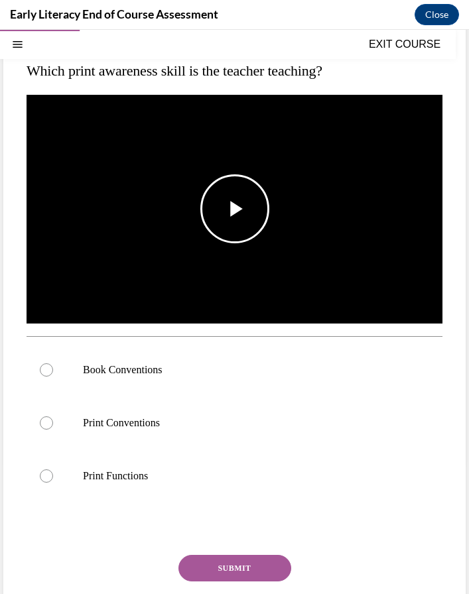
click at [235, 209] on span "Video player" at bounding box center [235, 209] width 0 height 0
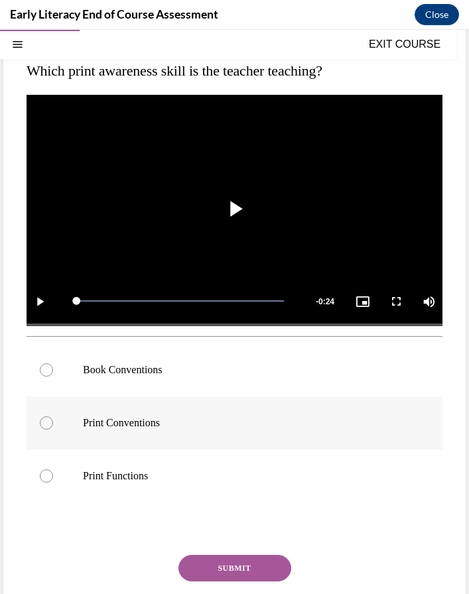
click at [47, 422] on div at bounding box center [46, 422] width 13 height 13
click at [238, 575] on button "SUBMIT" at bounding box center [234, 568] width 113 height 27
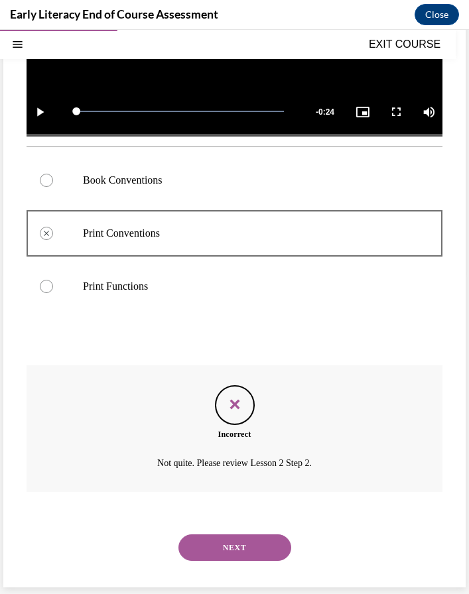
scroll to position [339, 0]
click at [225, 543] on button "NEXT" at bounding box center [234, 547] width 113 height 27
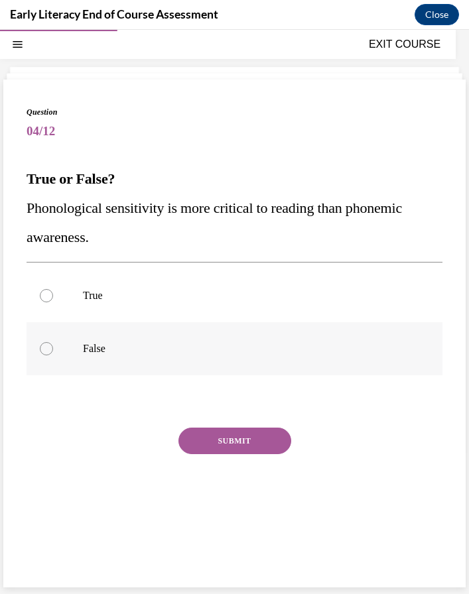
click at [44, 347] on div at bounding box center [46, 348] width 13 height 13
click at [230, 425] on div "Question 04/12 True or False? Phonological sensitivity is more critical to read…" at bounding box center [235, 321] width 416 height 430
click at [225, 444] on button "SUBMIT" at bounding box center [234, 440] width 113 height 27
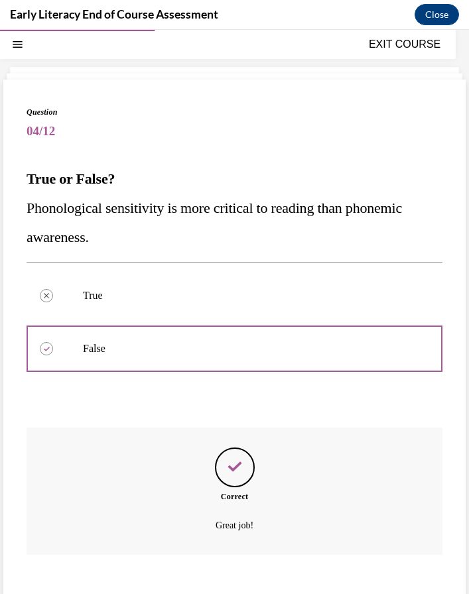
scroll to position [105, 0]
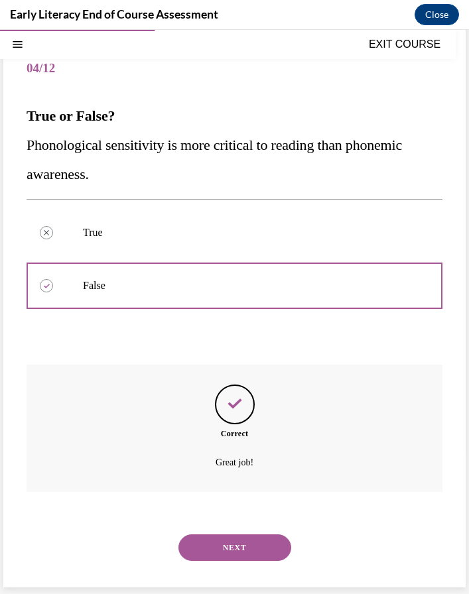
click at [235, 543] on button "NEXT" at bounding box center [234, 547] width 113 height 27
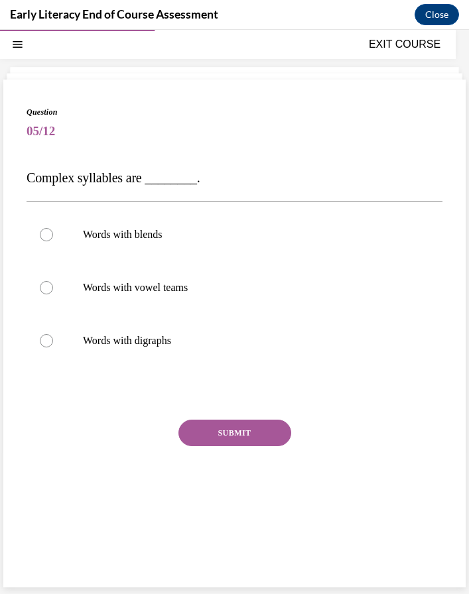
scroll to position [42, 0]
click at [231, 231] on p "Words with blends" at bounding box center [246, 234] width 326 height 13
click at [240, 429] on button "SUBMIT" at bounding box center [234, 433] width 113 height 27
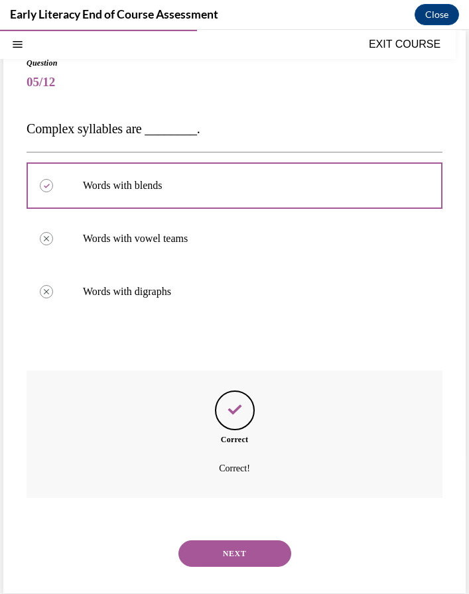
scroll to position [97, 0]
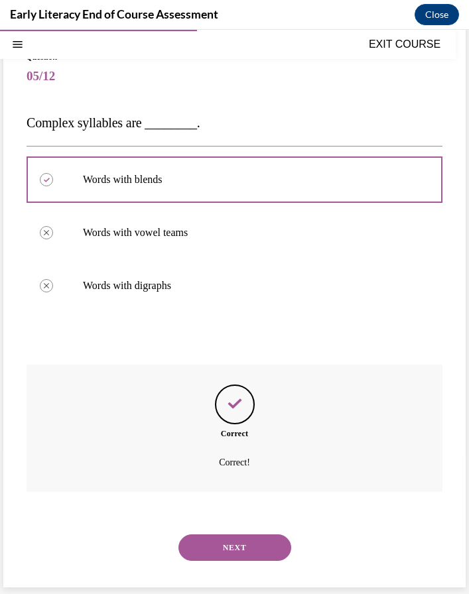
click at [241, 537] on button "NEXT" at bounding box center [234, 547] width 113 height 27
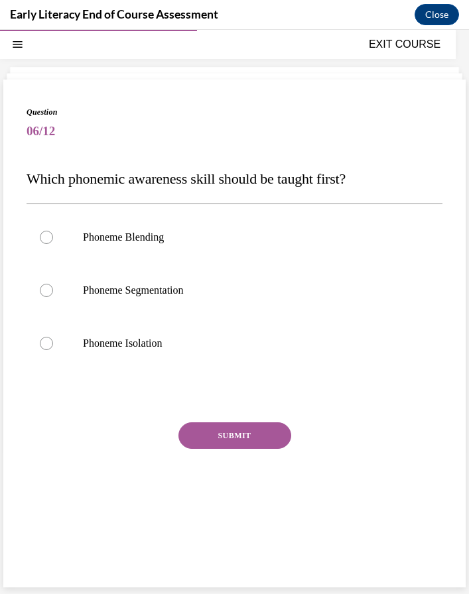
scroll to position [42, 0]
click at [183, 347] on p "Phoneme Isolation" at bounding box center [246, 343] width 326 height 13
click at [219, 439] on button "SUBMIT" at bounding box center [234, 435] width 113 height 27
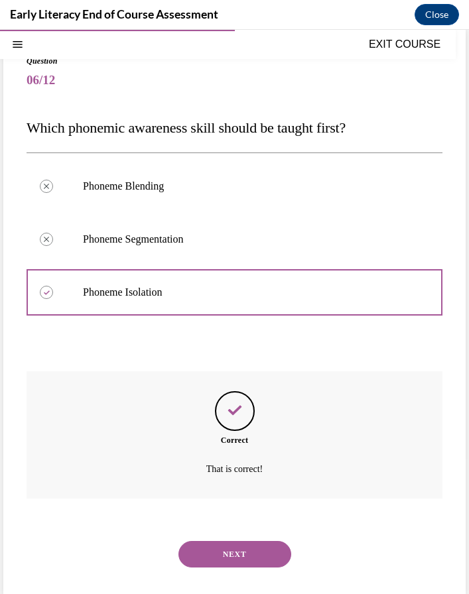
scroll to position [99, 0]
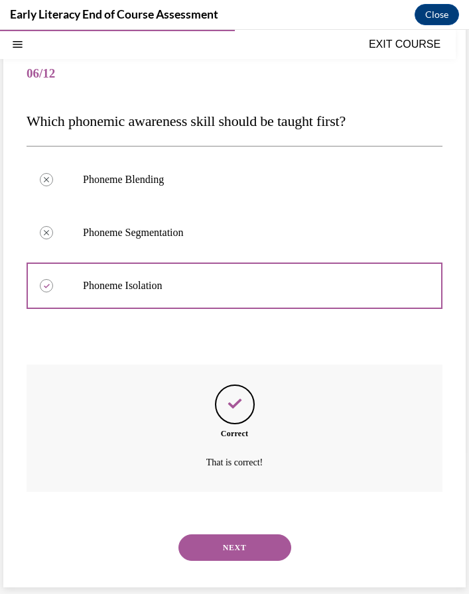
click at [228, 541] on button "NEXT" at bounding box center [234, 547] width 113 height 27
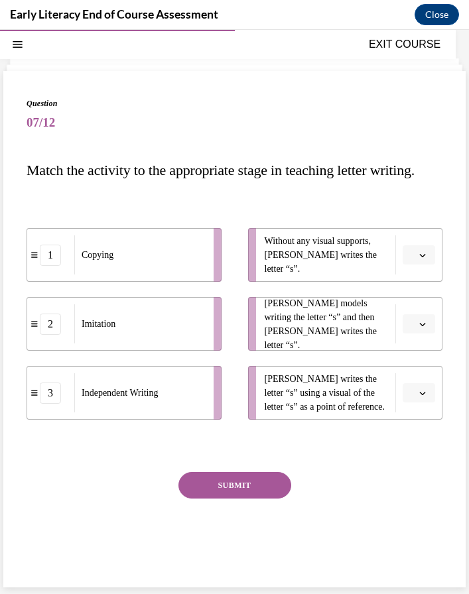
scroll to position [50, 0]
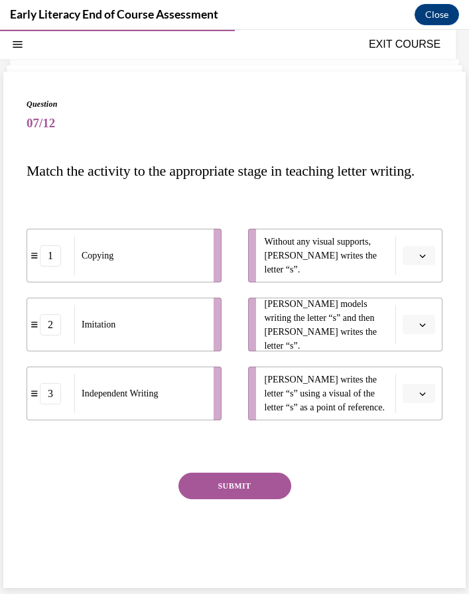
click at [424, 258] on icon "button" at bounding box center [423, 255] width 6 height 3
click at [411, 391] on span "3" at bounding box center [413, 393] width 5 height 11
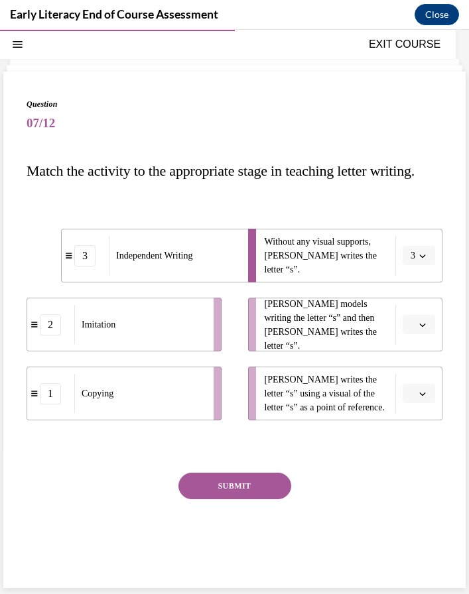
click at [411, 331] on span "Please select an option" at bounding box center [412, 324] width 5 height 13
click at [413, 437] on span "2" at bounding box center [413, 436] width 5 height 11
click at [416, 404] on button "button" at bounding box center [418, 394] width 32 height 20
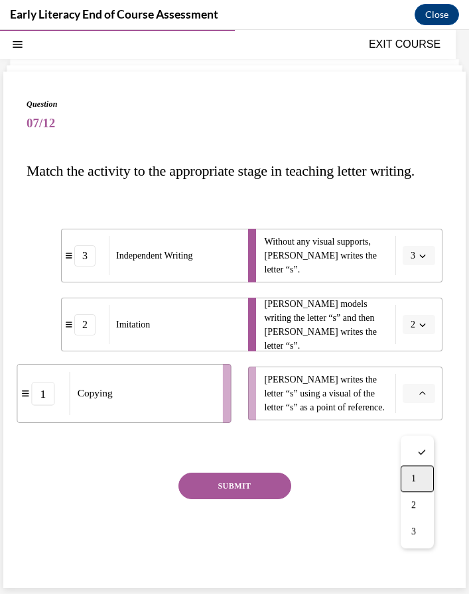
click at [414, 473] on span "1" at bounding box center [413, 478] width 5 height 11
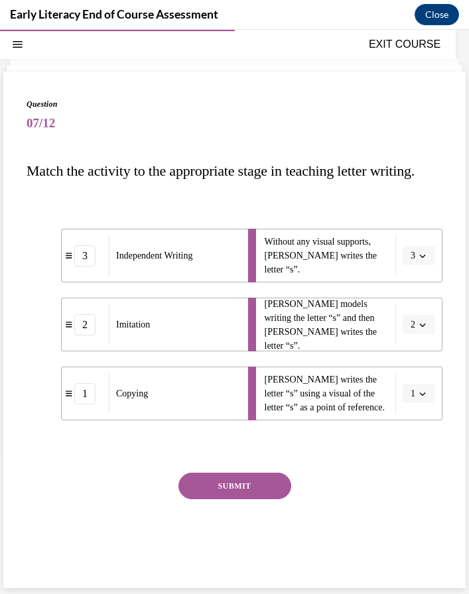
click at [257, 499] on button "SUBMIT" at bounding box center [234, 486] width 113 height 27
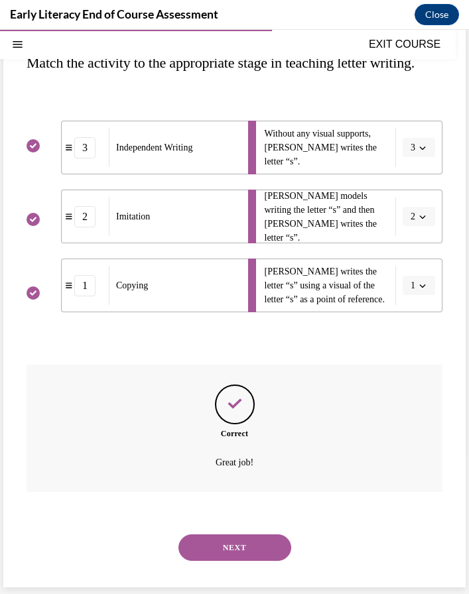
scroll to position [187, 0]
click at [239, 540] on button "NEXT" at bounding box center [234, 547] width 113 height 27
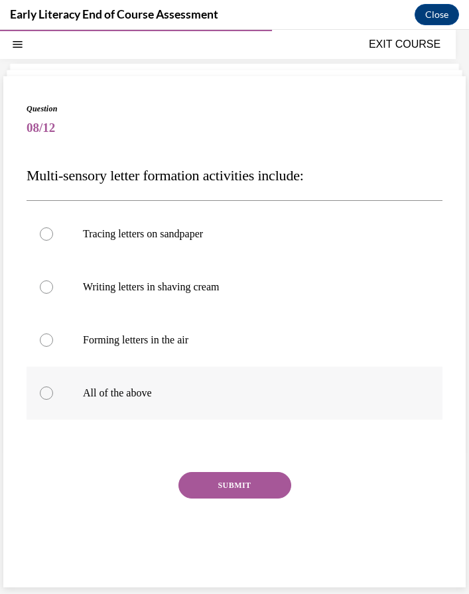
click at [52, 390] on div at bounding box center [235, 392] width 416 height 53
click at [201, 475] on button "SUBMIT" at bounding box center [234, 485] width 113 height 27
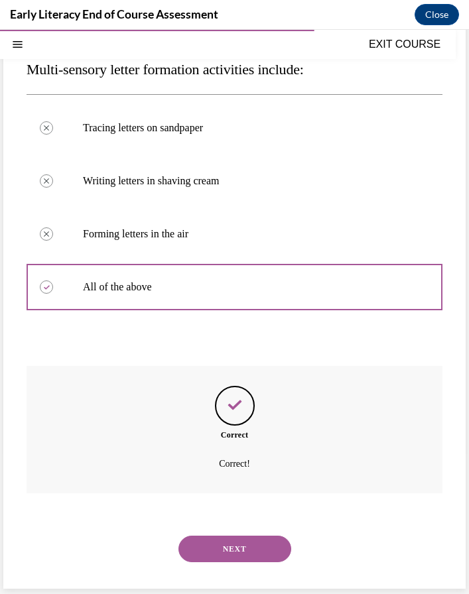
scroll to position [152, 0]
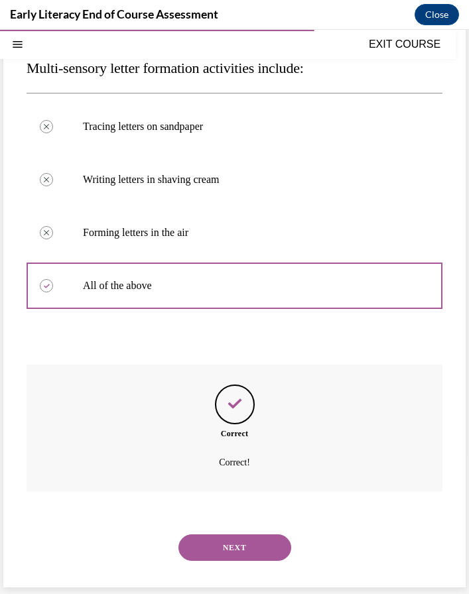
click at [205, 543] on button "NEXT" at bounding box center [234, 547] width 113 height 27
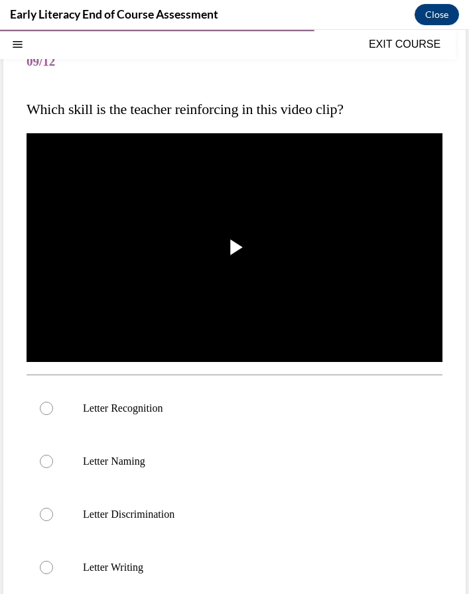
scroll to position [112, 0]
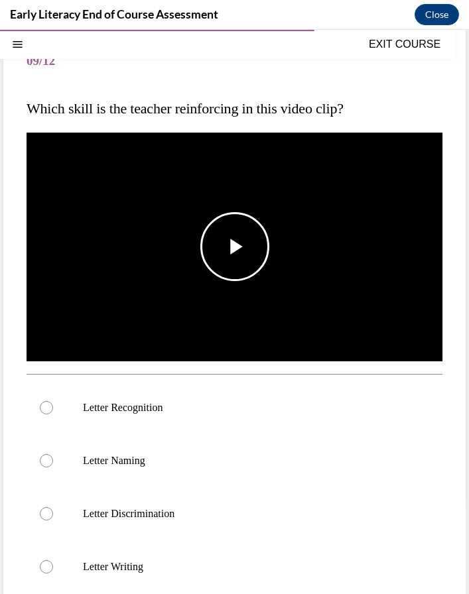
click at [235, 247] on span "Video player" at bounding box center [235, 247] width 0 height 0
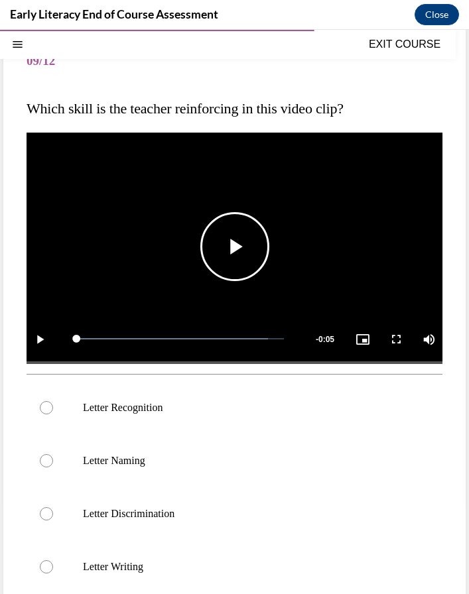
click at [235, 247] on span "Video player" at bounding box center [235, 247] width 0 height 0
click at [35, 339] on span "Video player" at bounding box center [40, 339] width 27 height 0
click at [43, 408] on div at bounding box center [46, 407] width 13 height 13
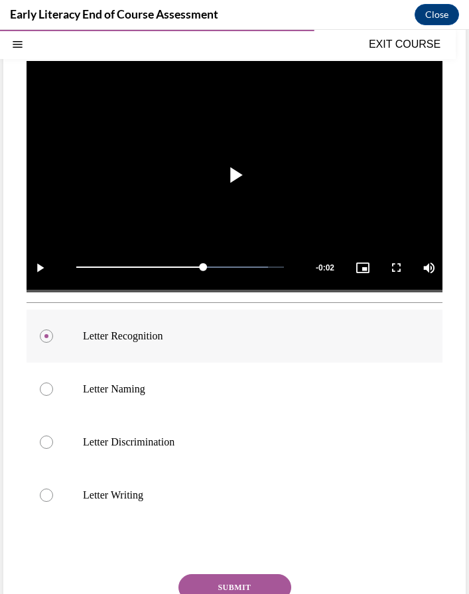
scroll to position [186, 0]
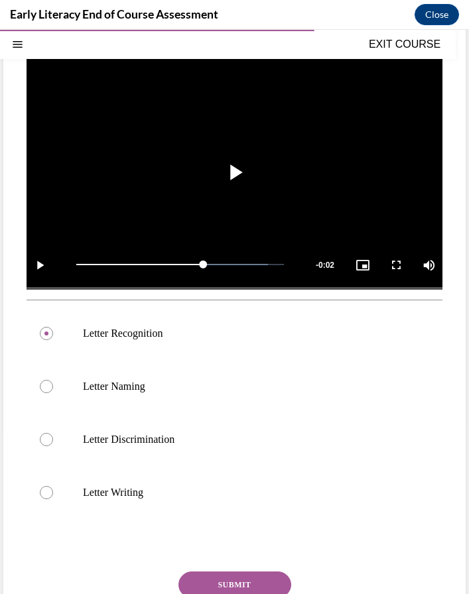
click at [211, 581] on button "SUBMIT" at bounding box center [234, 584] width 113 height 27
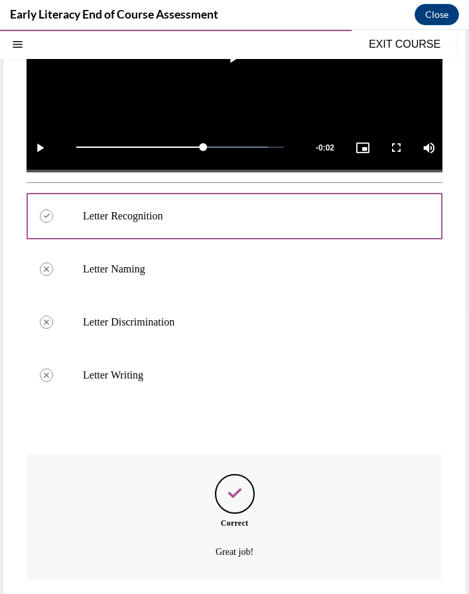
scroll to position [302, 0]
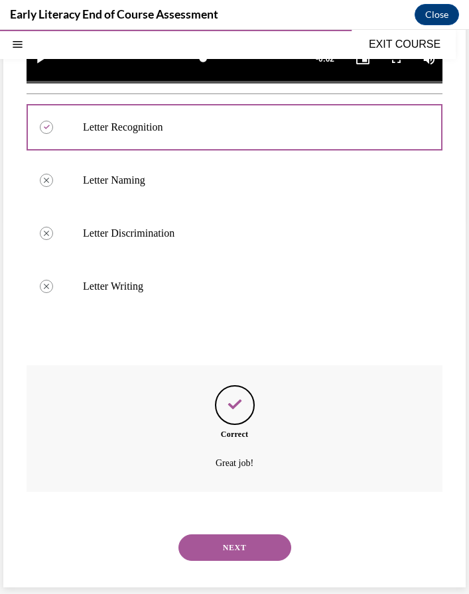
click at [234, 552] on button "NEXT" at bounding box center [234, 547] width 113 height 27
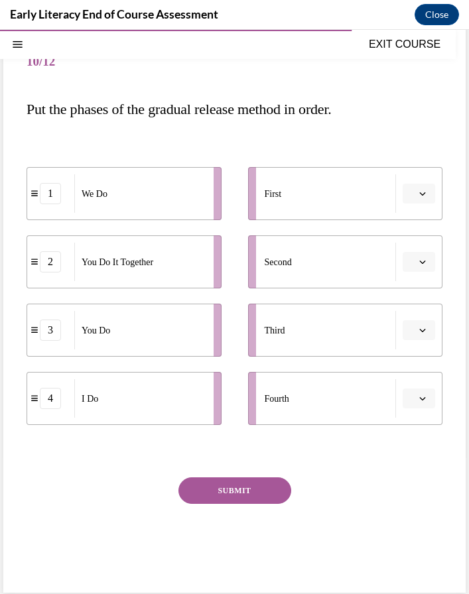
click at [421, 188] on button "button" at bounding box center [418, 194] width 32 height 20
click at [410, 334] on div "4" at bounding box center [416, 328] width 33 height 27
click at [420, 397] on icon "button" at bounding box center [423, 398] width 6 height 3
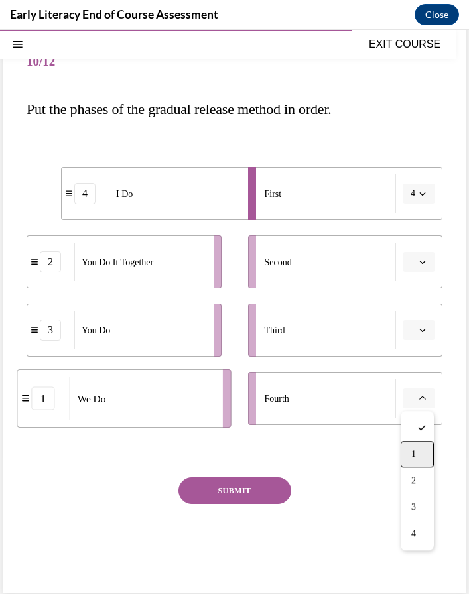
click at [413, 451] on span "1" at bounding box center [413, 454] width 5 height 11
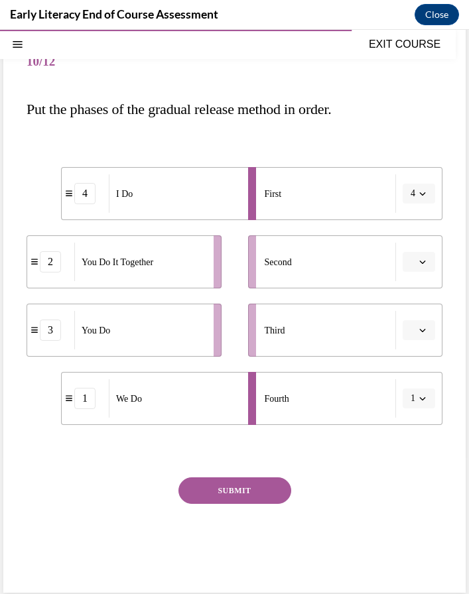
click at [427, 262] on button "button" at bounding box center [418, 262] width 32 height 20
click at [417, 321] on div "1" at bounding box center [416, 317] width 33 height 27
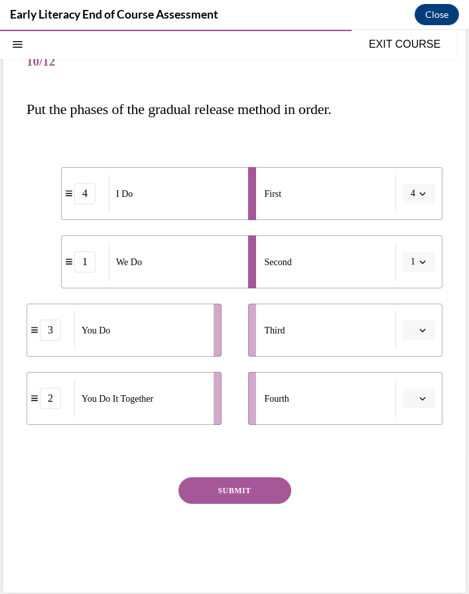
click at [424, 398] on icon "button" at bounding box center [422, 398] width 7 height 7
click at [423, 324] on button "button" at bounding box center [418, 330] width 32 height 20
click at [415, 414] on span "2" at bounding box center [413, 412] width 5 height 11
click at [416, 394] on button "button" at bounding box center [418, 398] width 32 height 20
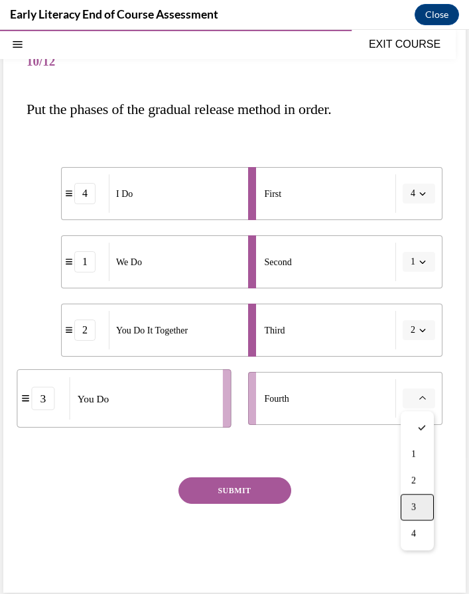
click at [410, 503] on div "3" at bounding box center [416, 507] width 33 height 27
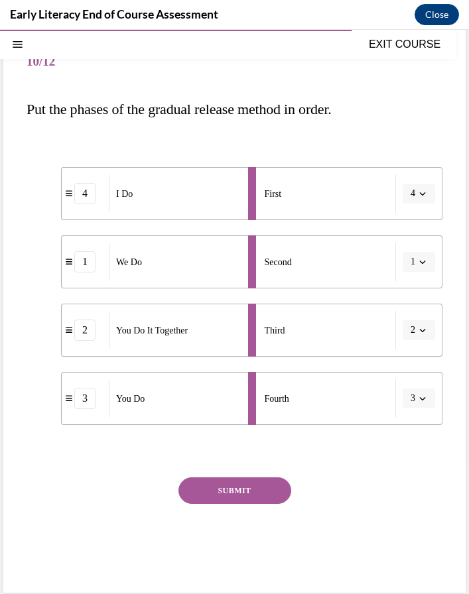
click at [264, 484] on button "SUBMIT" at bounding box center [234, 490] width 113 height 27
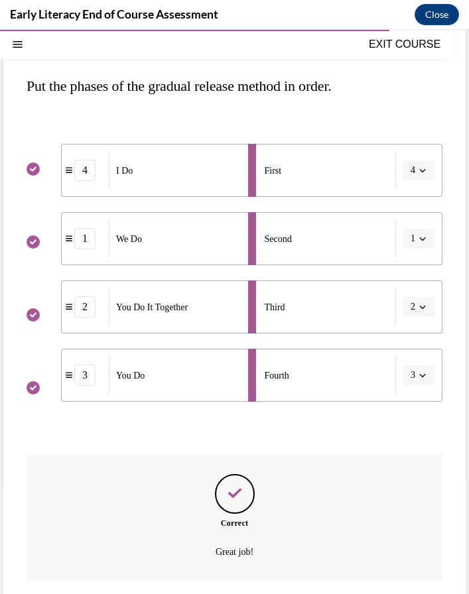
scroll to position [133, 0]
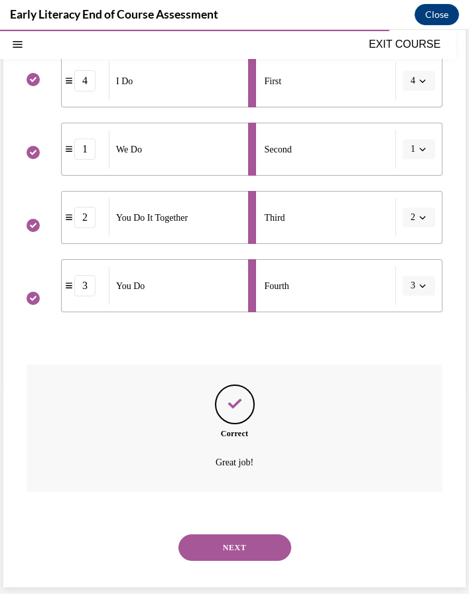
click at [258, 540] on button "NEXT" at bounding box center [234, 547] width 113 height 27
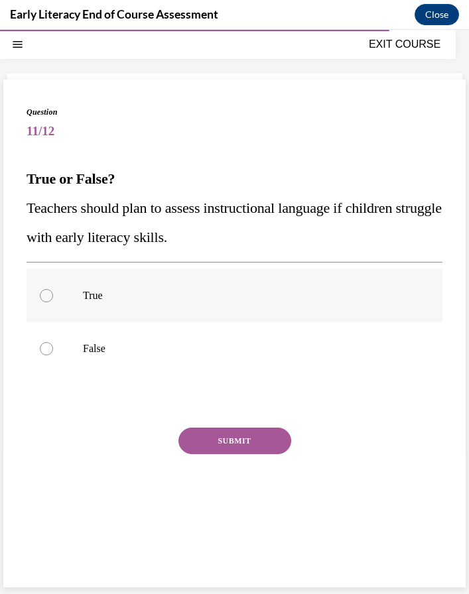
click at [131, 313] on div at bounding box center [235, 295] width 416 height 53
click at [201, 449] on button "SUBMIT" at bounding box center [234, 440] width 113 height 27
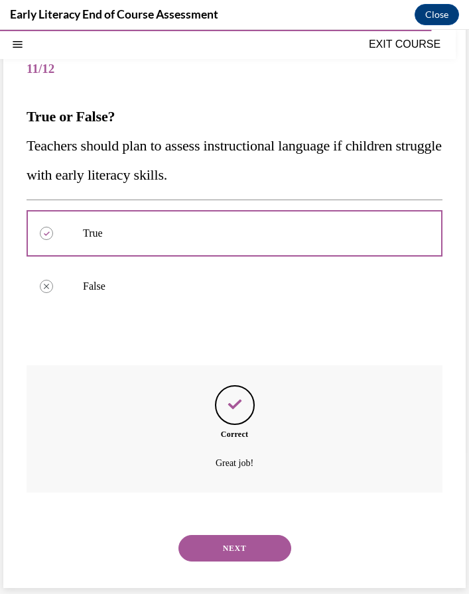
scroll to position [105, 0]
click at [260, 538] on button "NEXT" at bounding box center [234, 547] width 113 height 27
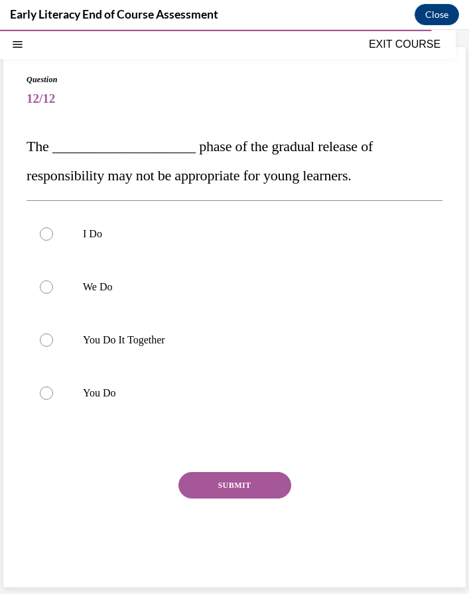
scroll to position [74, 0]
click at [160, 347] on div at bounding box center [235, 339] width 416 height 53
click at [220, 482] on button "SUBMIT" at bounding box center [234, 485] width 113 height 27
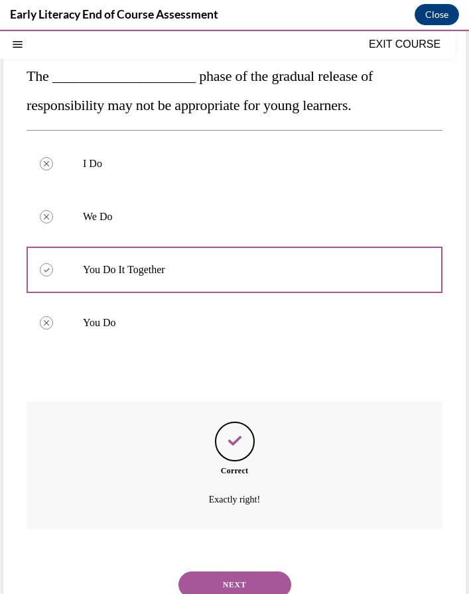
scroll to position [182, 0]
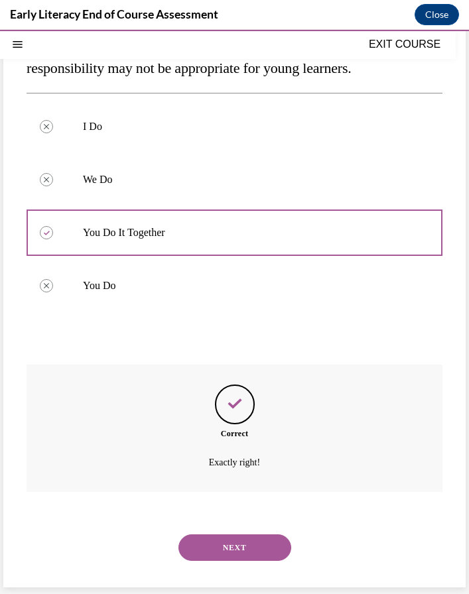
click at [254, 546] on button "NEXT" at bounding box center [234, 547] width 113 height 27
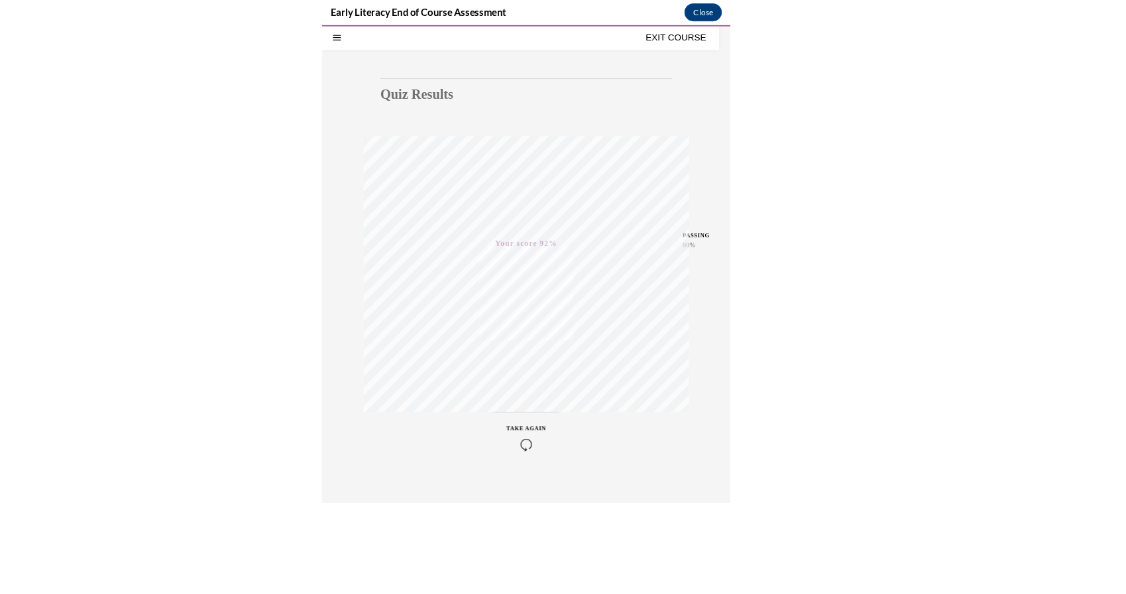
scroll to position [746, 0]
